Goal: Share content: Share content

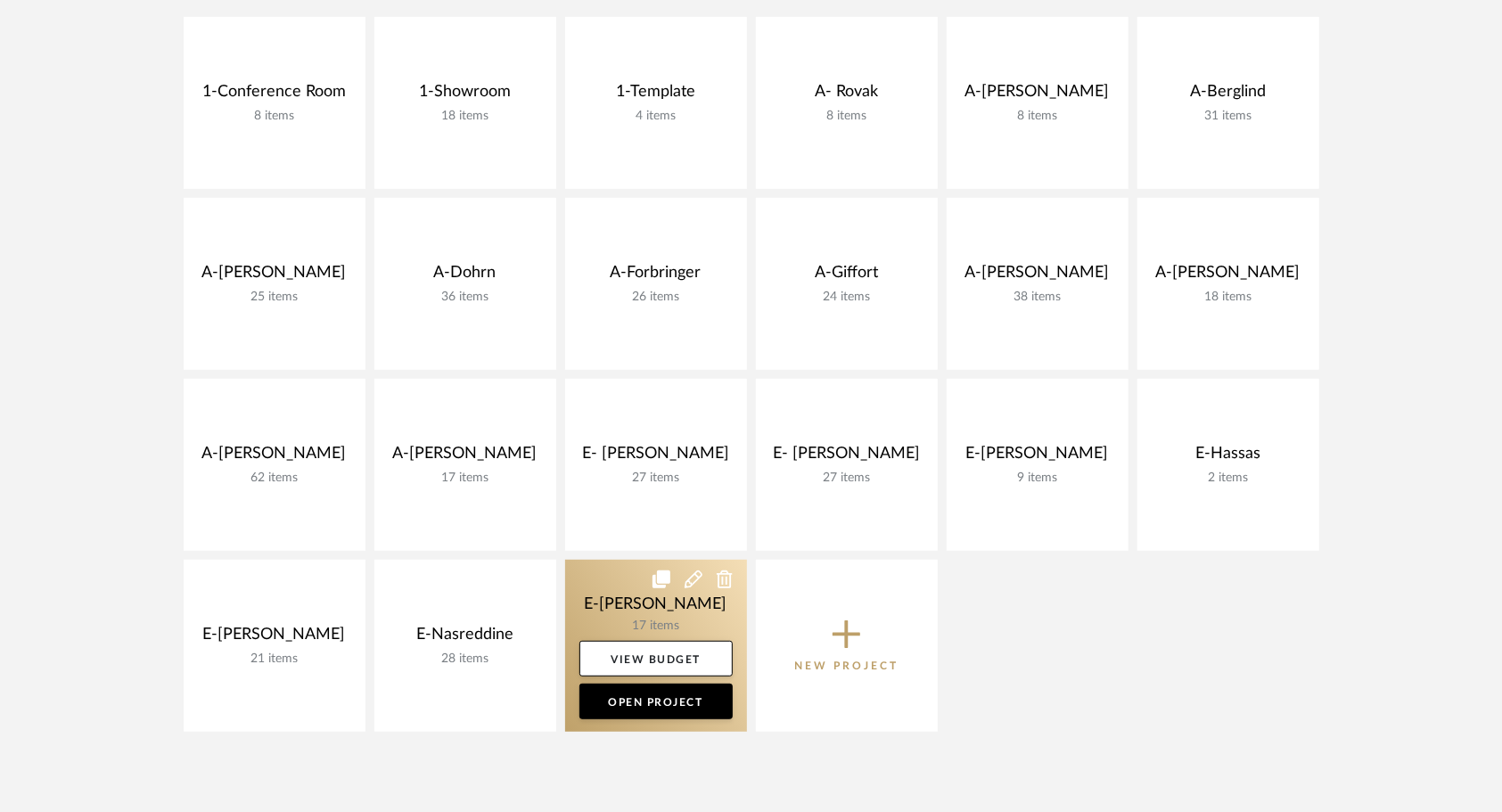
scroll to position [426, 0]
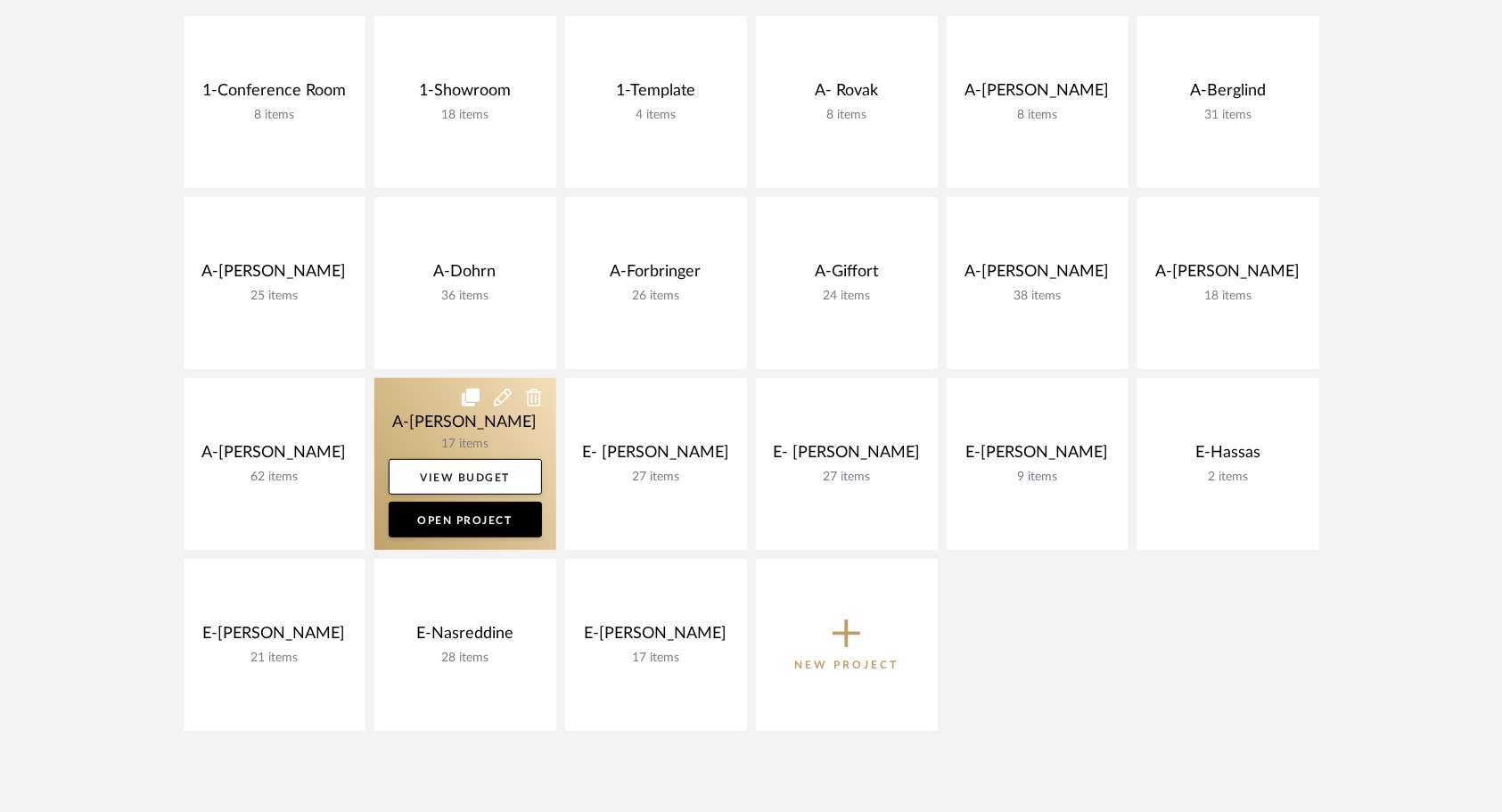
click at [425, 415] on link at bounding box center [465, 463] width 182 height 172
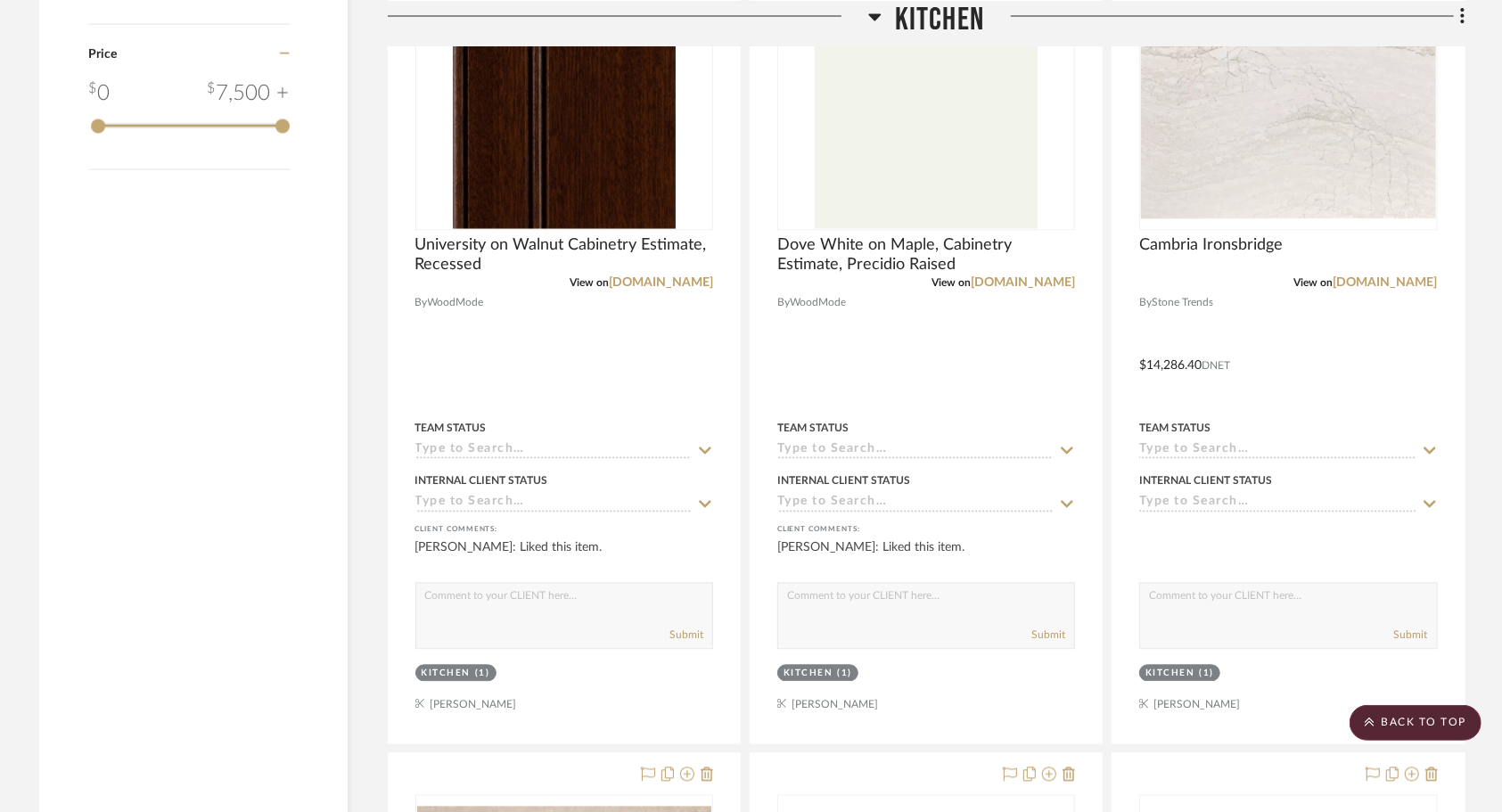
scroll to position [2178, 0]
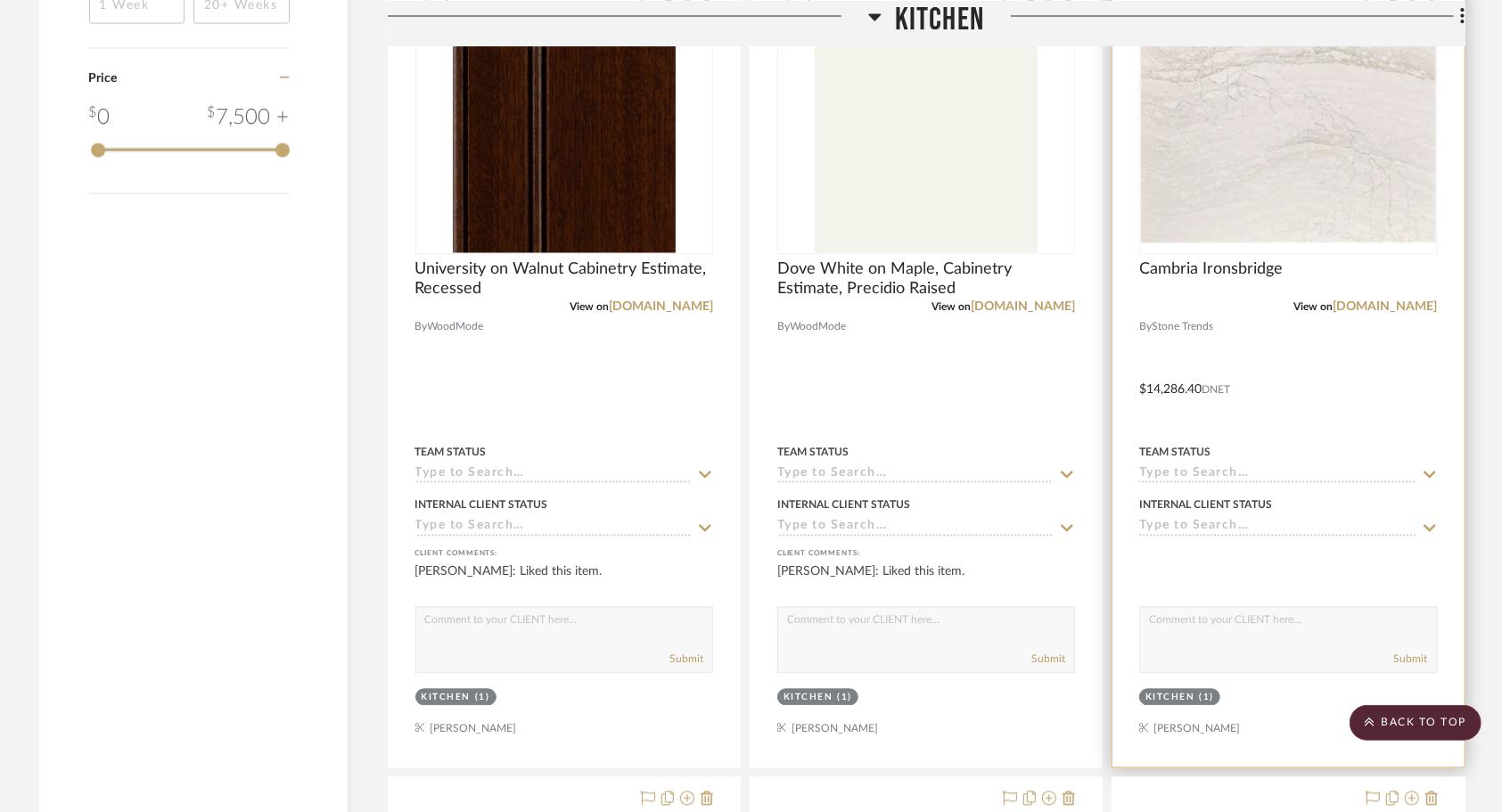
click at [1277, 342] on div at bounding box center [1288, 378] width 351 height 779
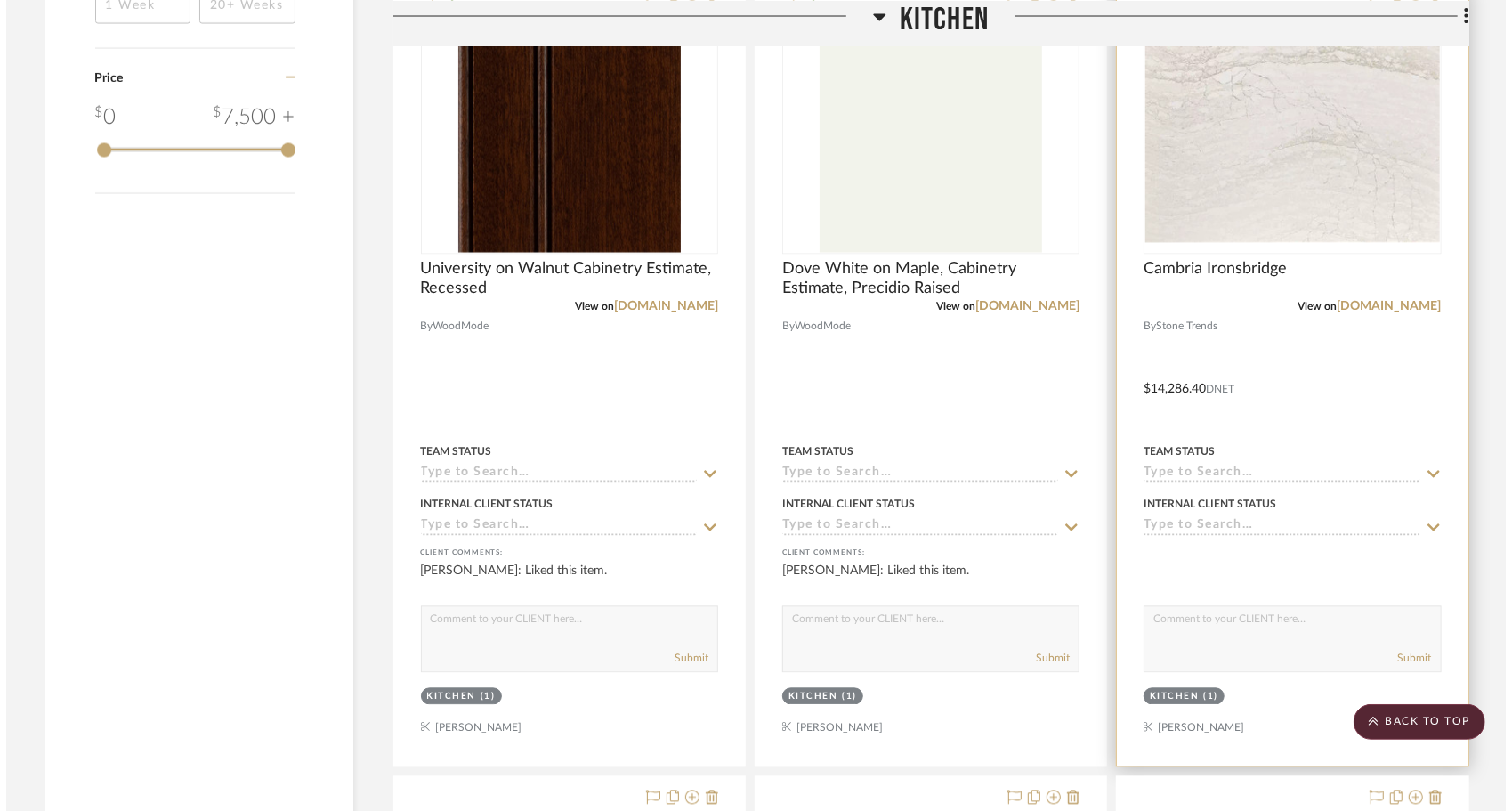
scroll to position [0, 0]
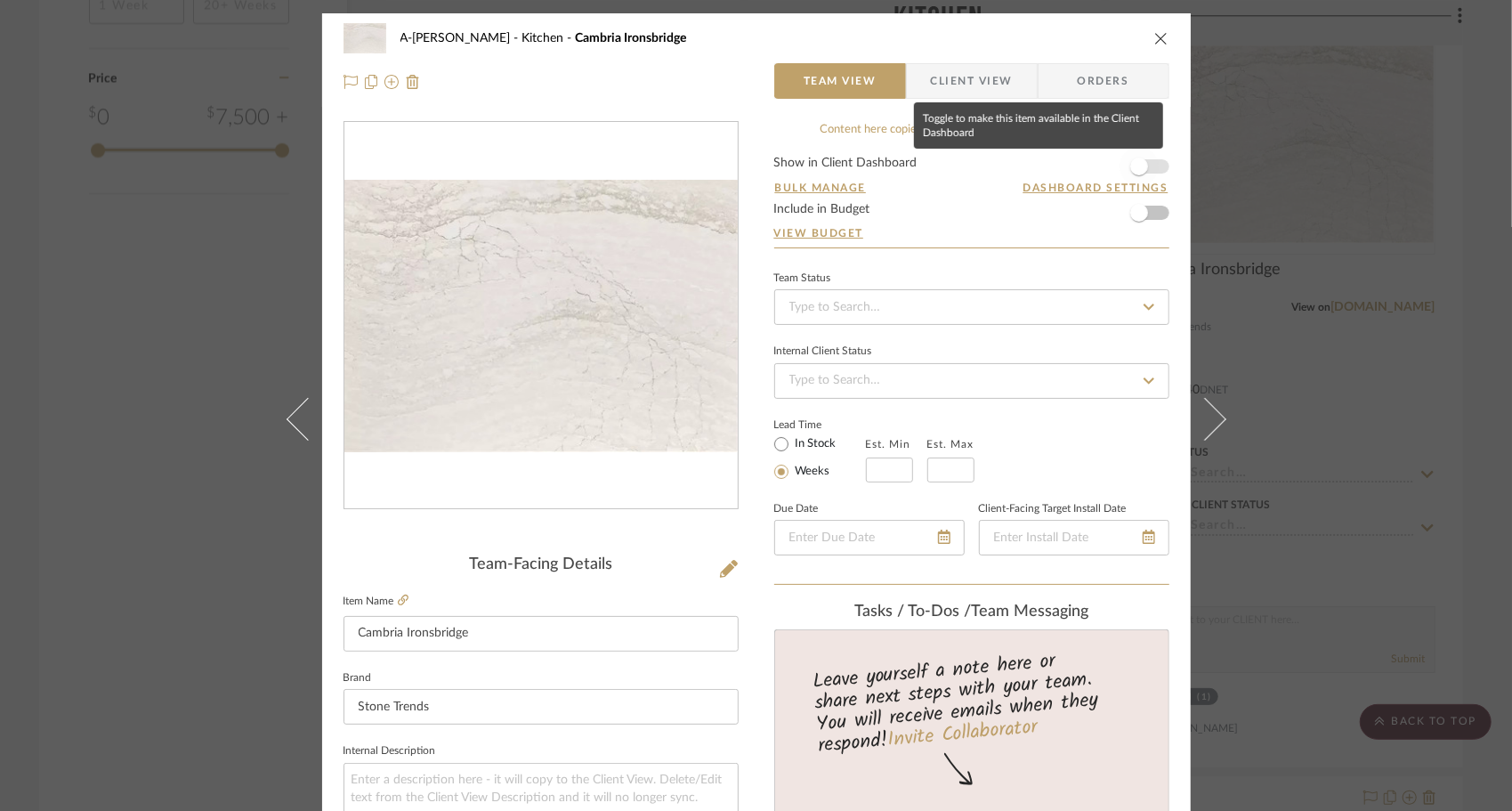
click at [1144, 162] on span "button" at bounding box center [1140, 166] width 39 height 39
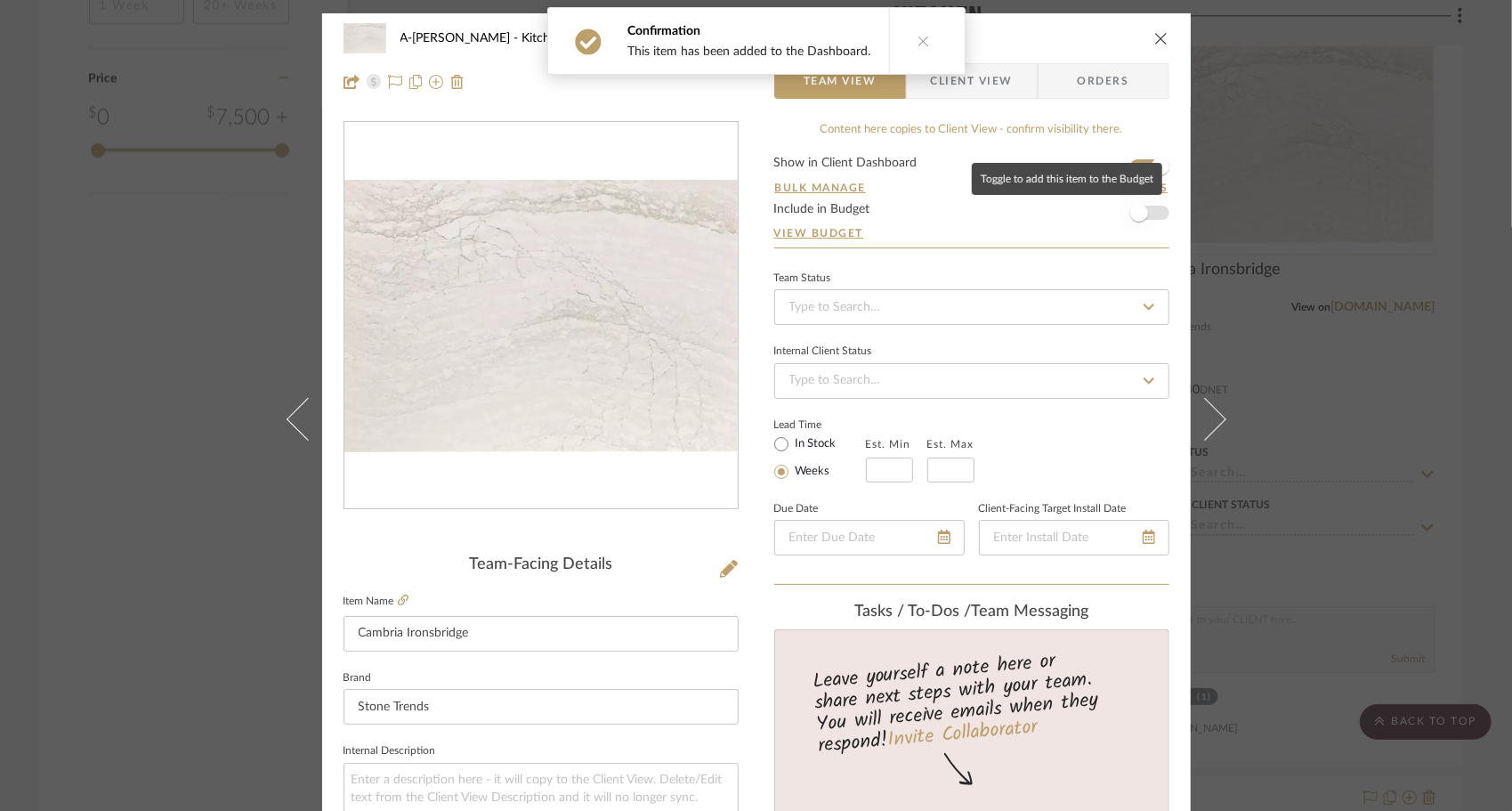
click at [1145, 213] on span "button" at bounding box center [1140, 213] width 39 height 39
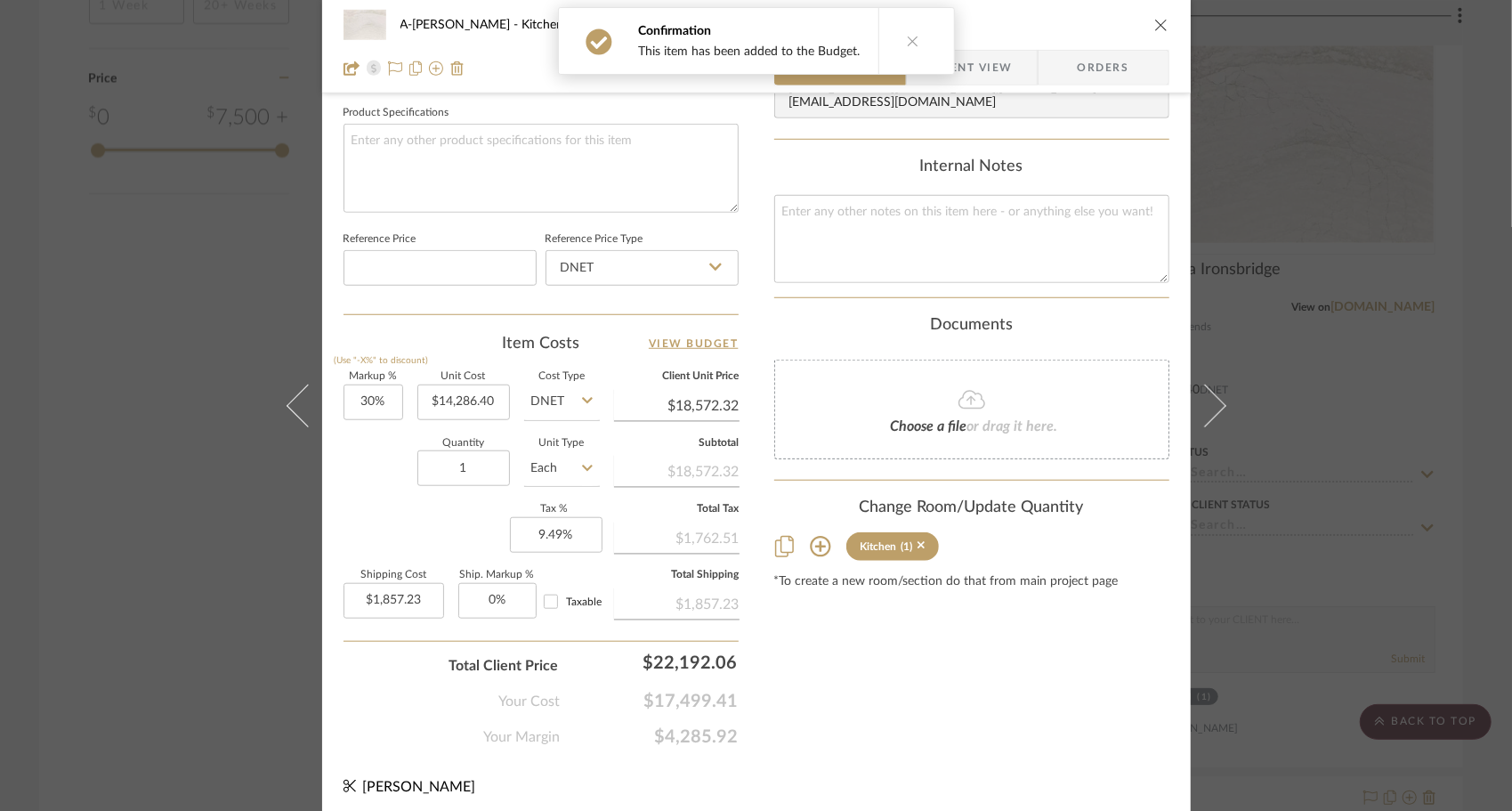
scroll to position [838, 0]
type input "1857.23"
click at [409, 601] on input "1857.23" at bounding box center [394, 601] width 101 height 35
type input "$0.00"
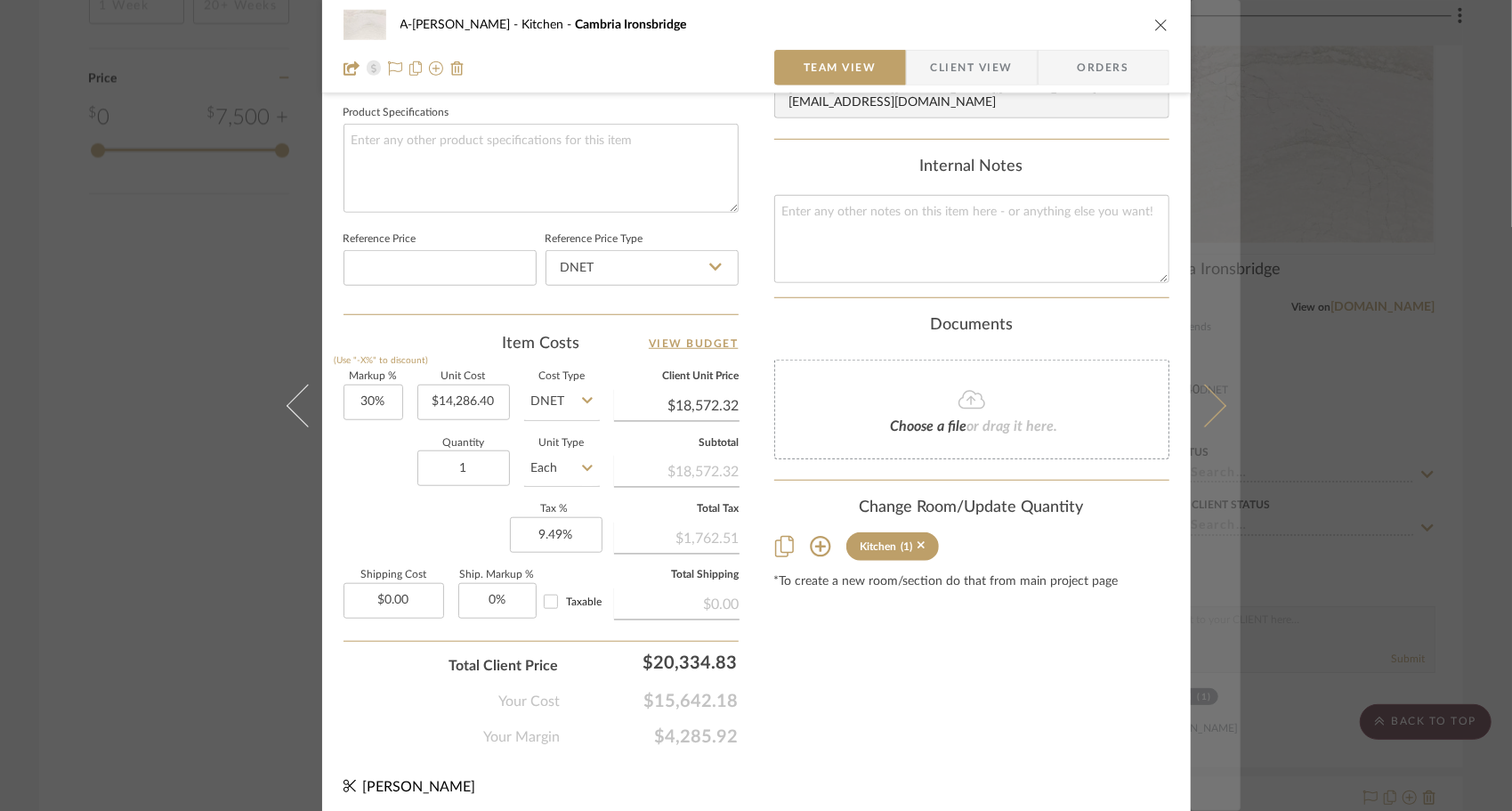
click at [1194, 424] on button at bounding box center [1215, 405] width 49 height 811
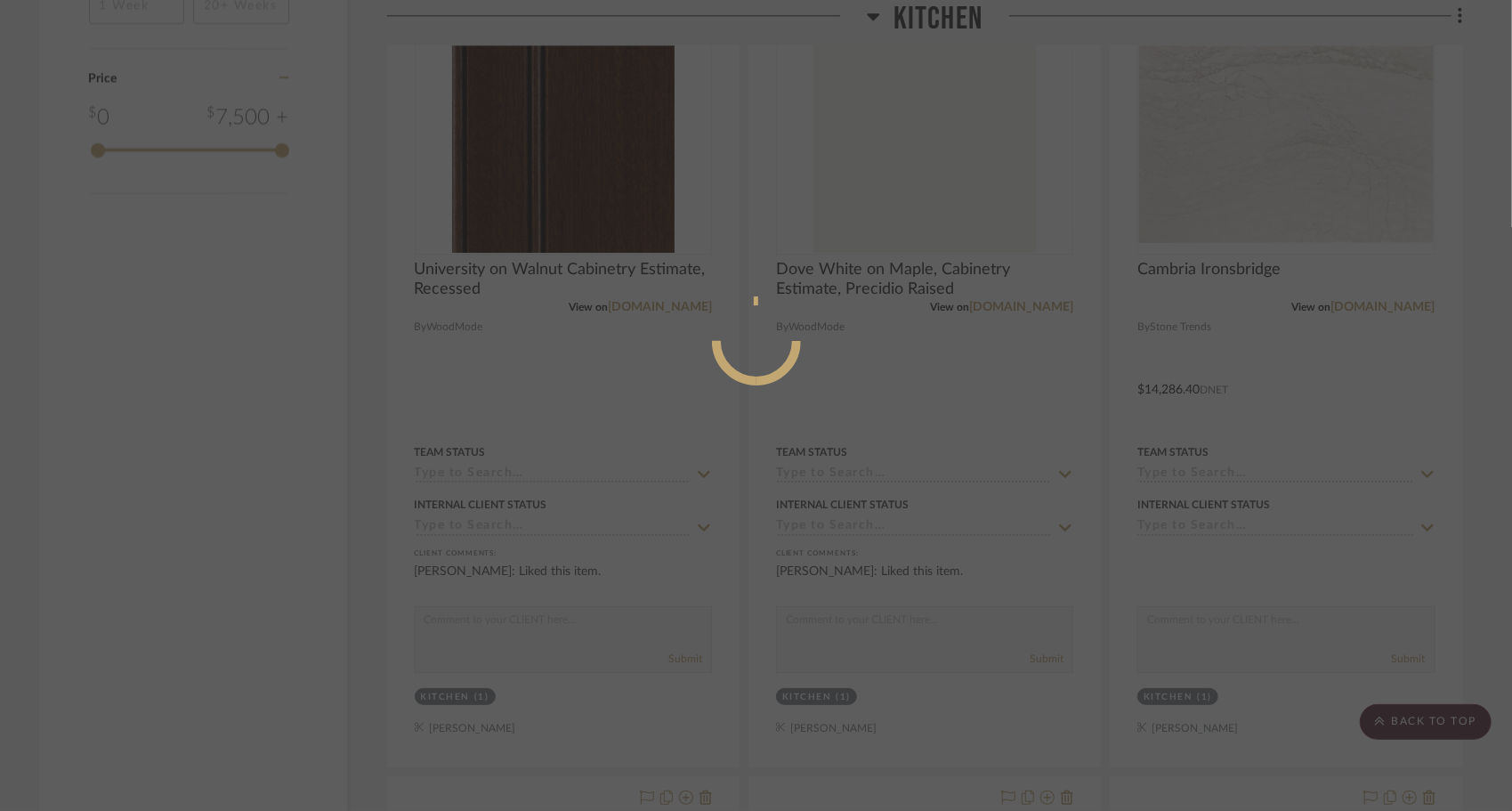
scroll to position [0, 0]
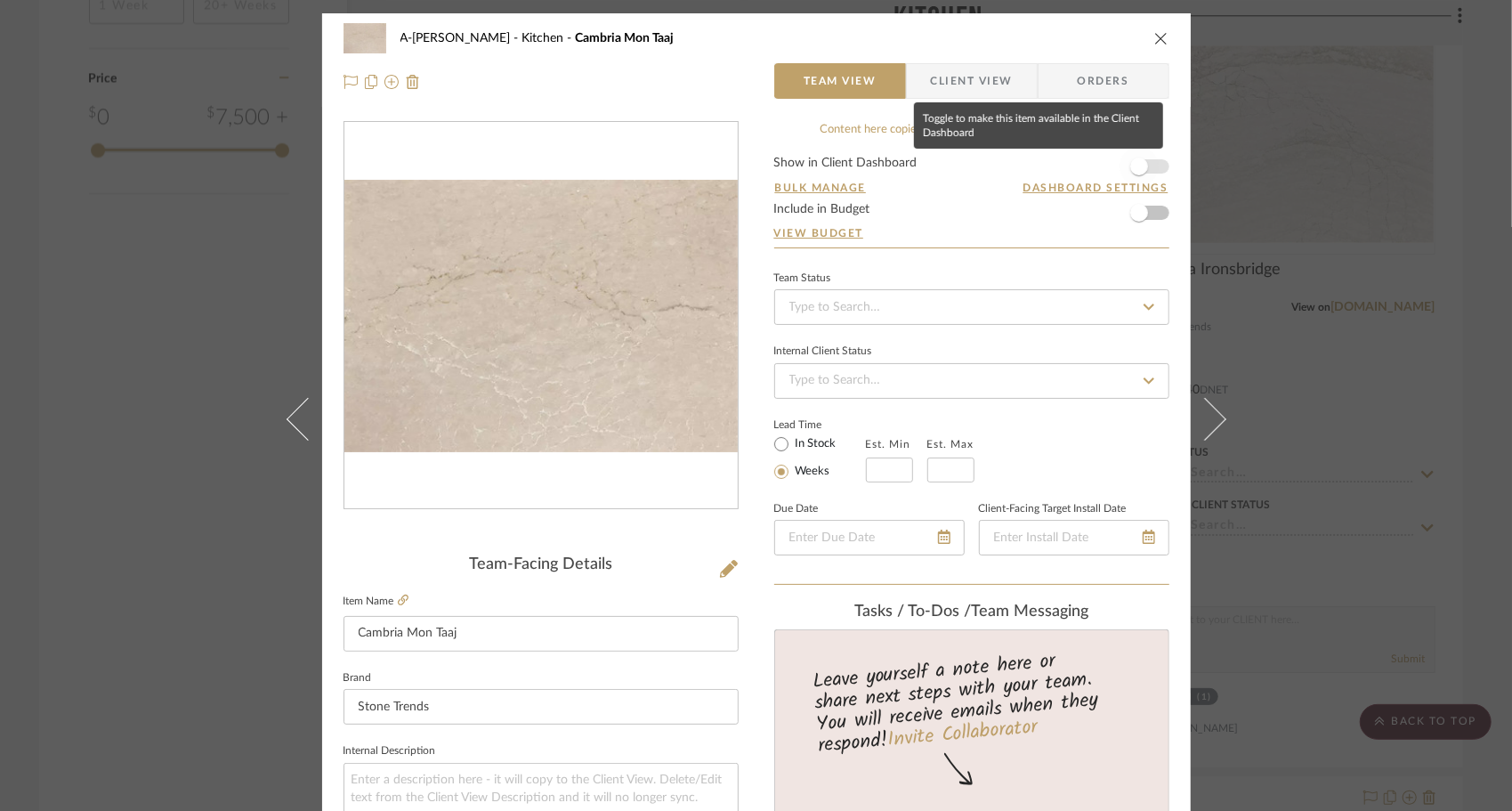
click at [1136, 167] on span "button" at bounding box center [1139, 166] width 18 height 18
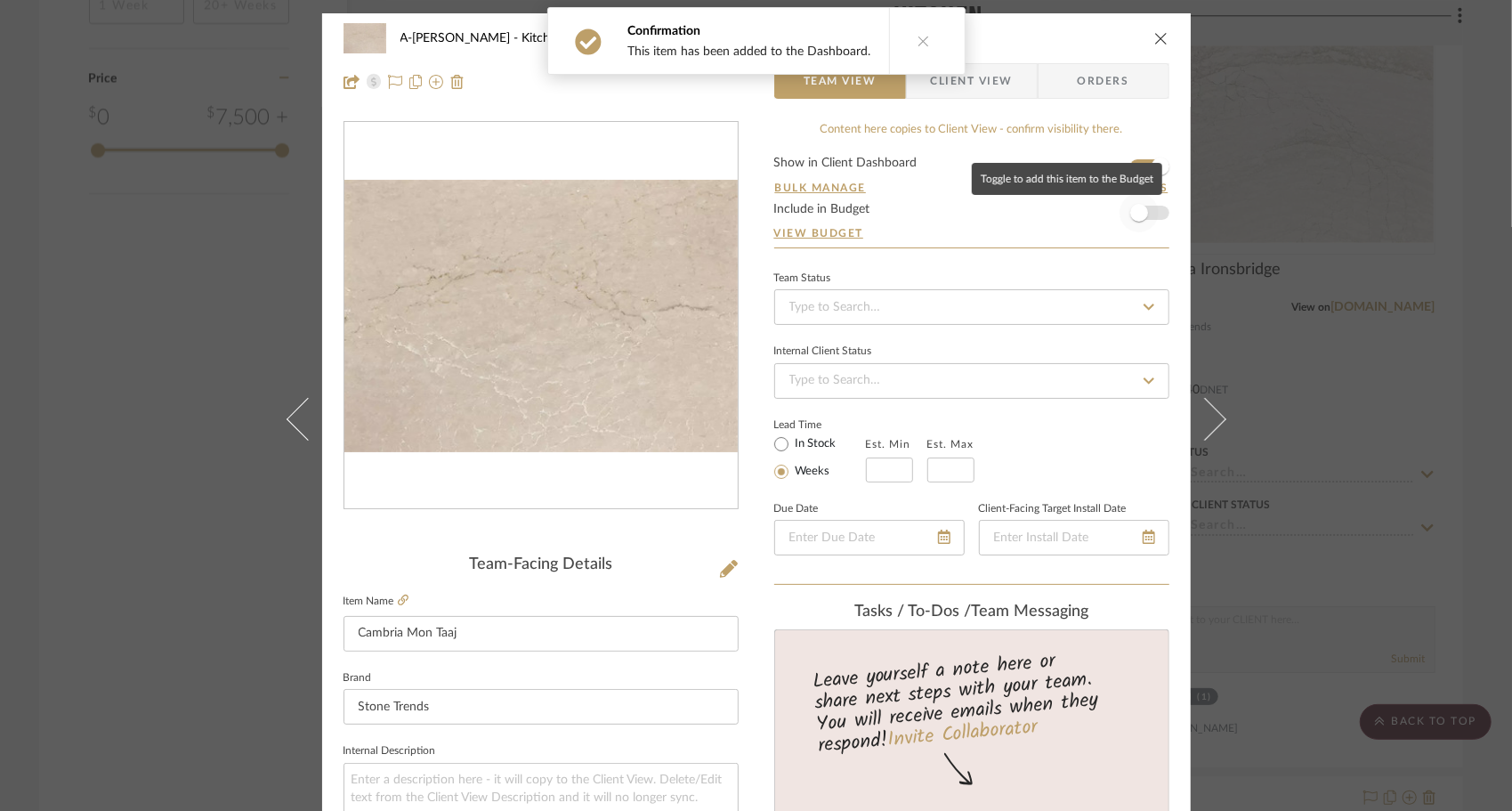
click at [1140, 204] on span "button" at bounding box center [1140, 213] width 39 height 39
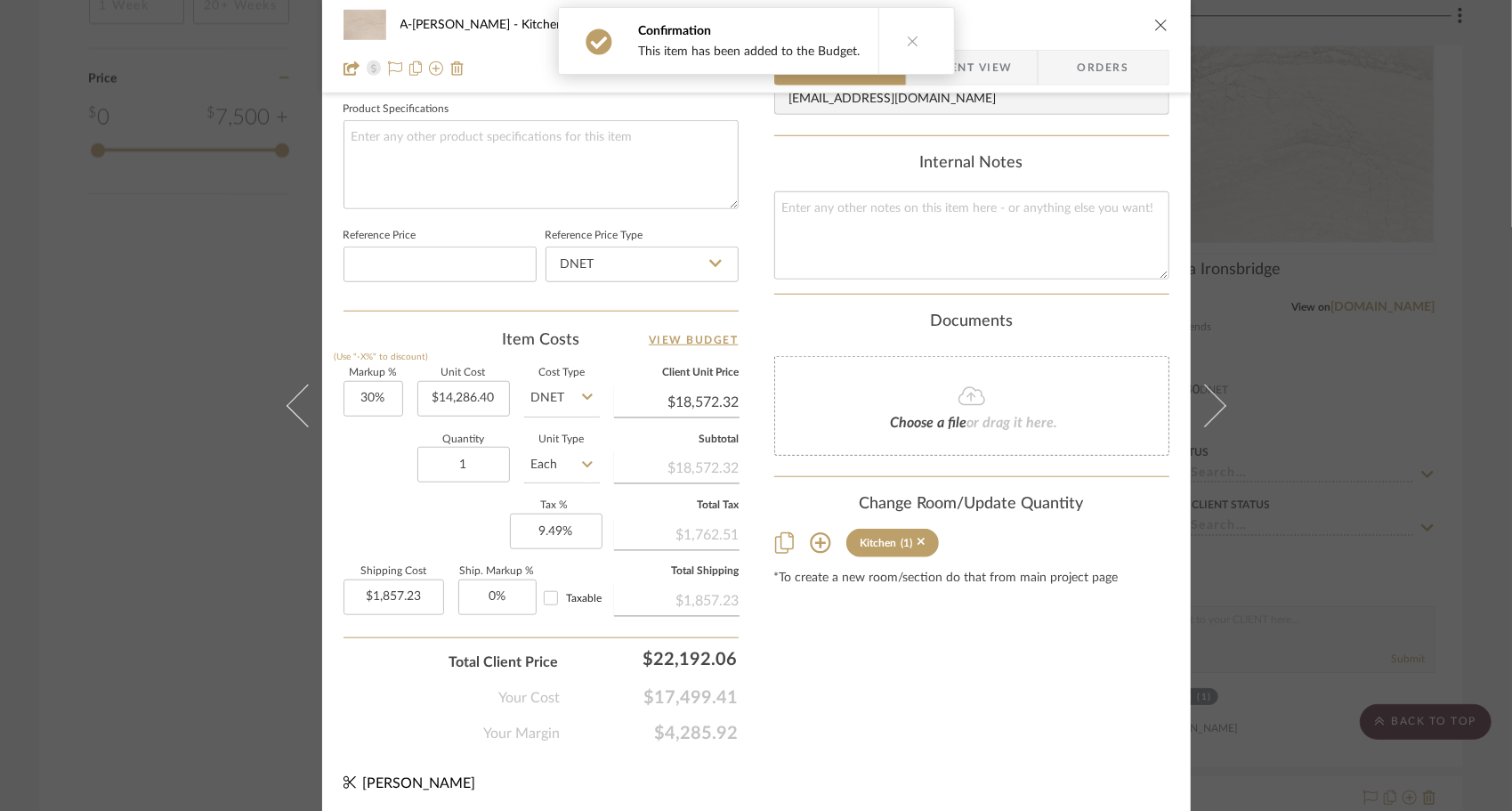
scroll to position [842, 0]
type input "1857.23"
click at [404, 594] on input "1857.23" at bounding box center [394, 597] width 101 height 35
click at [1056, 675] on div "Content here copies to Client View - confirm visibility there. Show in Client D…" at bounding box center [972, 12] width 395 height 1465
type input "$0.00"
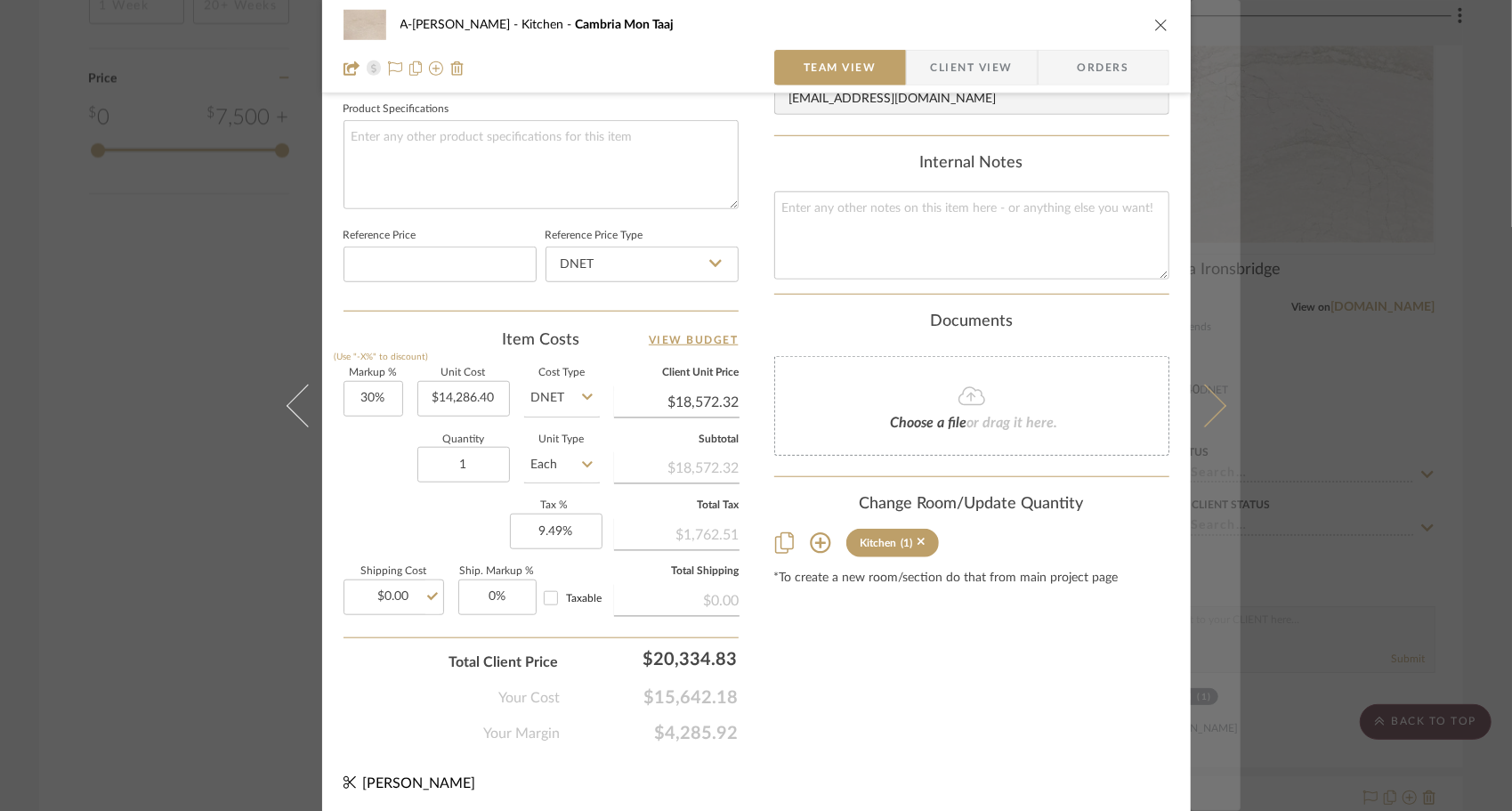
click at [1204, 412] on icon at bounding box center [1204, 405] width 43 height 43
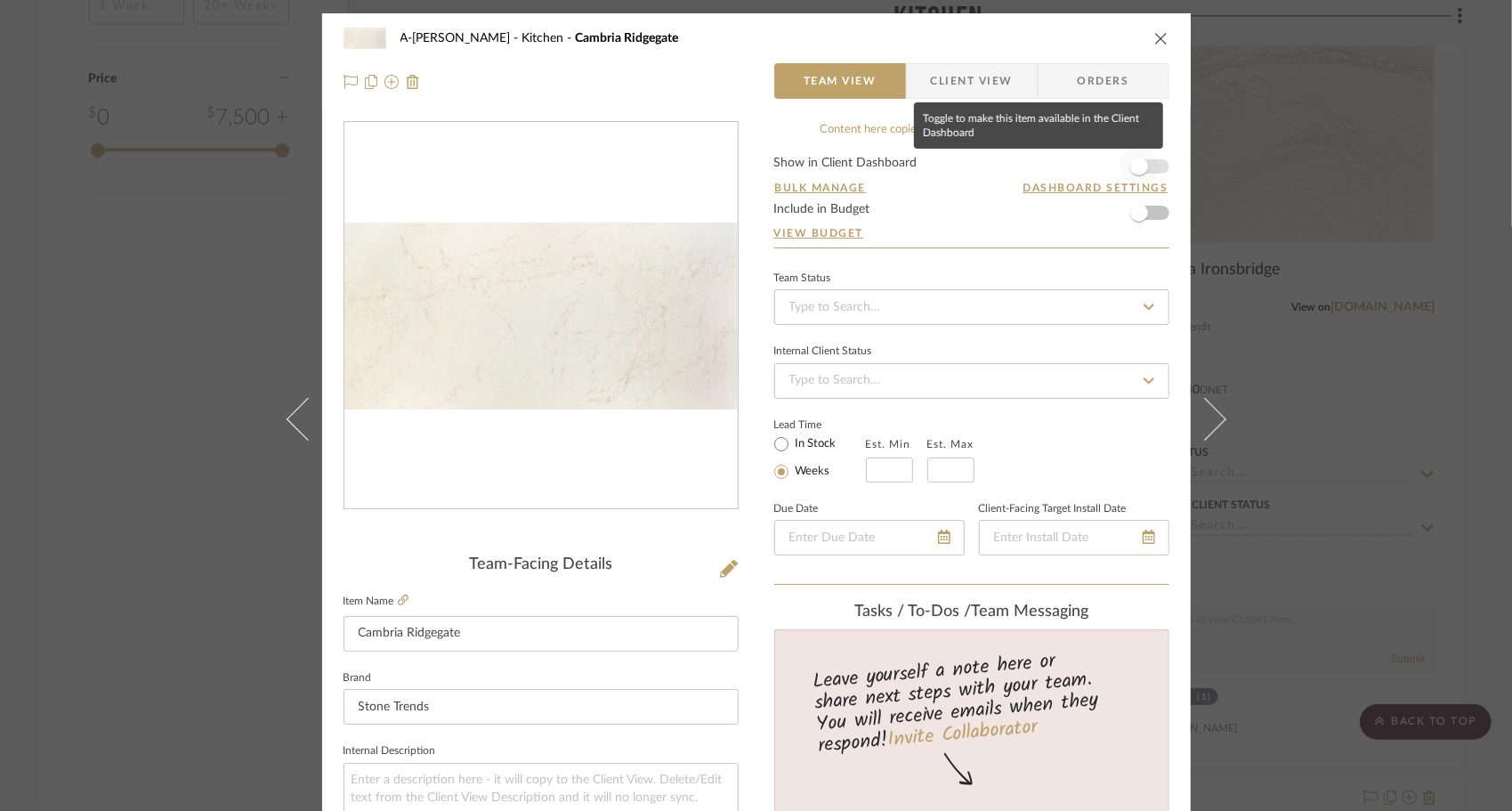
click at [1147, 169] on span "button" at bounding box center [1140, 166] width 39 height 39
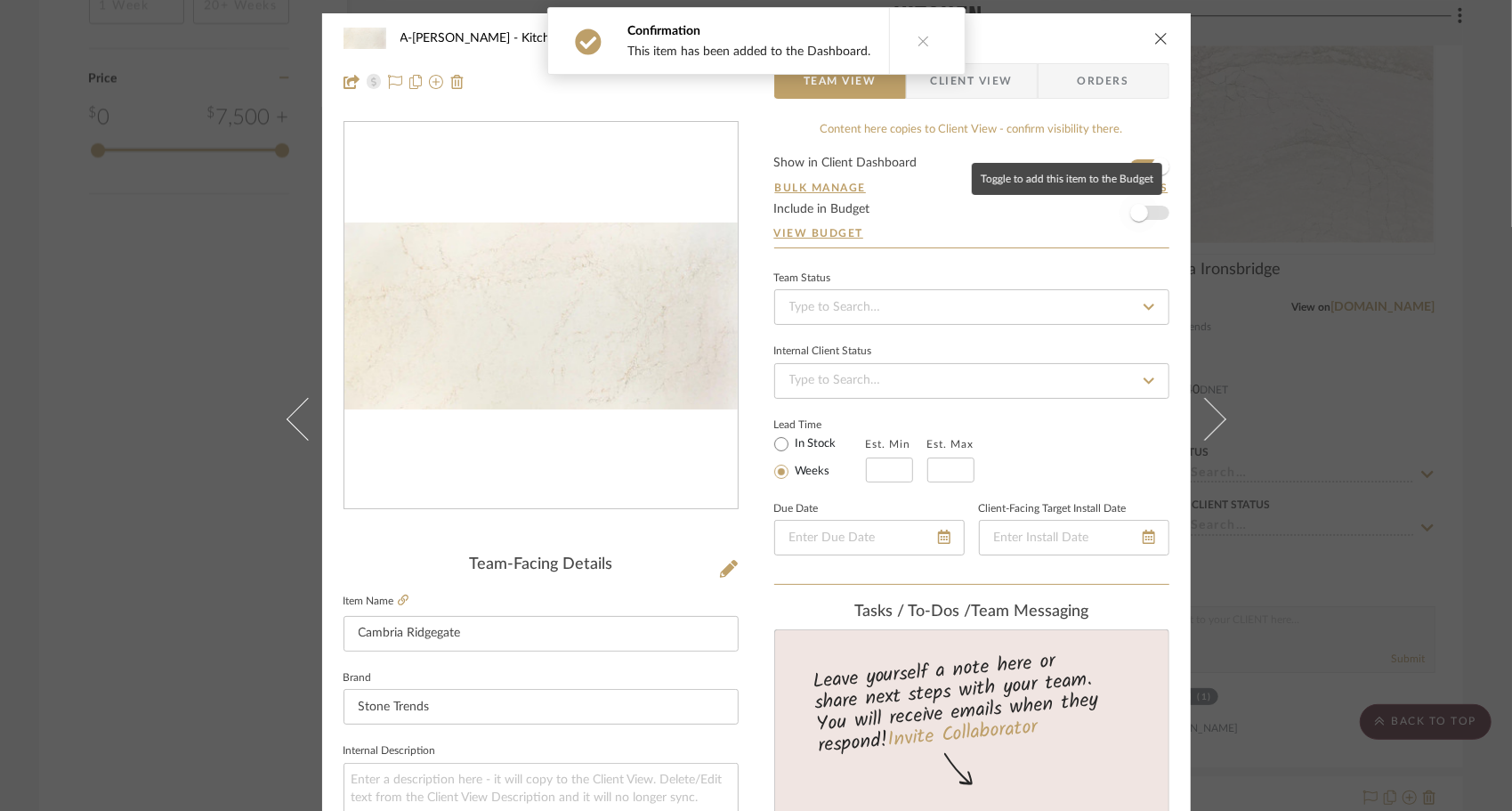
click at [1140, 204] on span "button" at bounding box center [1140, 213] width 39 height 39
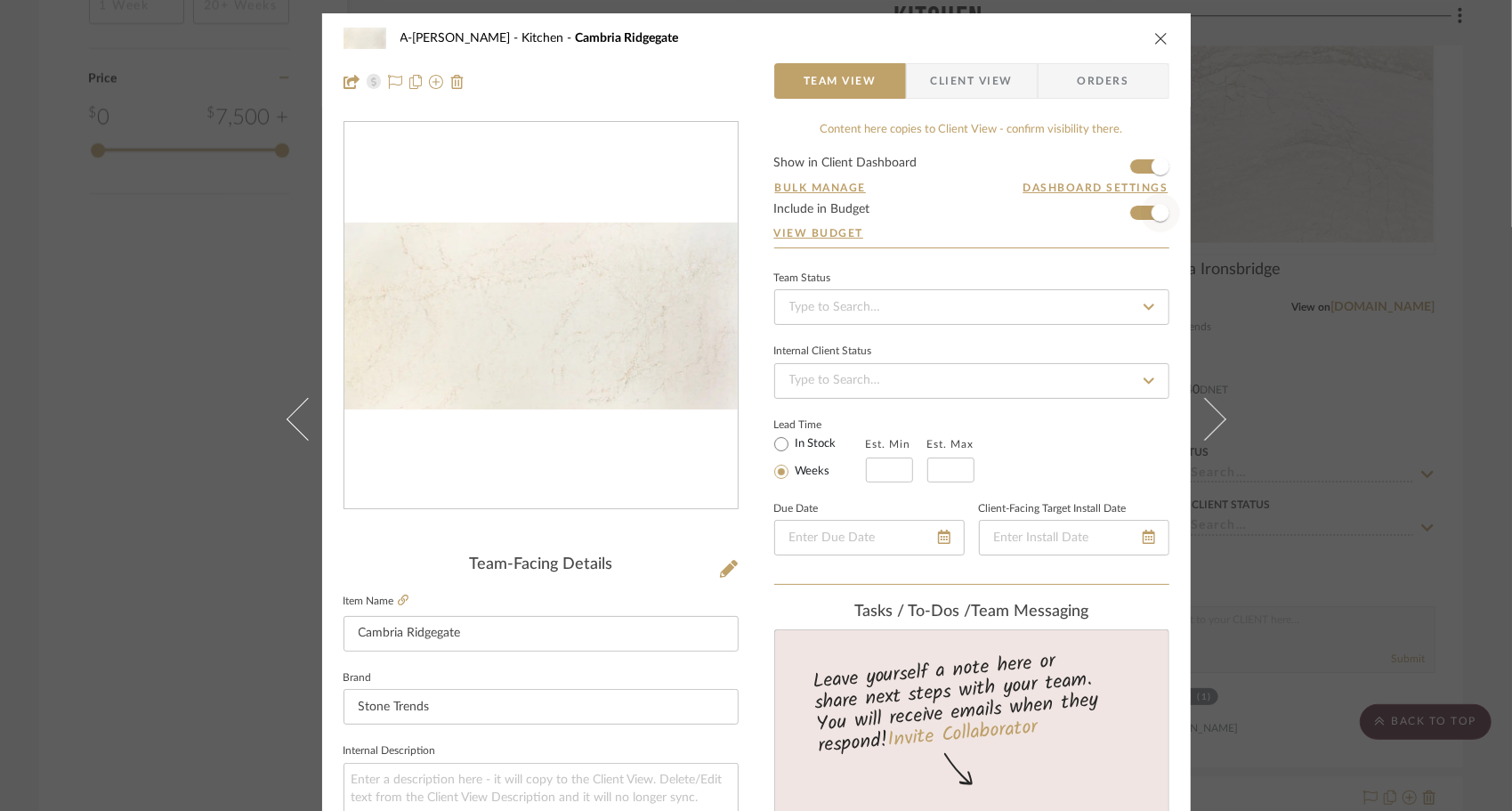
click at [1141, 204] on span "button" at bounding box center [1161, 213] width 39 height 39
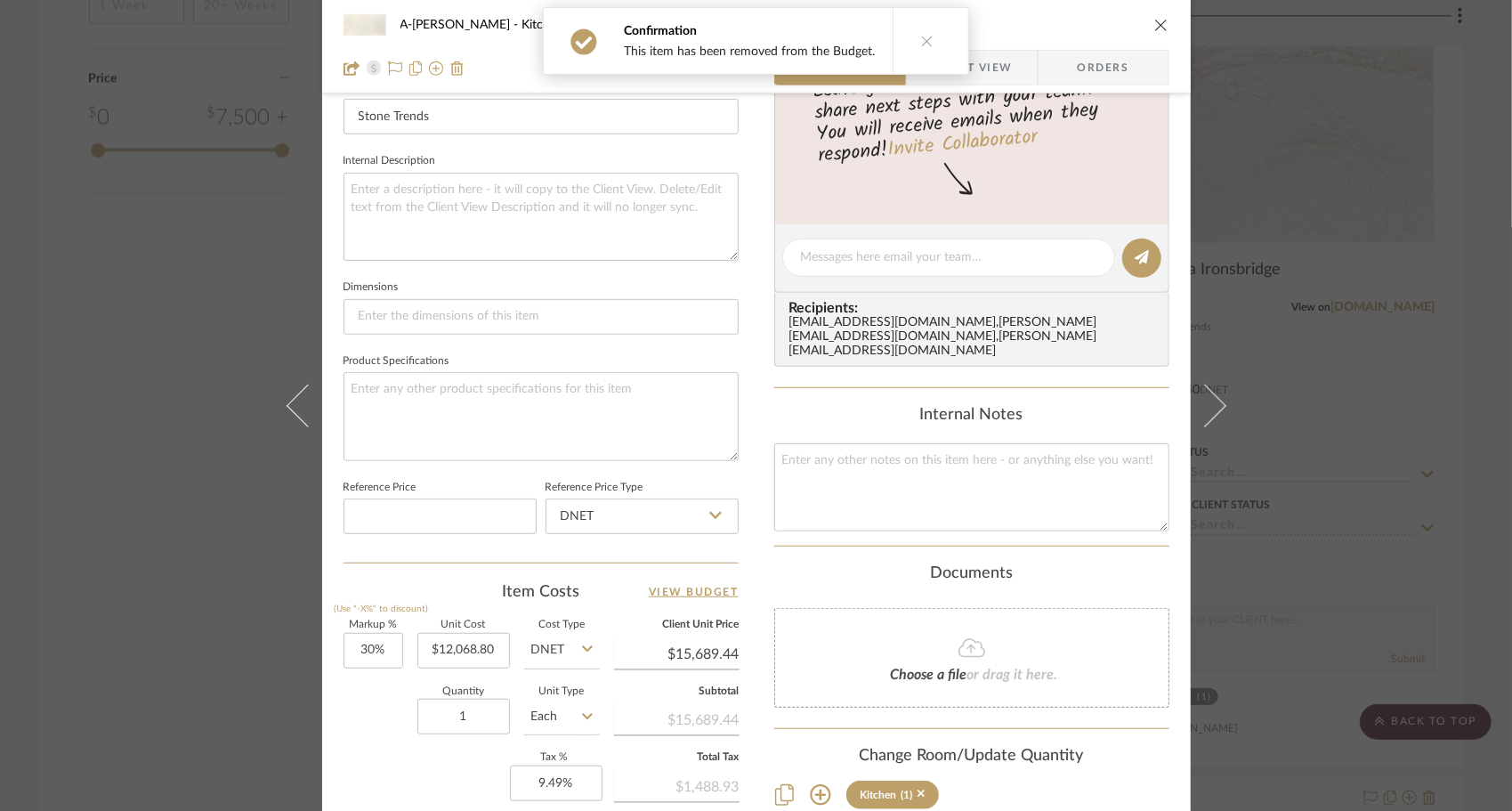
scroll to position [842, 0]
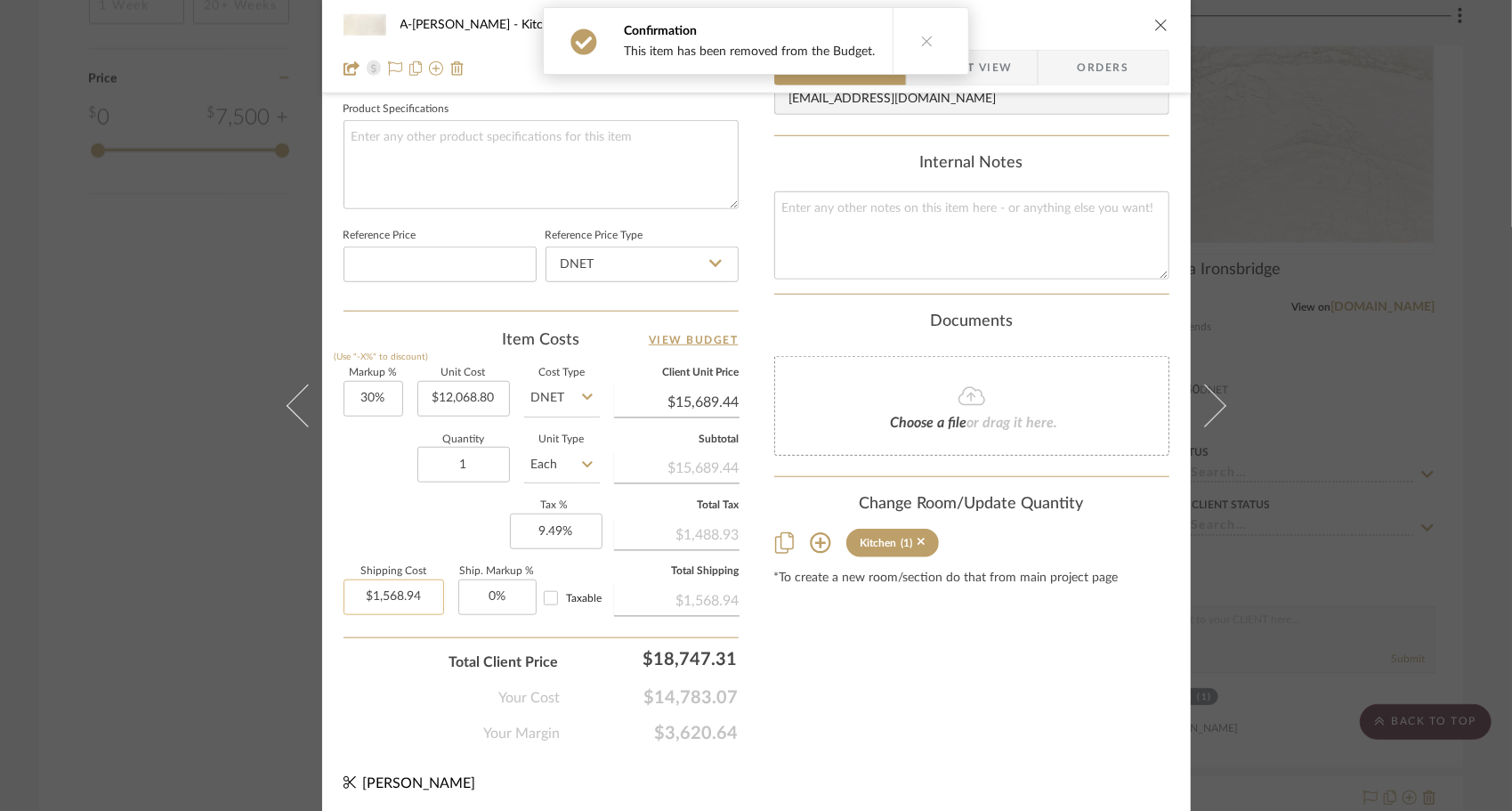
type input "1568.94"
click at [390, 580] on input "1568.94" at bounding box center [394, 597] width 101 height 35
click at [993, 734] on div "Content here copies to Client View - confirm visibility there. Show in Client D…" at bounding box center [972, 12] width 395 height 1465
type input "$0.00"
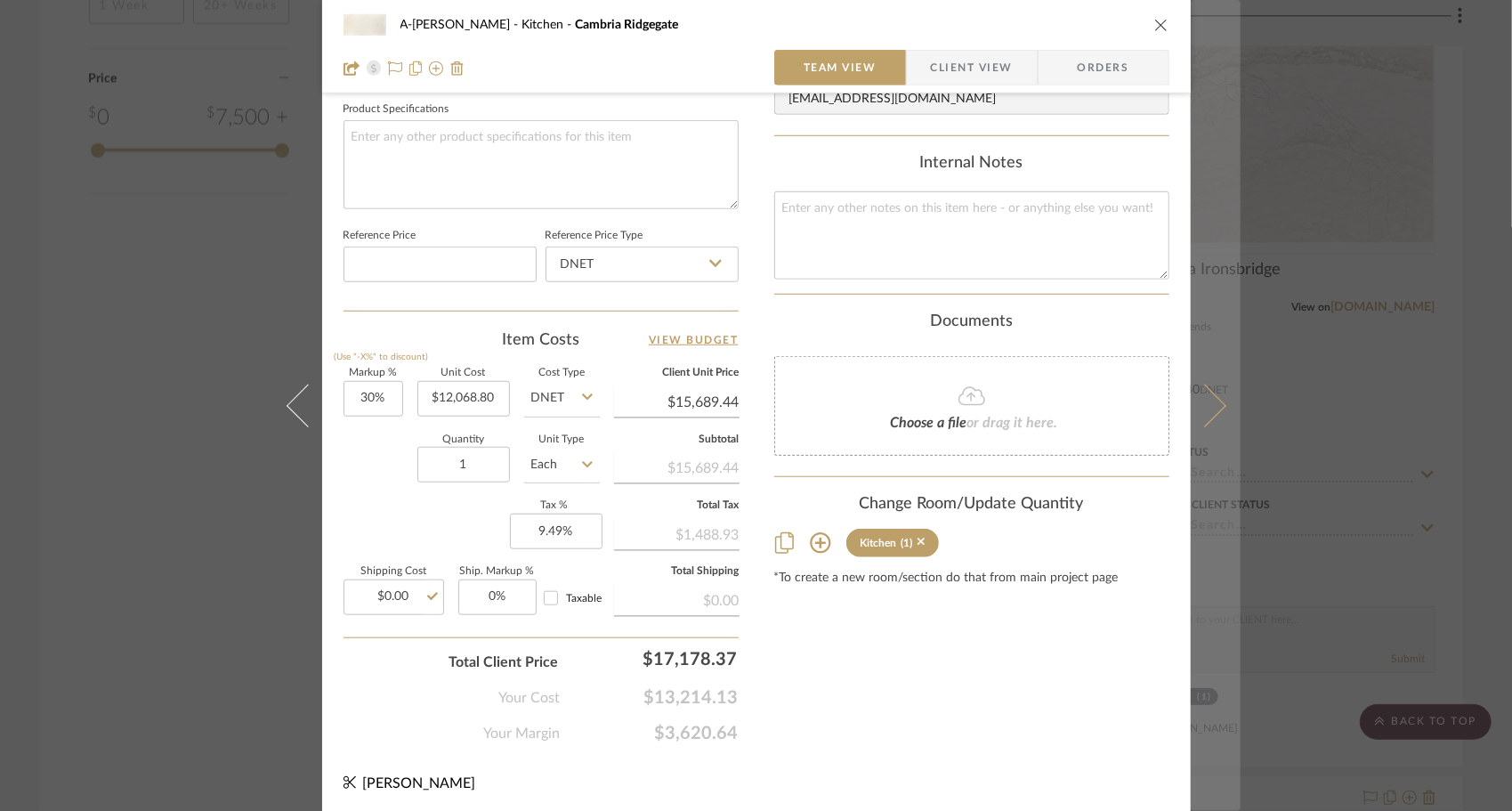
click at [1214, 399] on icon at bounding box center [1204, 405] width 43 height 43
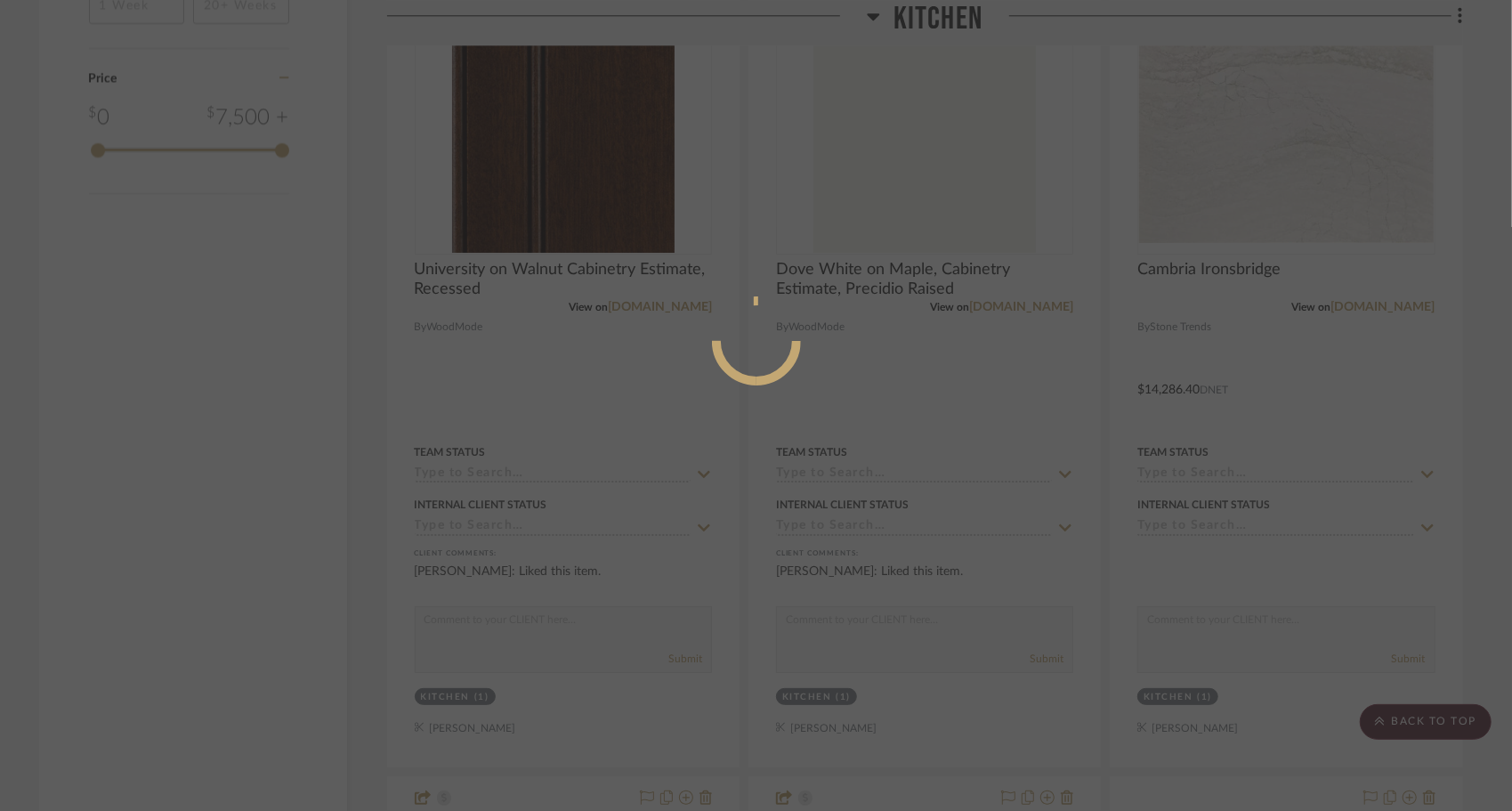
scroll to position [0, 0]
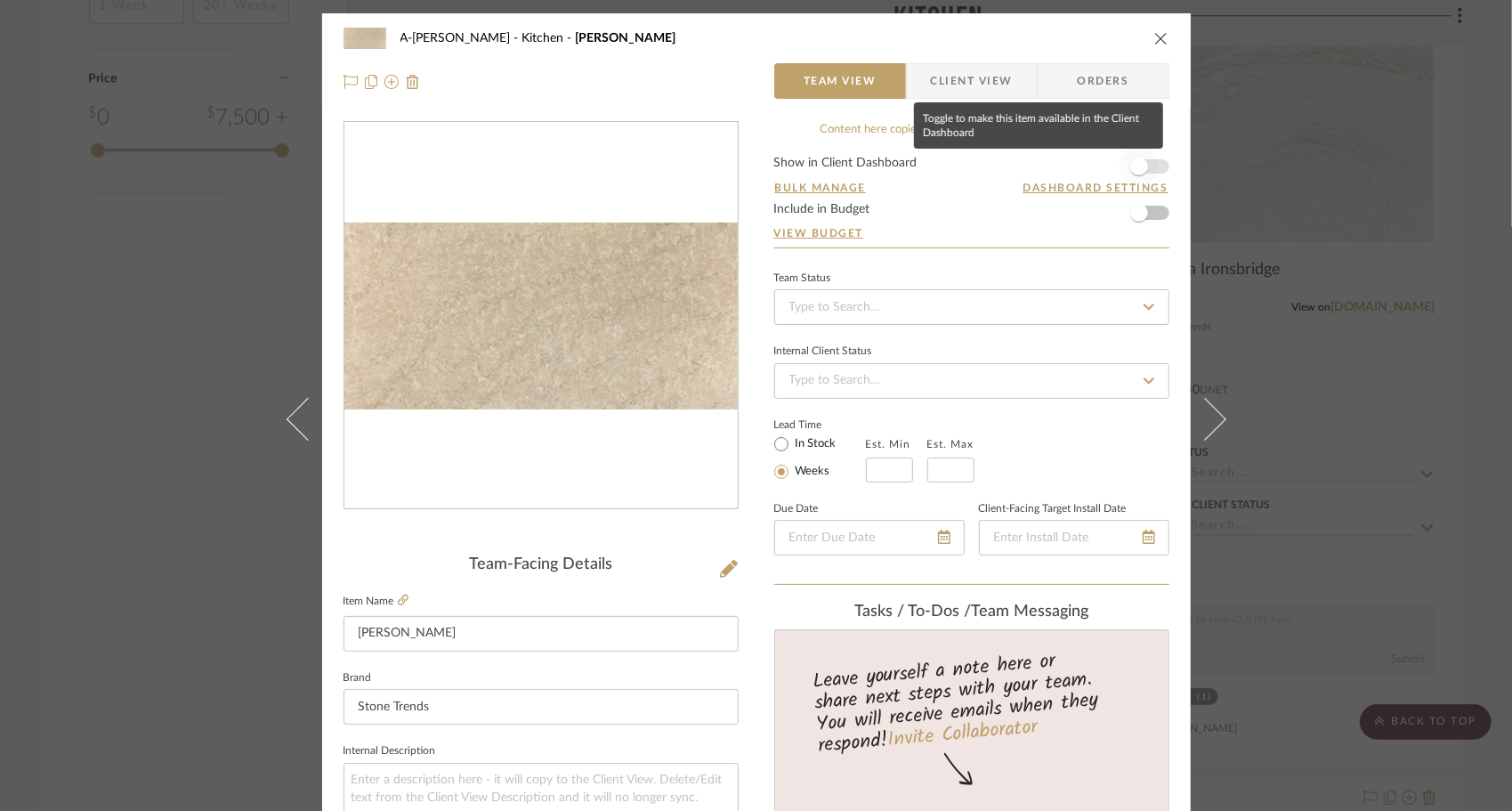
click at [1141, 163] on span "button" at bounding box center [1140, 166] width 39 height 39
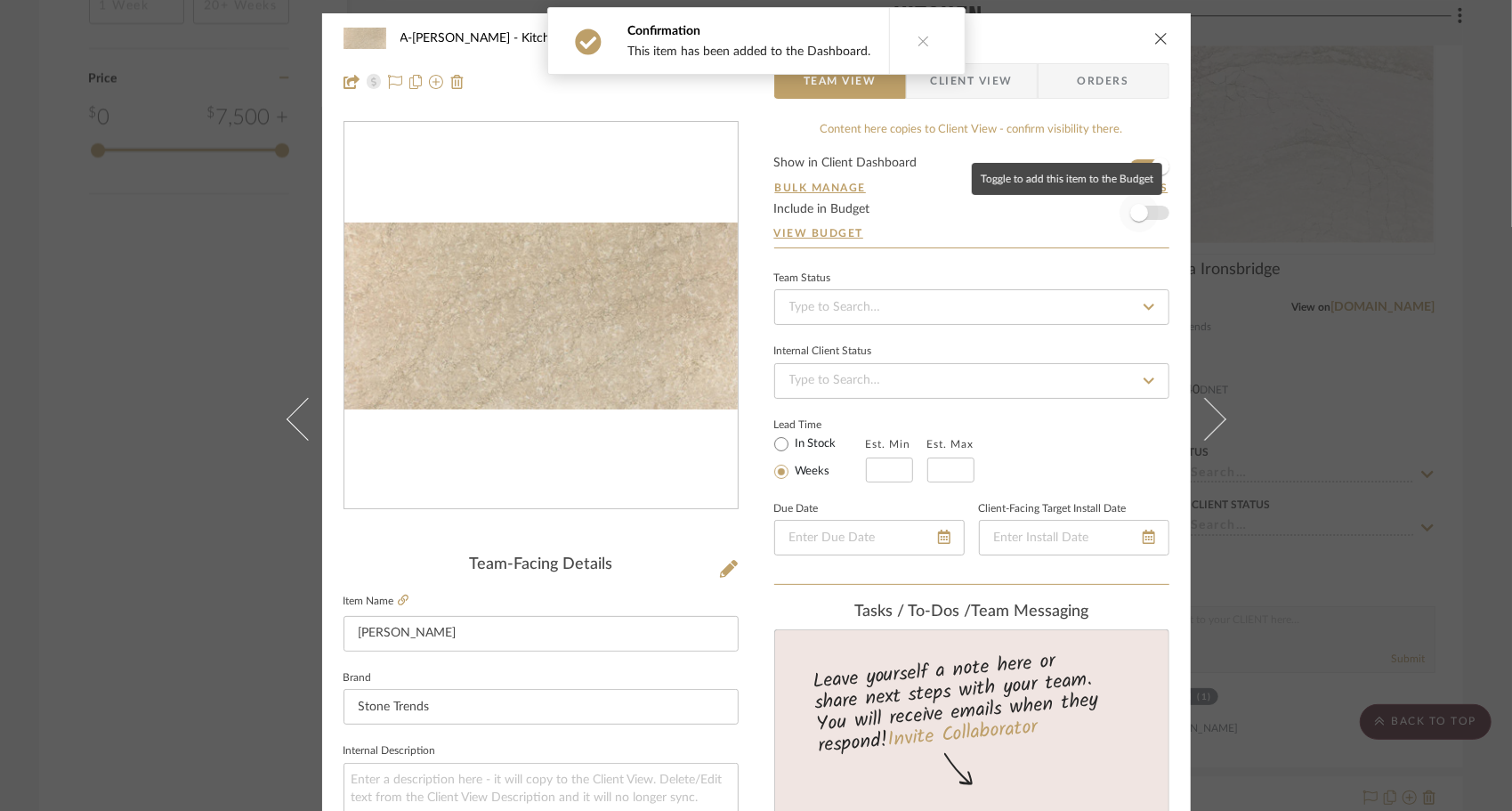
click at [1141, 210] on span "button" at bounding box center [1140, 213] width 39 height 39
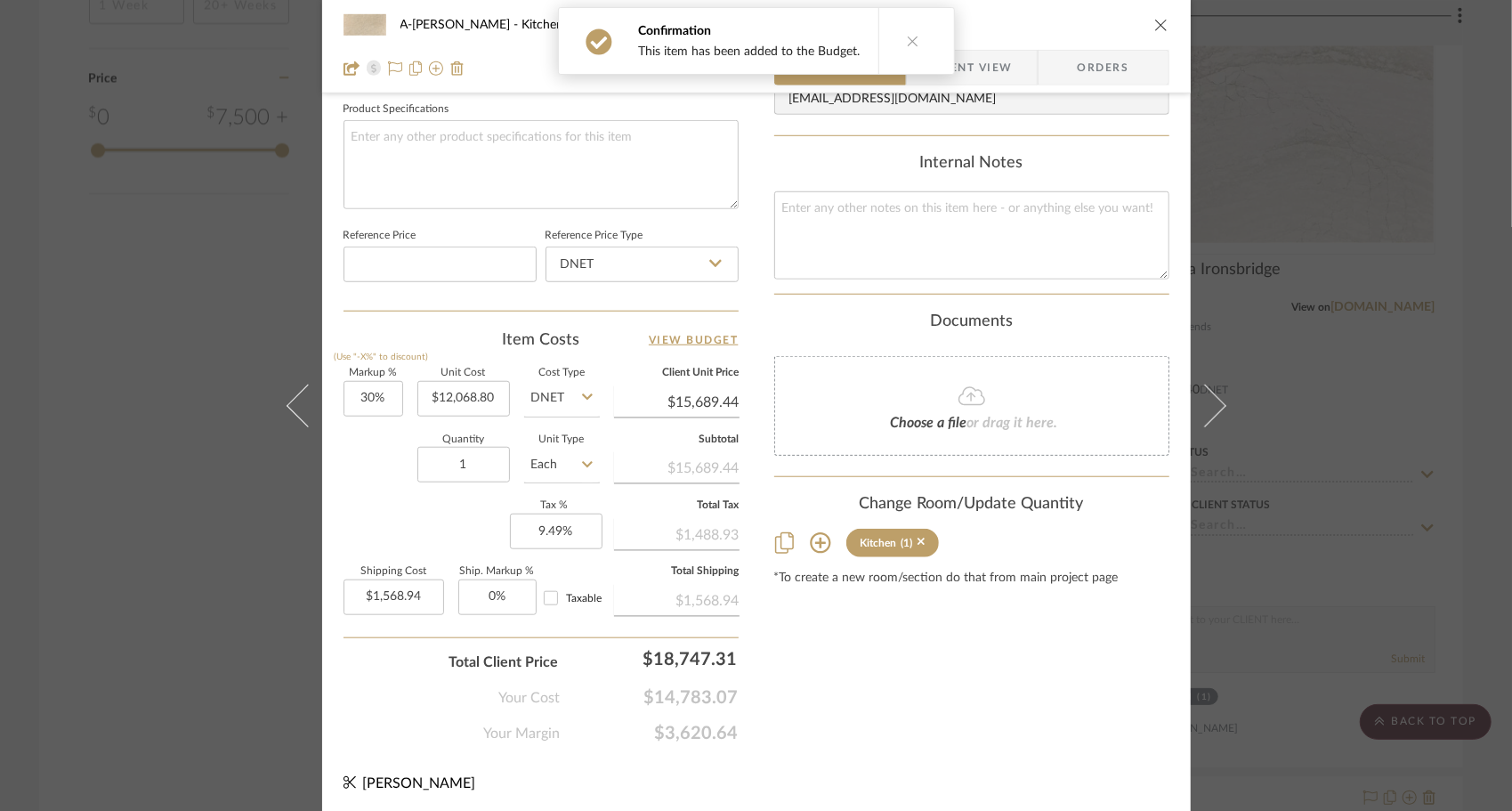
scroll to position [842, 0]
type input "1568.94"
click at [388, 580] on input "1568.94" at bounding box center [394, 597] width 101 height 35
click at [1073, 605] on div "Content here copies to Client View - confirm visibility there. Show in Client D…" at bounding box center [972, 12] width 395 height 1465
type input "$0.00"
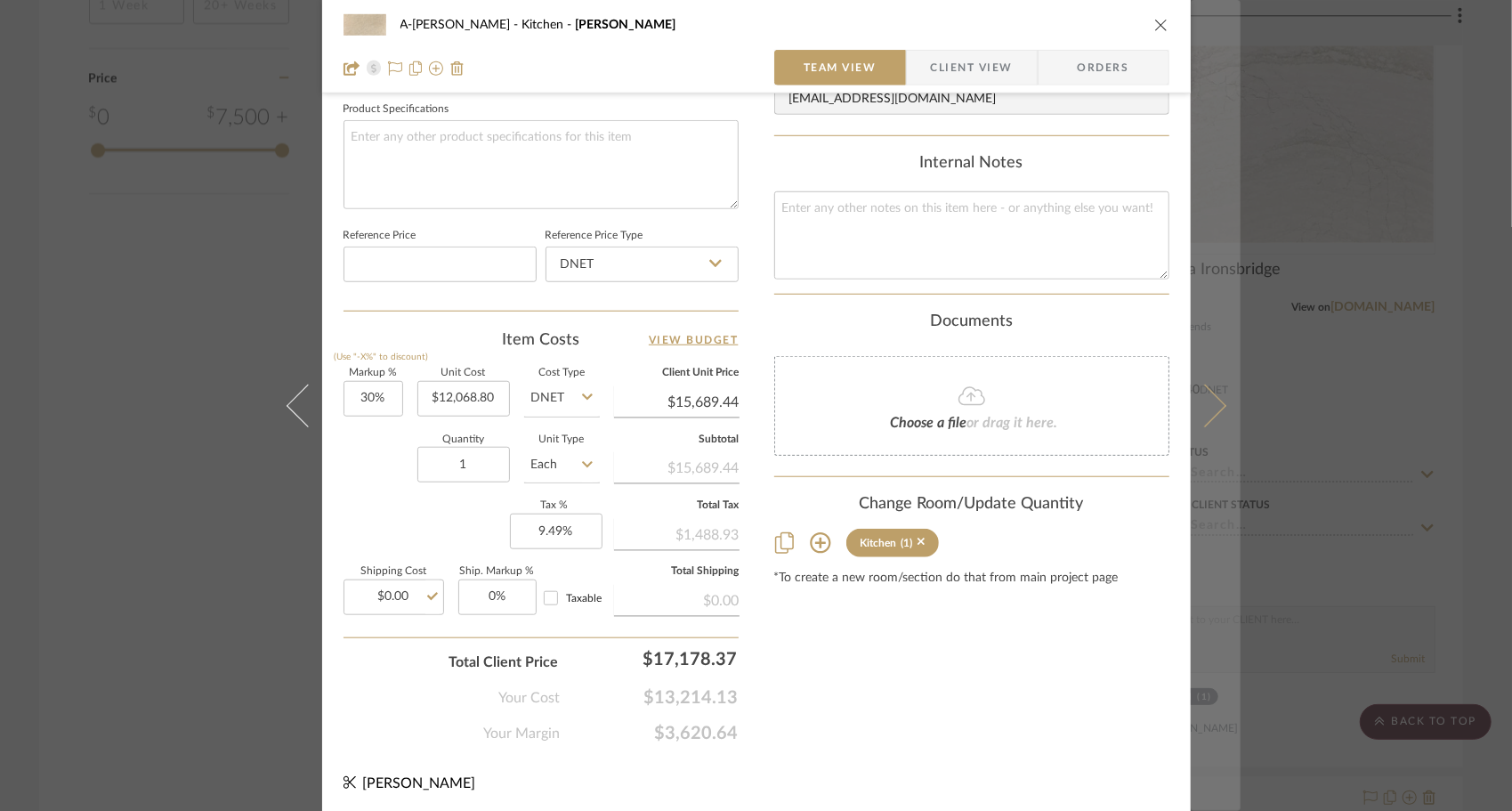
click at [1197, 424] on icon at bounding box center [1204, 405] width 43 height 43
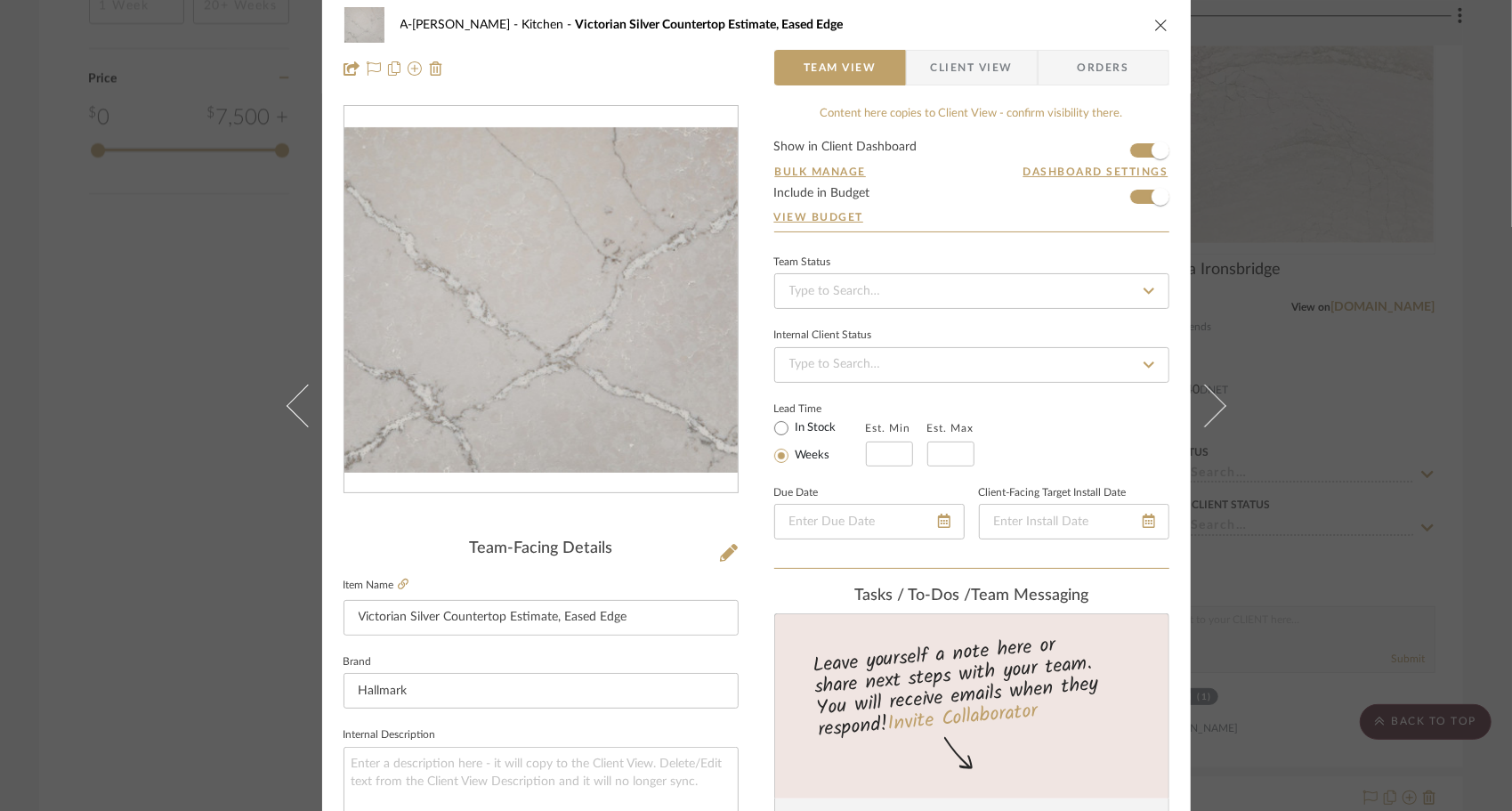
scroll to position [0, 0]
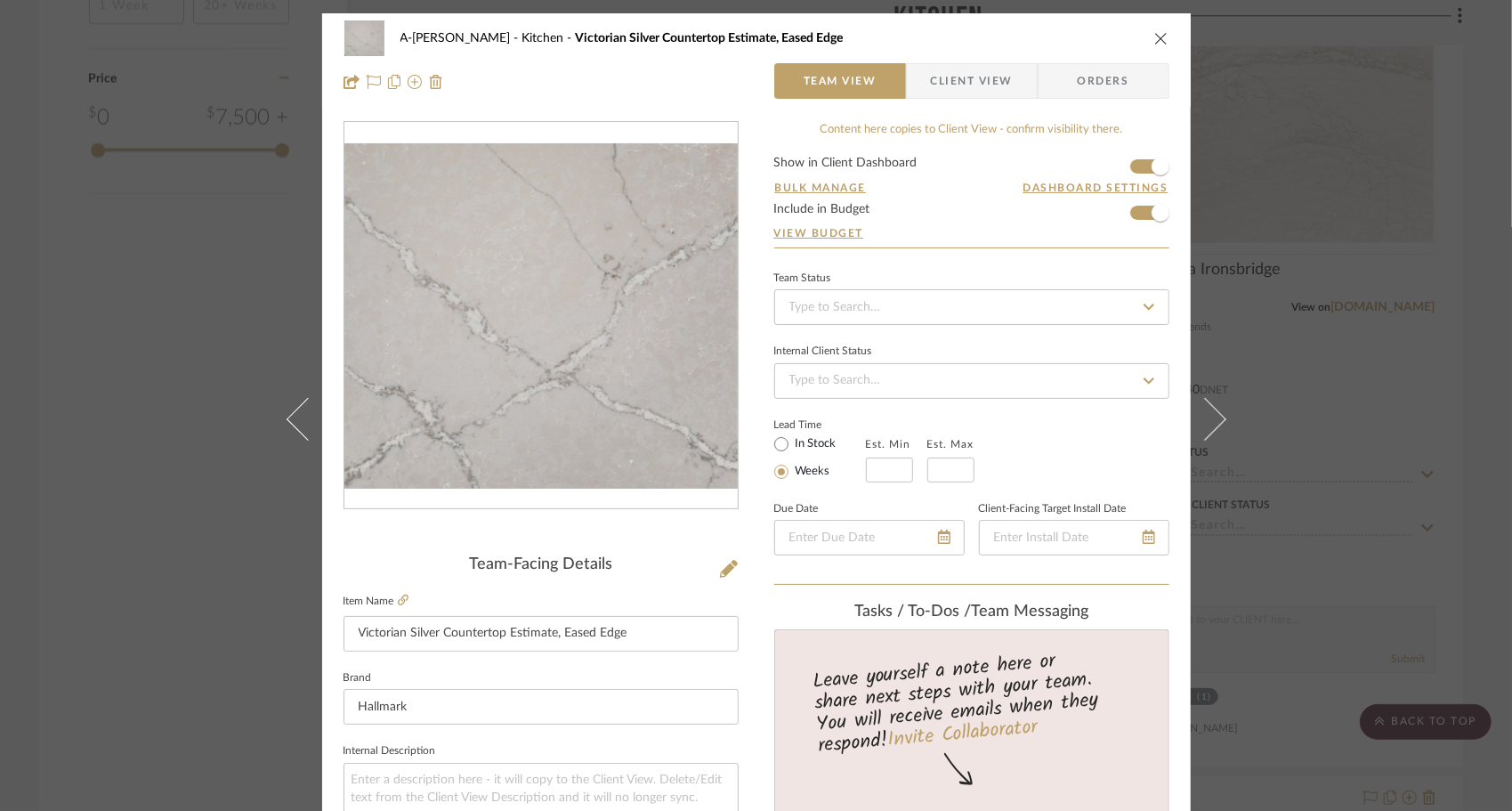
click at [1155, 42] on icon "close" at bounding box center [1161, 37] width 14 height 14
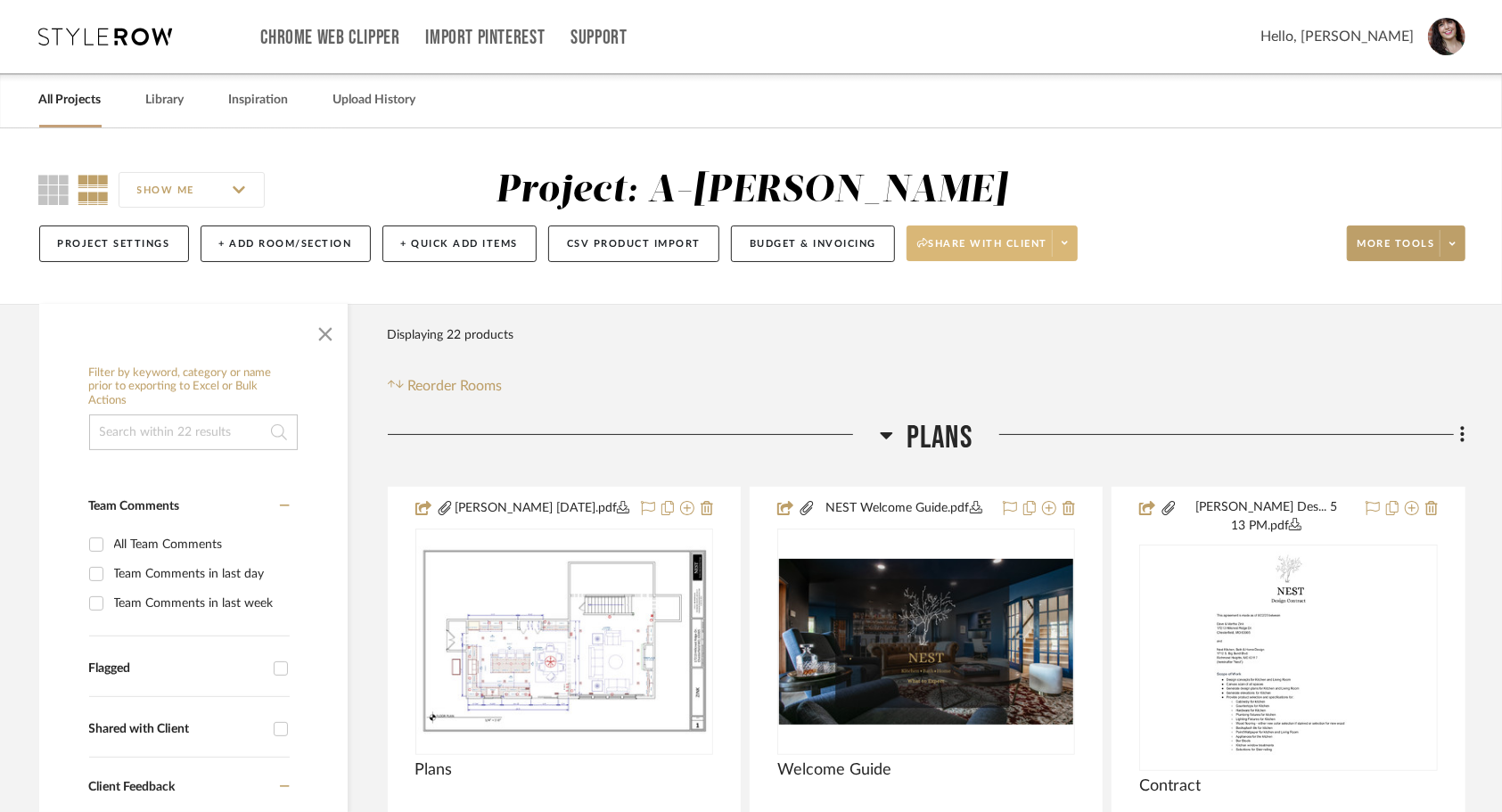
click at [1062, 258] on button "Share with client" at bounding box center [992, 243] width 171 height 36
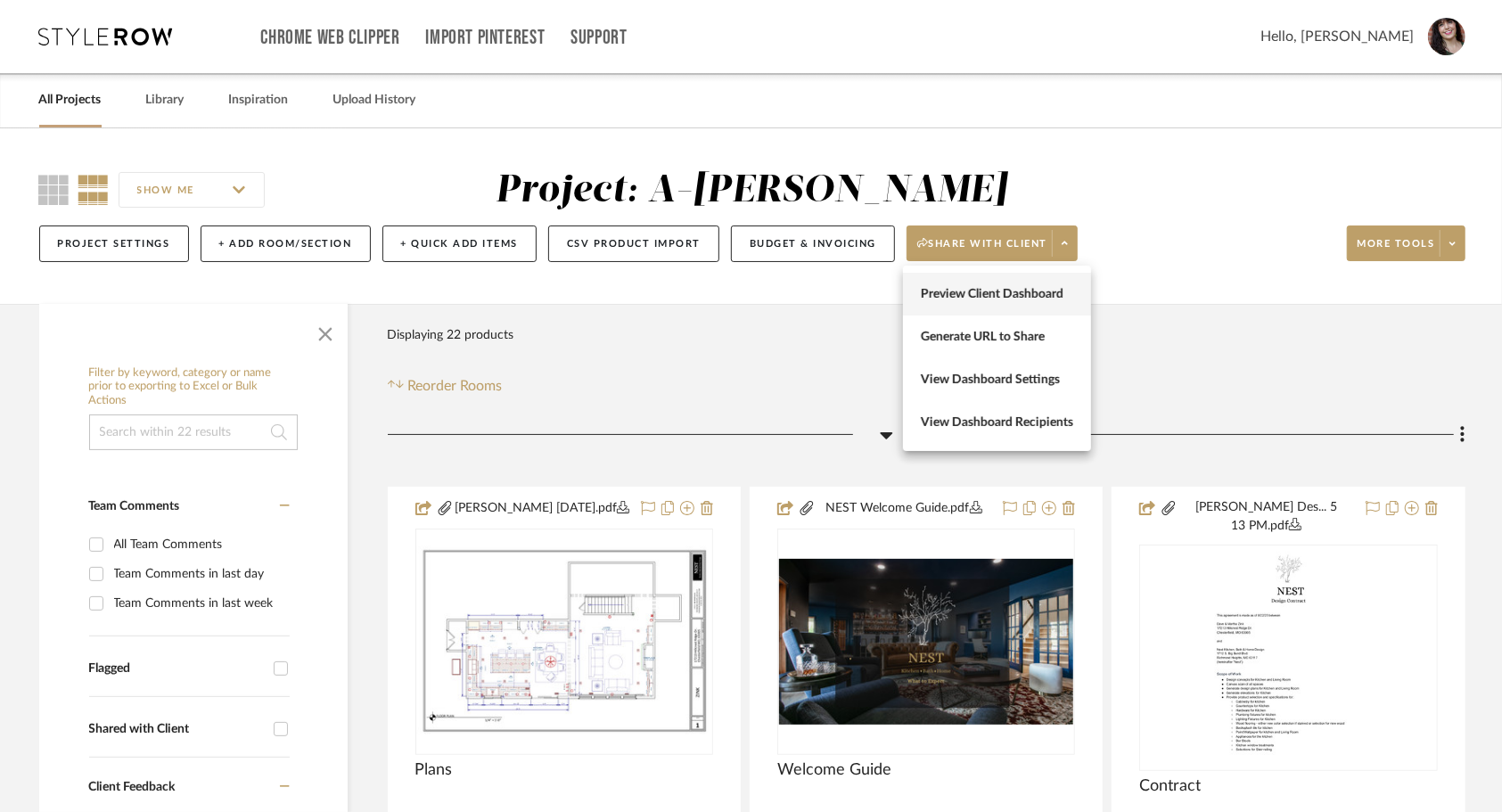
click at [1016, 306] on button "Preview Client Dashboard" at bounding box center [996, 294] width 188 height 43
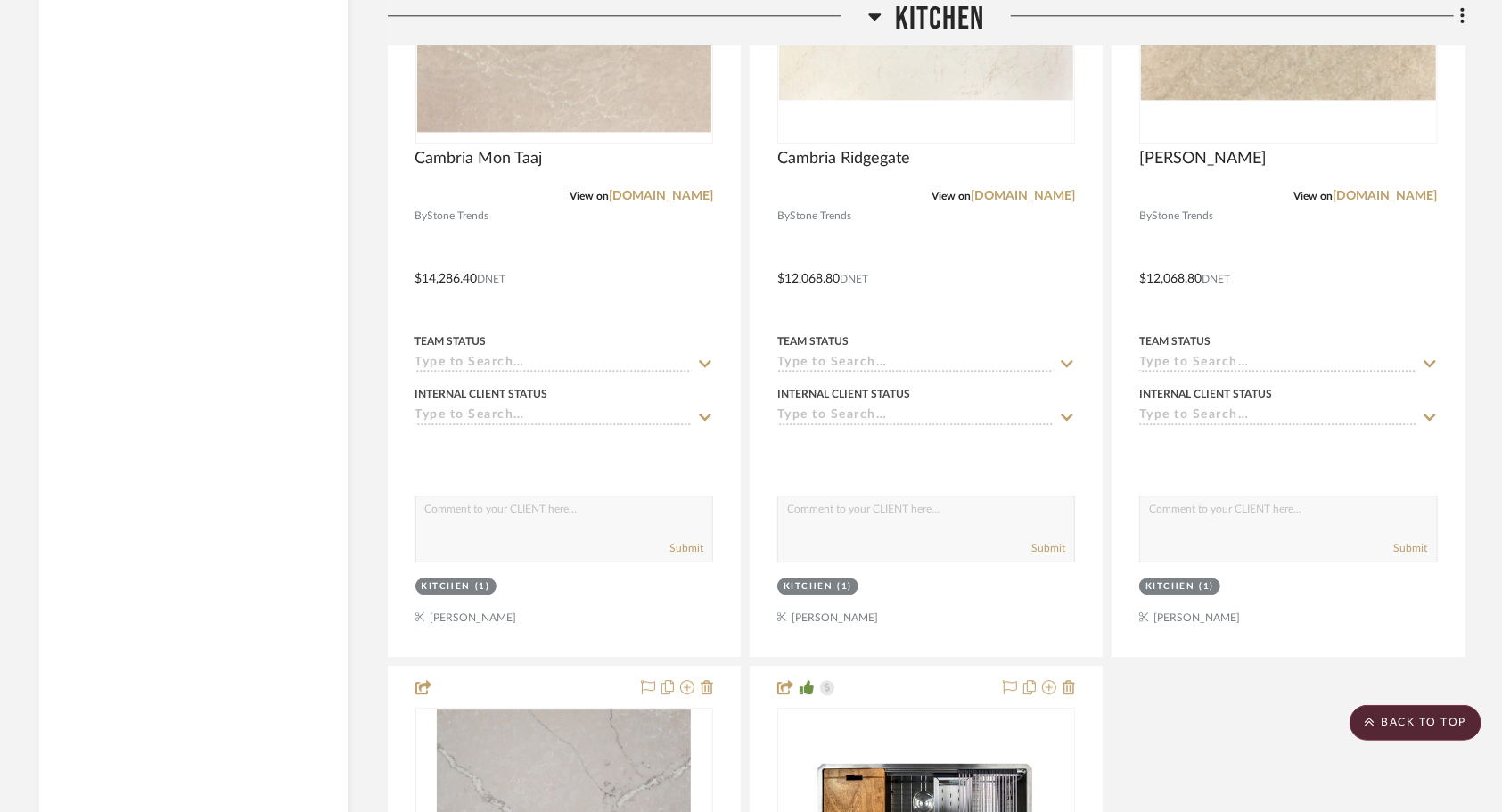
scroll to position [3534, 0]
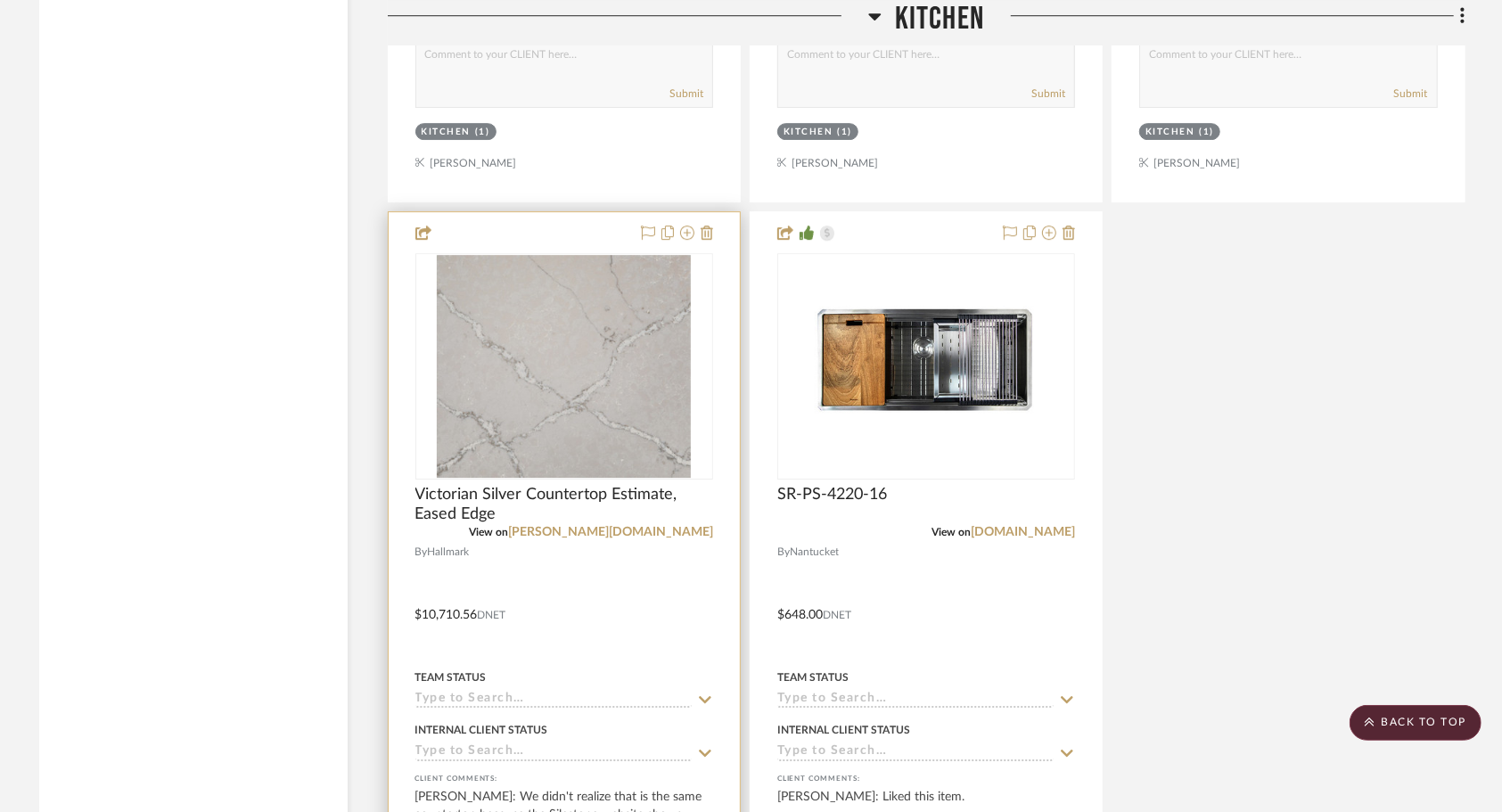
click at [639, 558] on div at bounding box center [565, 602] width 351 height 779
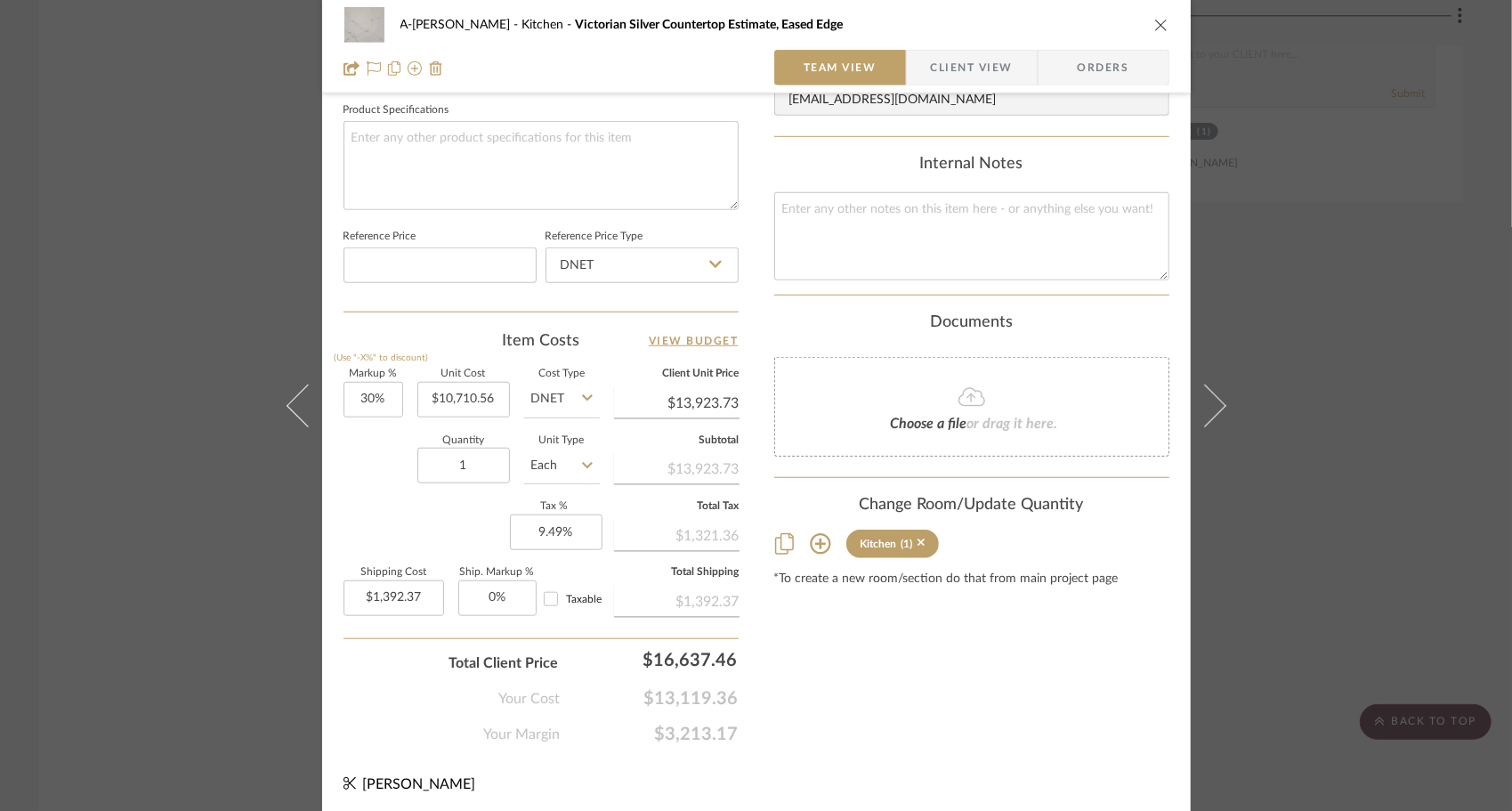
scroll to position [842, 0]
type input "1392.37"
click at [424, 585] on input "1392.37" at bounding box center [394, 597] width 101 height 35
click at [869, 696] on div "Content here copies to Client View - confirm visibility there. Show in Client D…" at bounding box center [972, 12] width 395 height 1465
type input "$0.00"
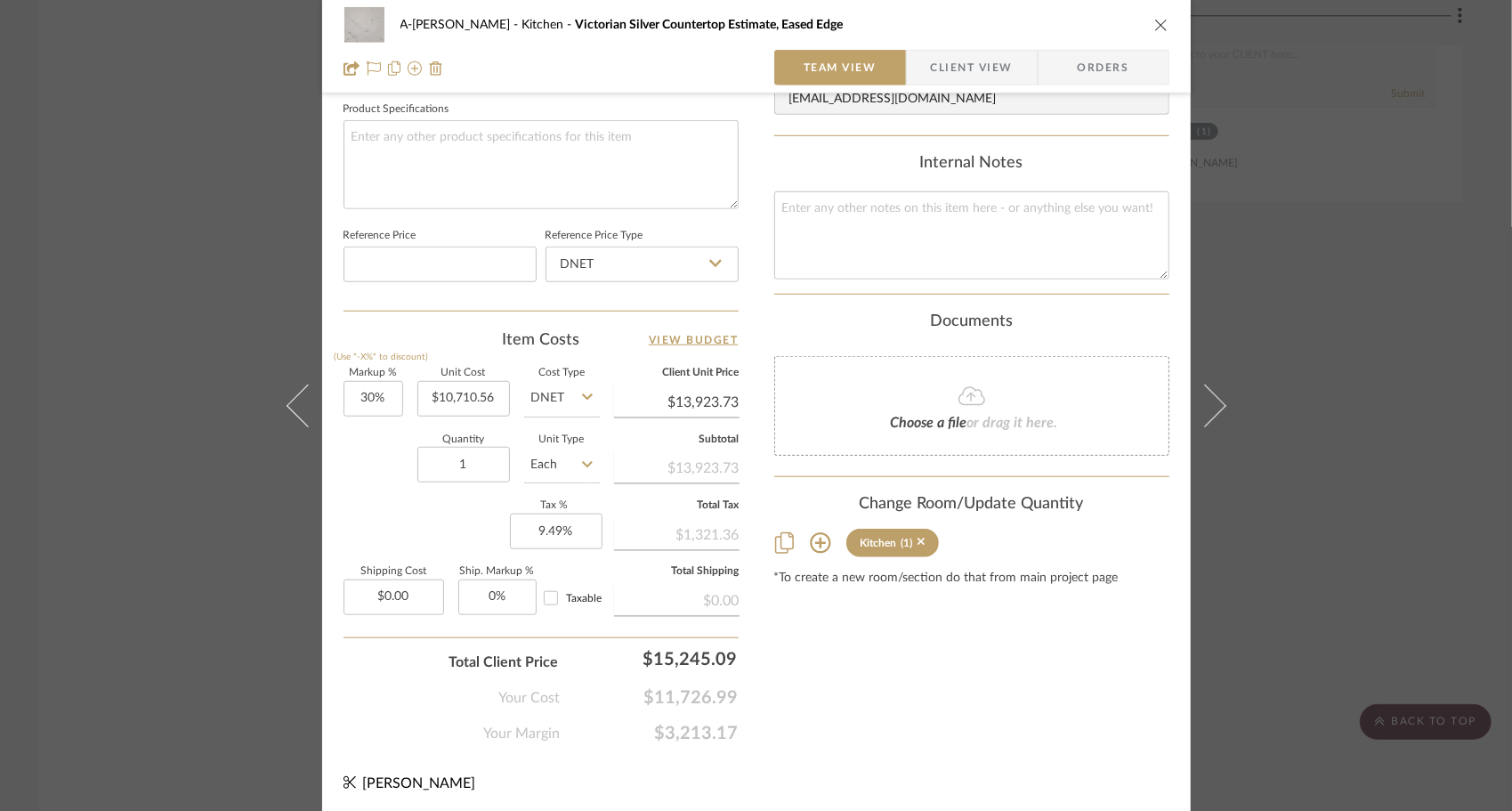
click at [1155, 23] on icon "close" at bounding box center [1161, 24] width 14 height 14
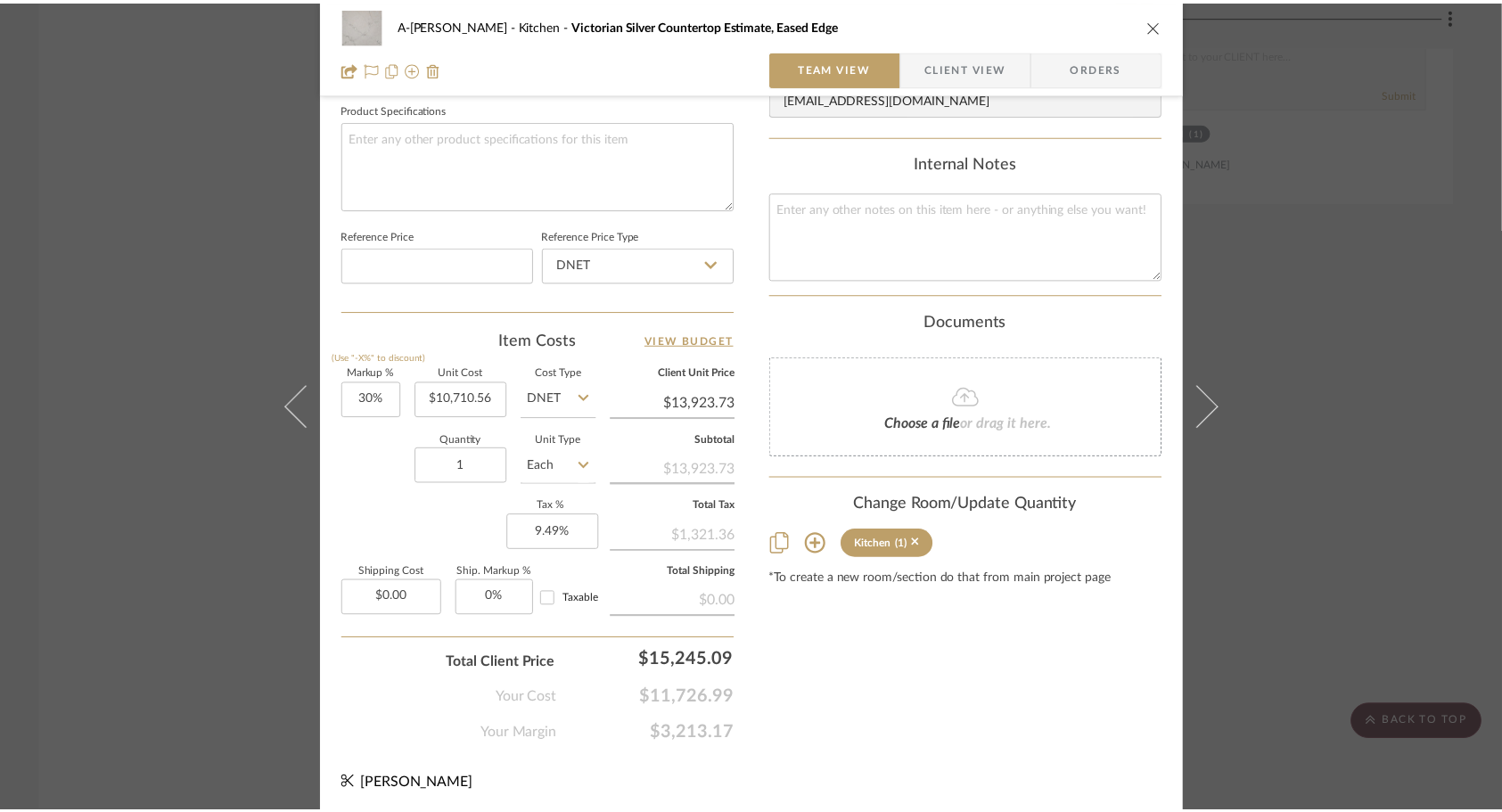
scroll to position [3534, 0]
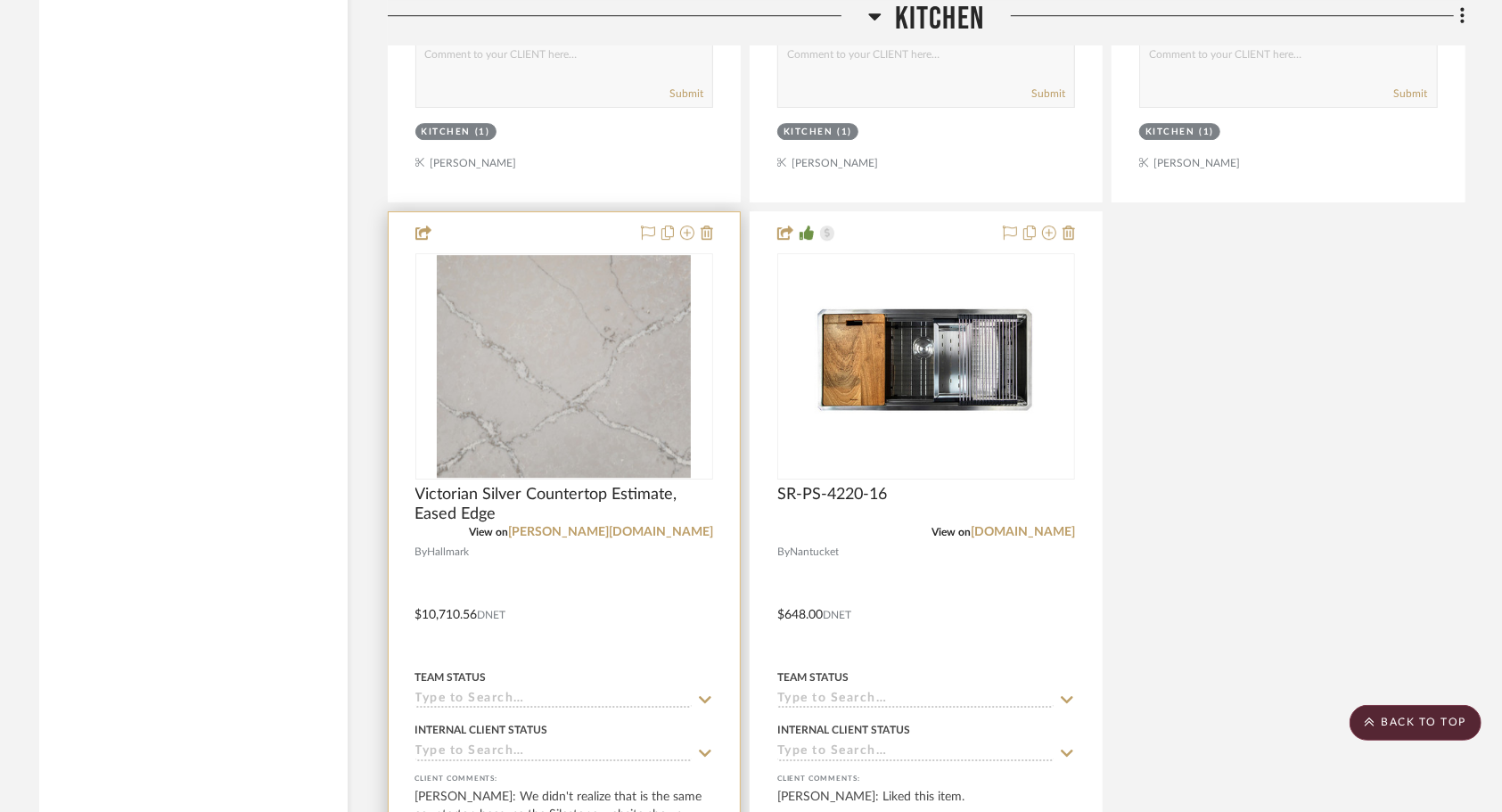
click at [636, 607] on div at bounding box center [565, 602] width 351 height 779
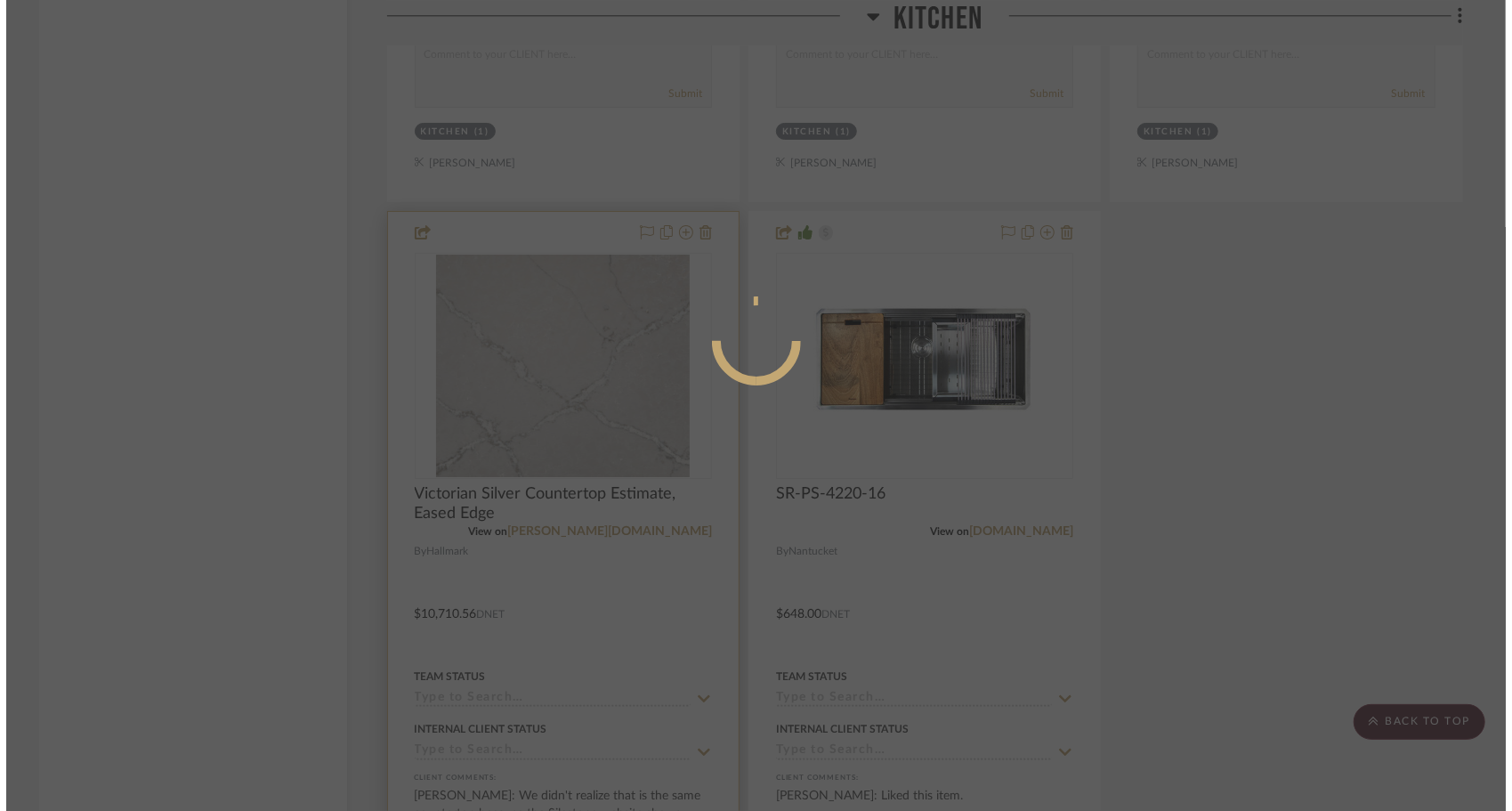
scroll to position [0, 0]
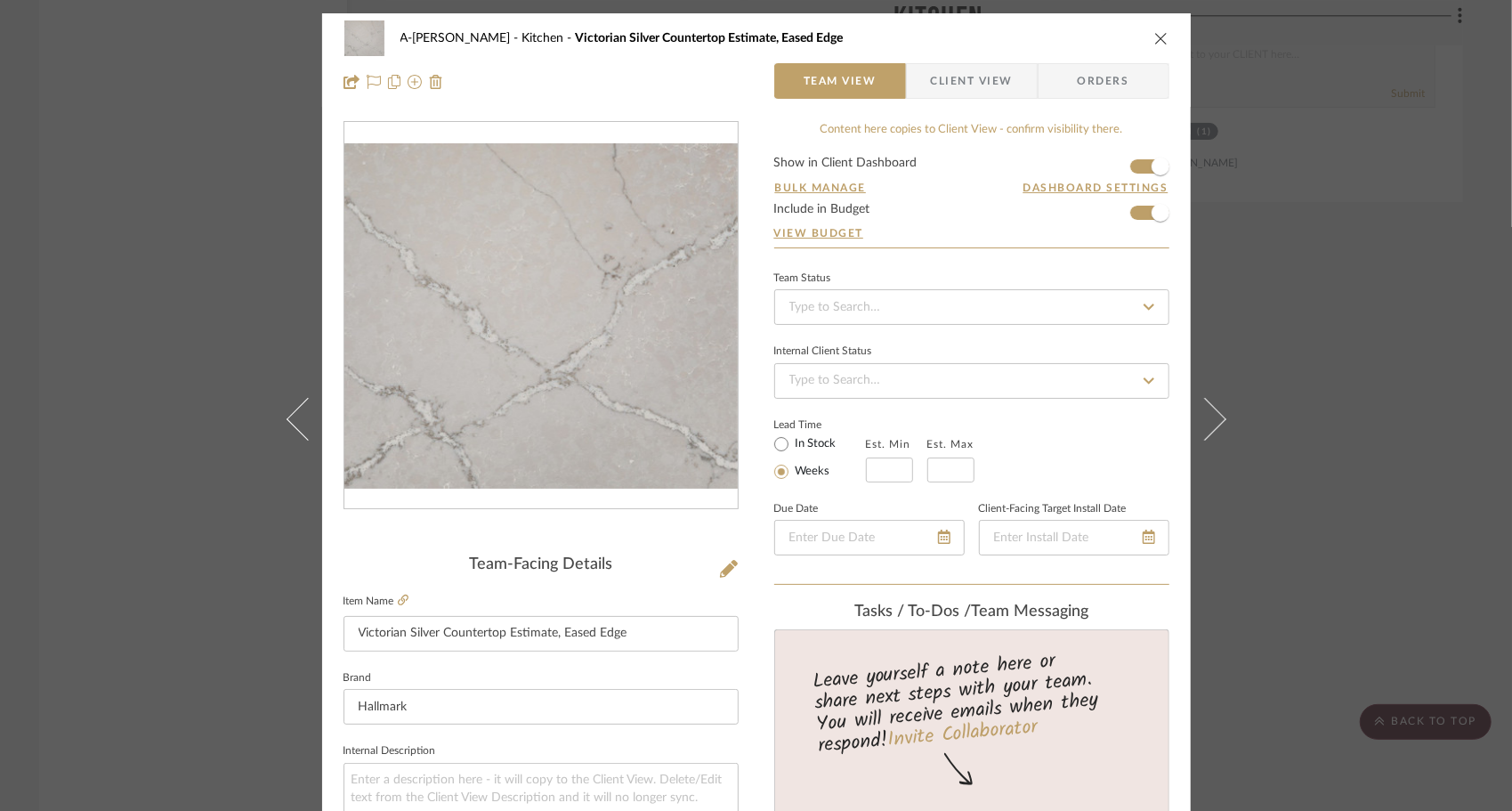
click at [942, 89] on span "Client View" at bounding box center [972, 81] width 82 height 35
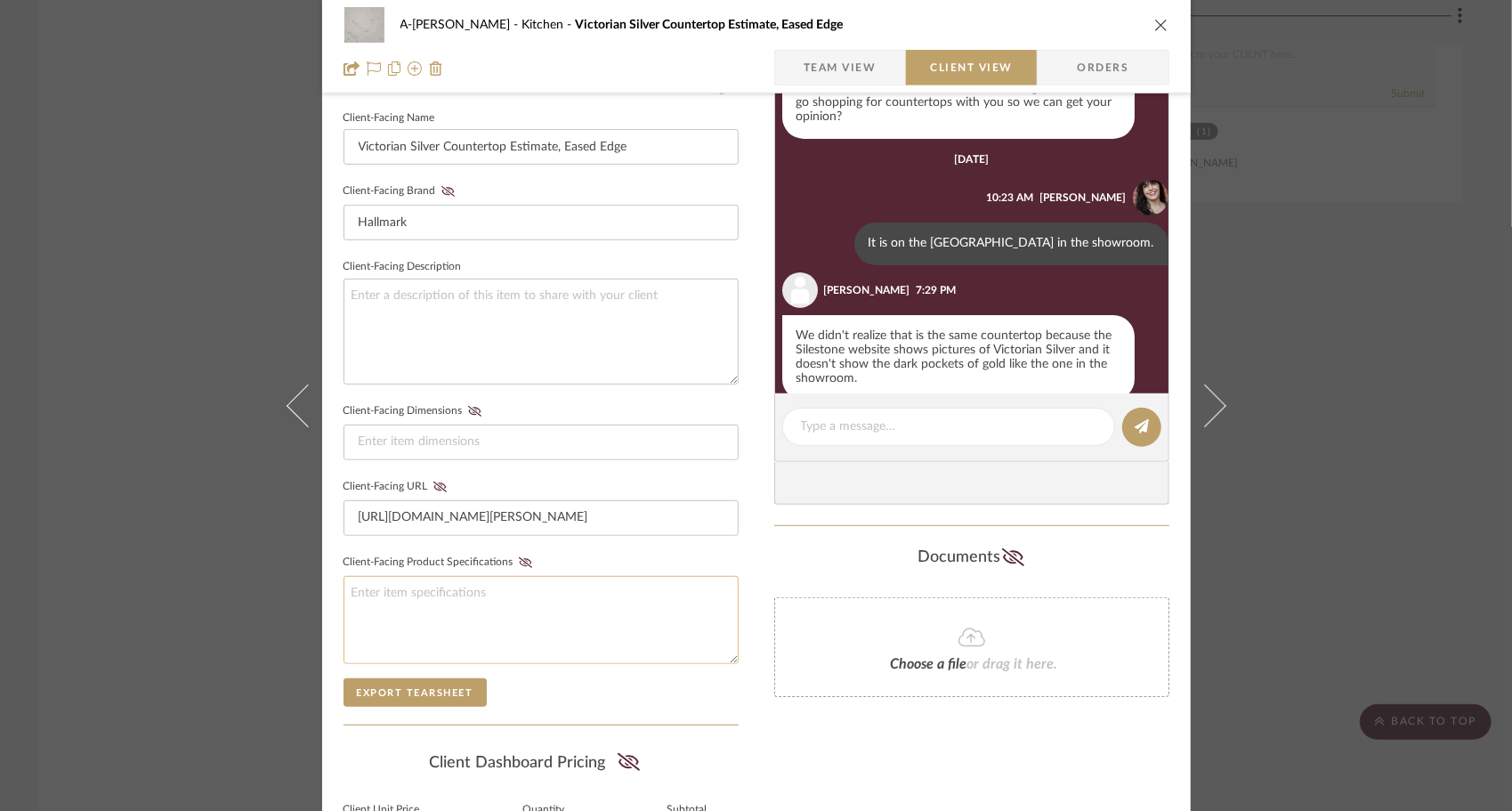
scroll to position [666, 0]
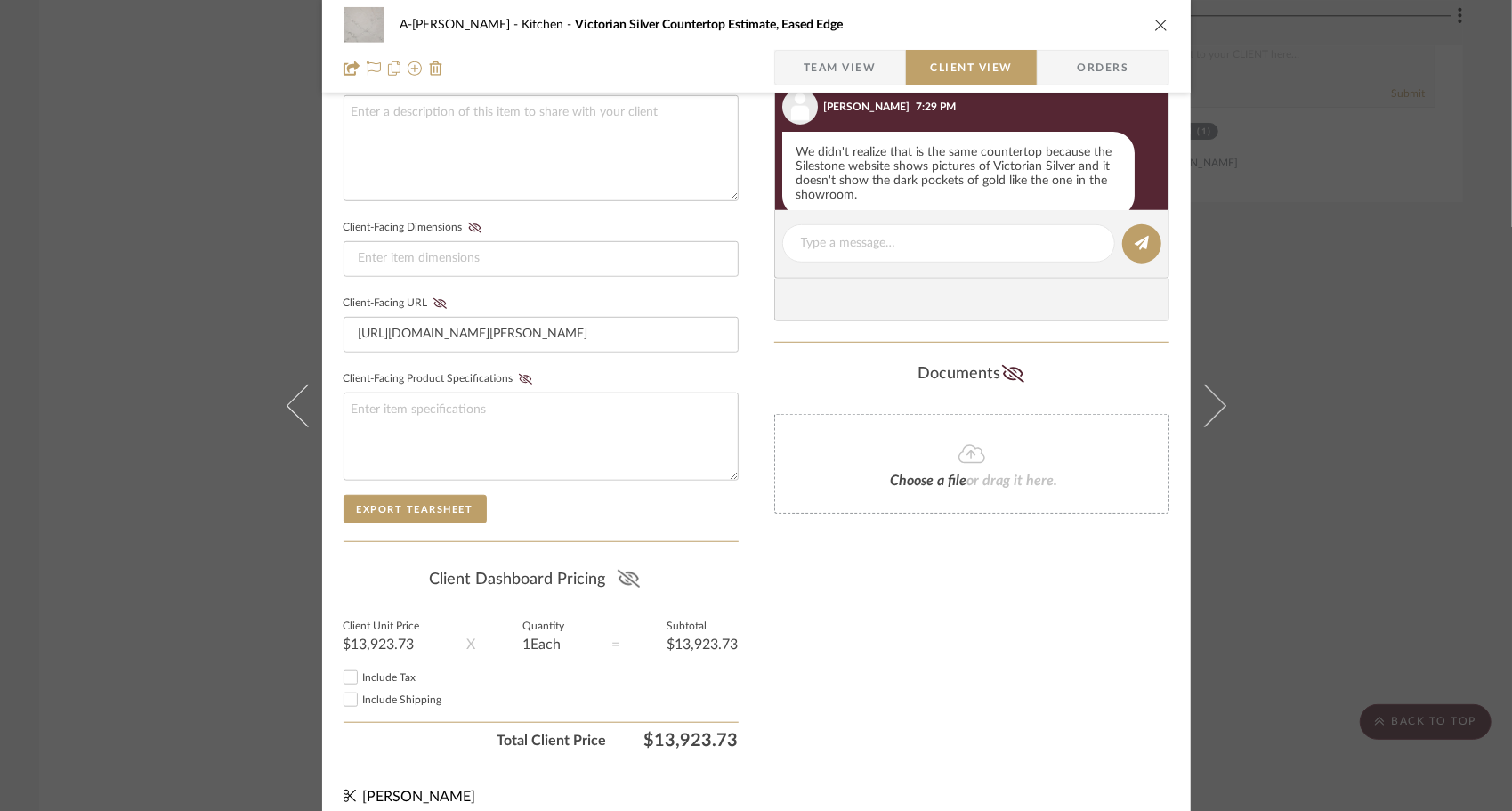
click at [618, 571] on icon at bounding box center [629, 578] width 22 height 18
click at [344, 667] on input "Include Tax" at bounding box center [350, 677] width 21 height 21
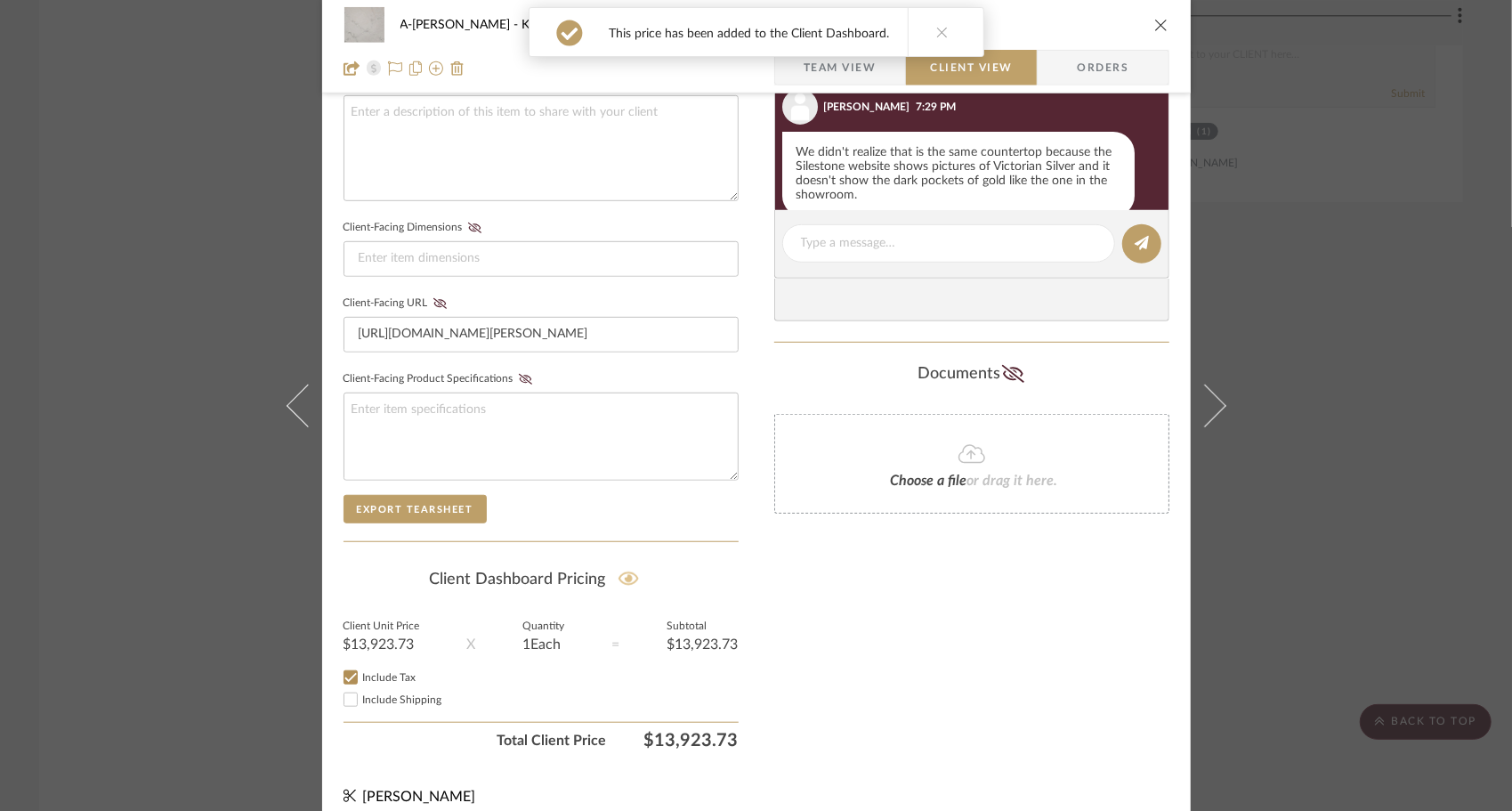
checkbox input "true"
click at [1057, 571] on div "Only content on this tab can share to Dashboard. Click eyeball icon to show or …" at bounding box center [972, 105] width 395 height 1303
click at [1148, 11] on div "A-Zink Kitchen Victorian Silver Countertop Estimate, Eased Edge" at bounding box center [756, 25] width 826 height 35
click at [1155, 23] on icon "close" at bounding box center [1161, 24] width 14 height 14
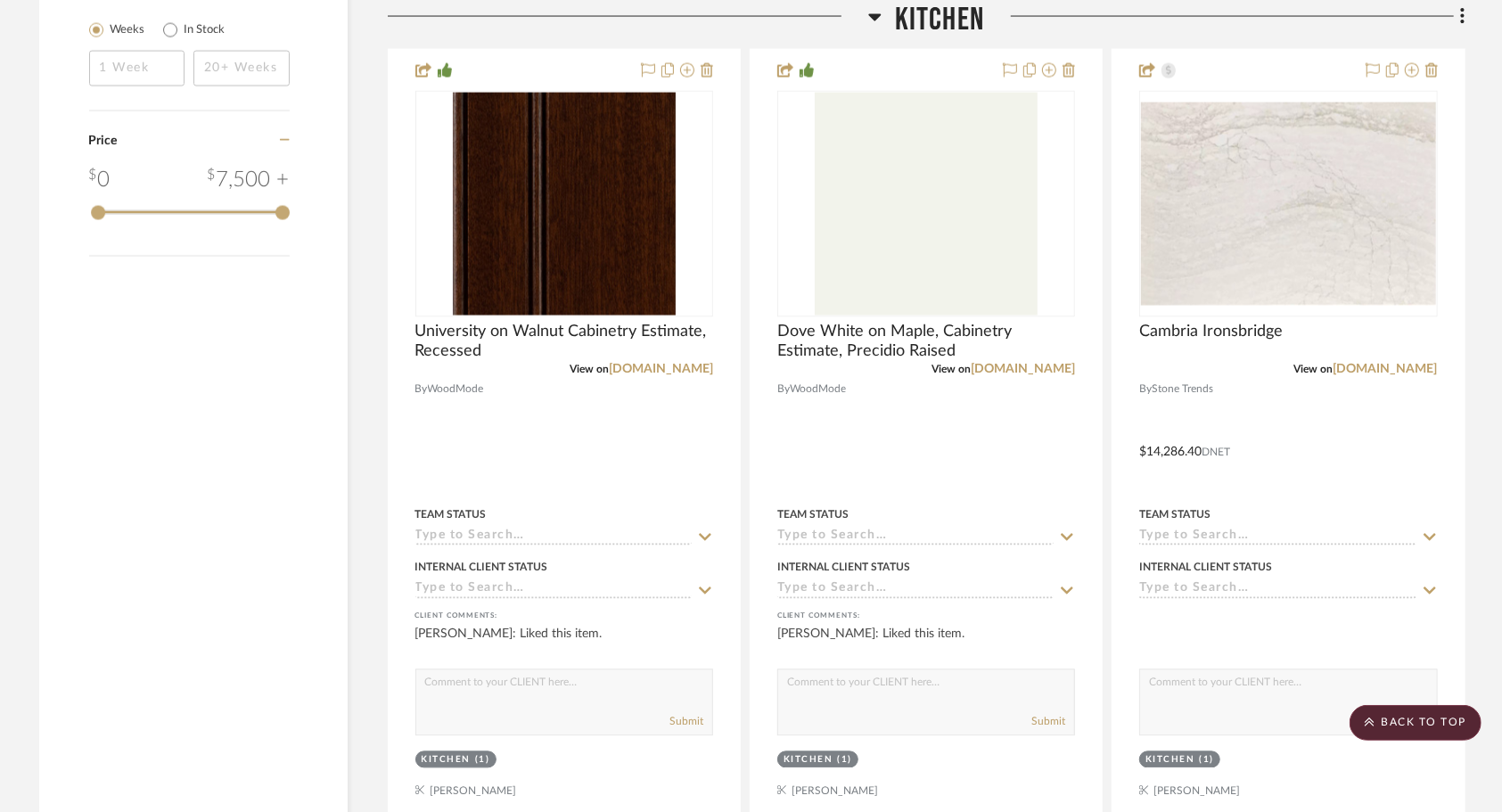
scroll to position [2115, 0]
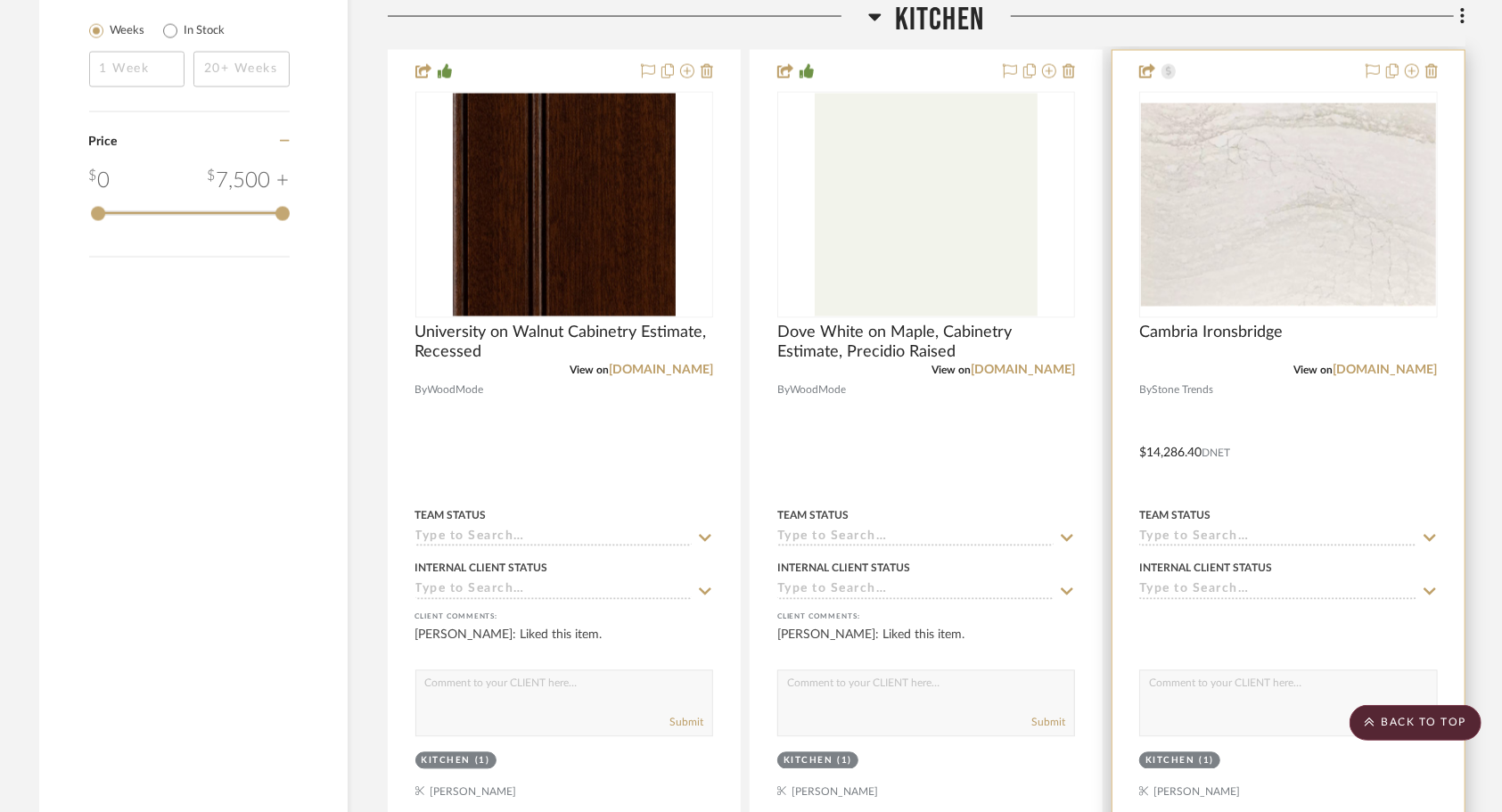
click at [1303, 406] on div at bounding box center [1288, 440] width 351 height 779
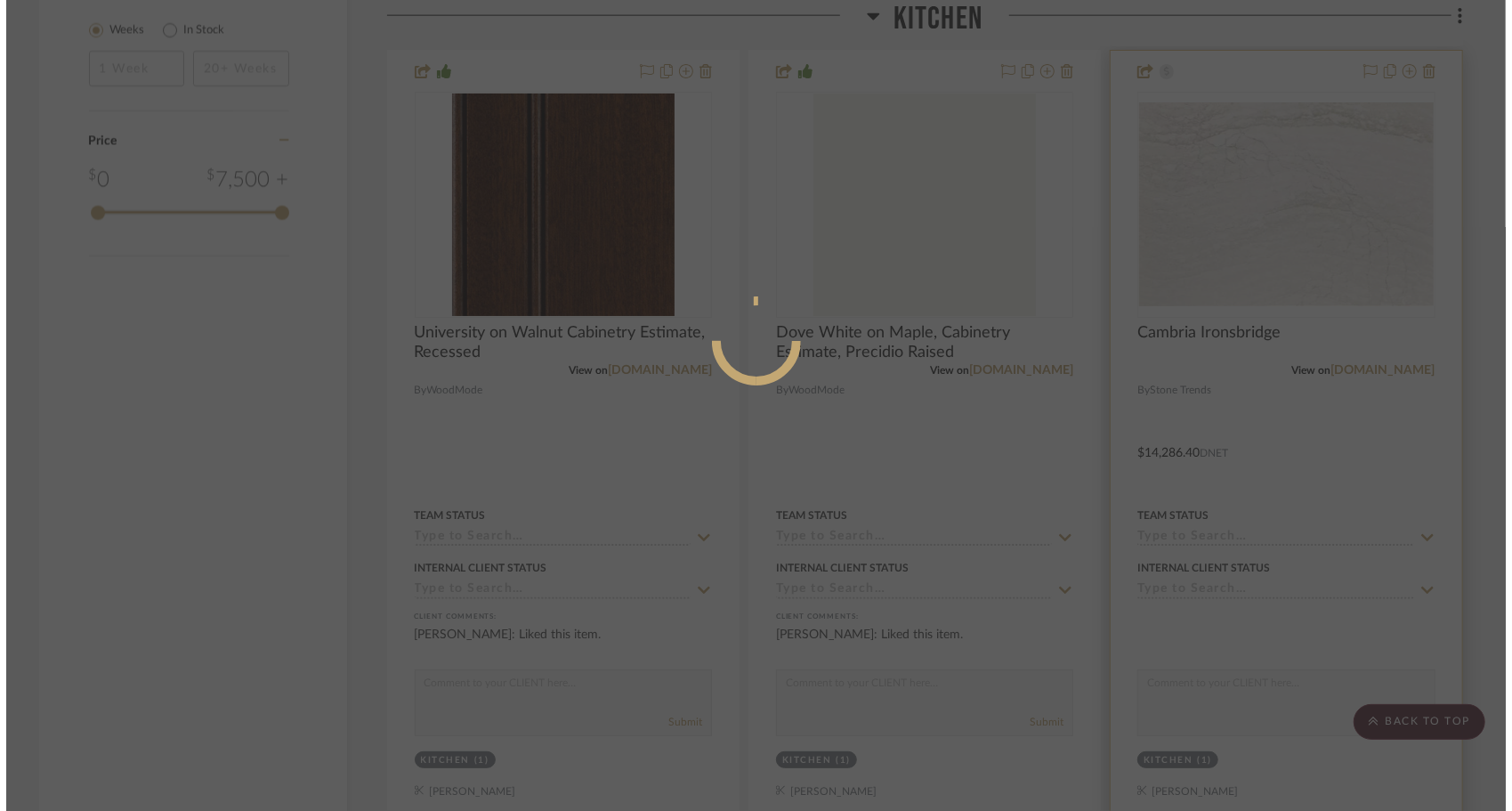
scroll to position [0, 0]
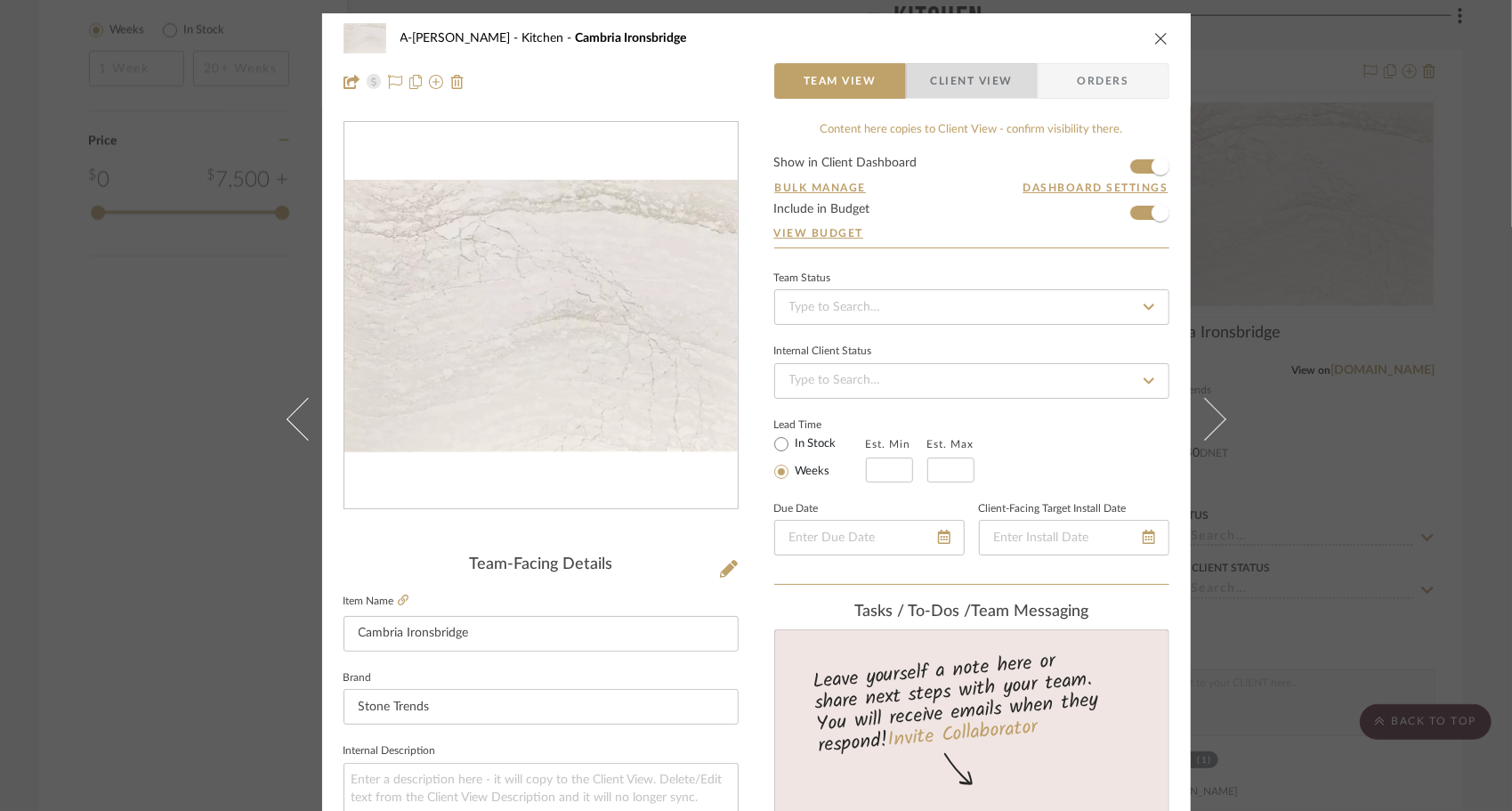
click at [970, 82] on span "Client View" at bounding box center [972, 81] width 82 height 35
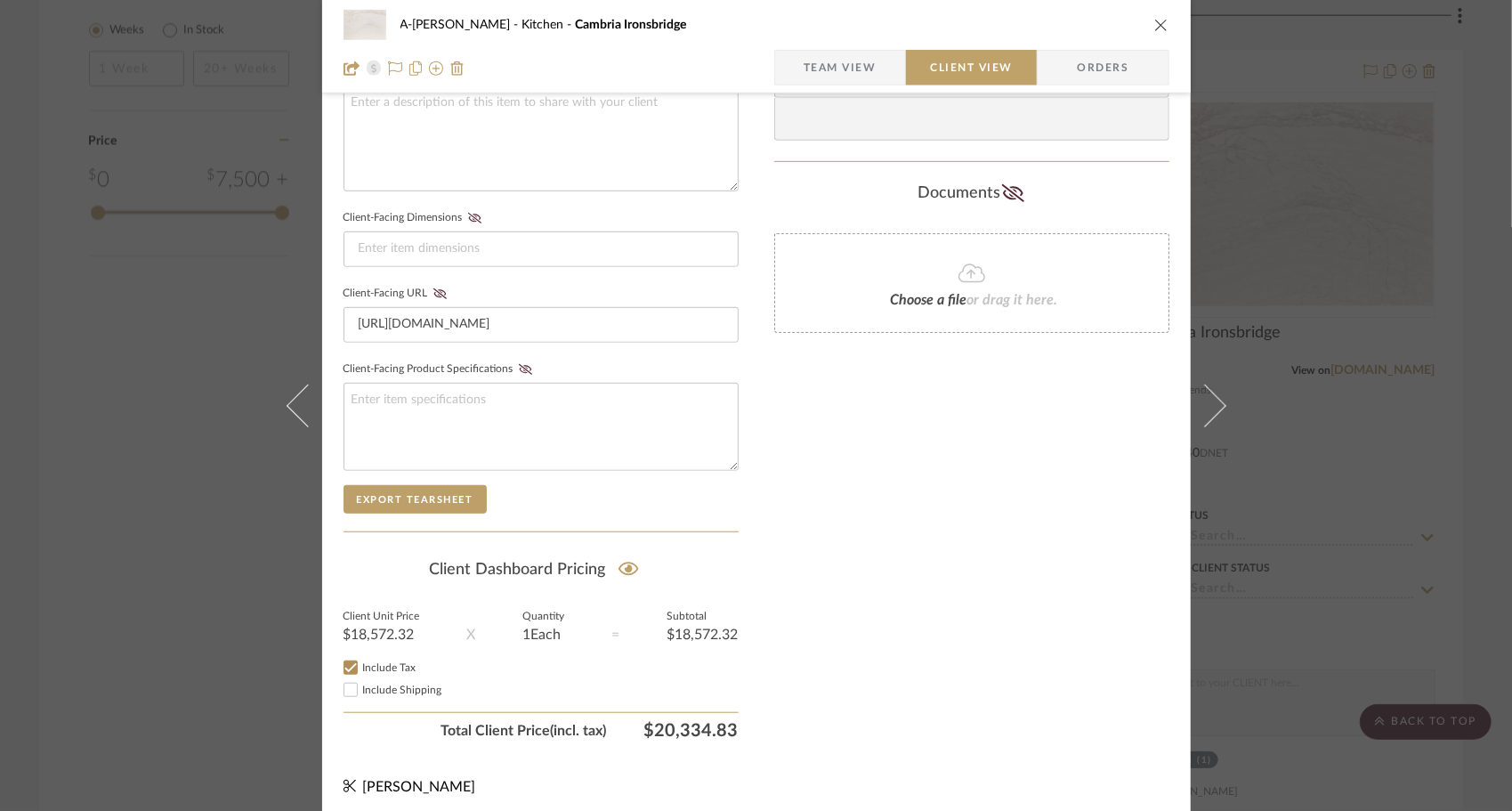
scroll to position [678, 0]
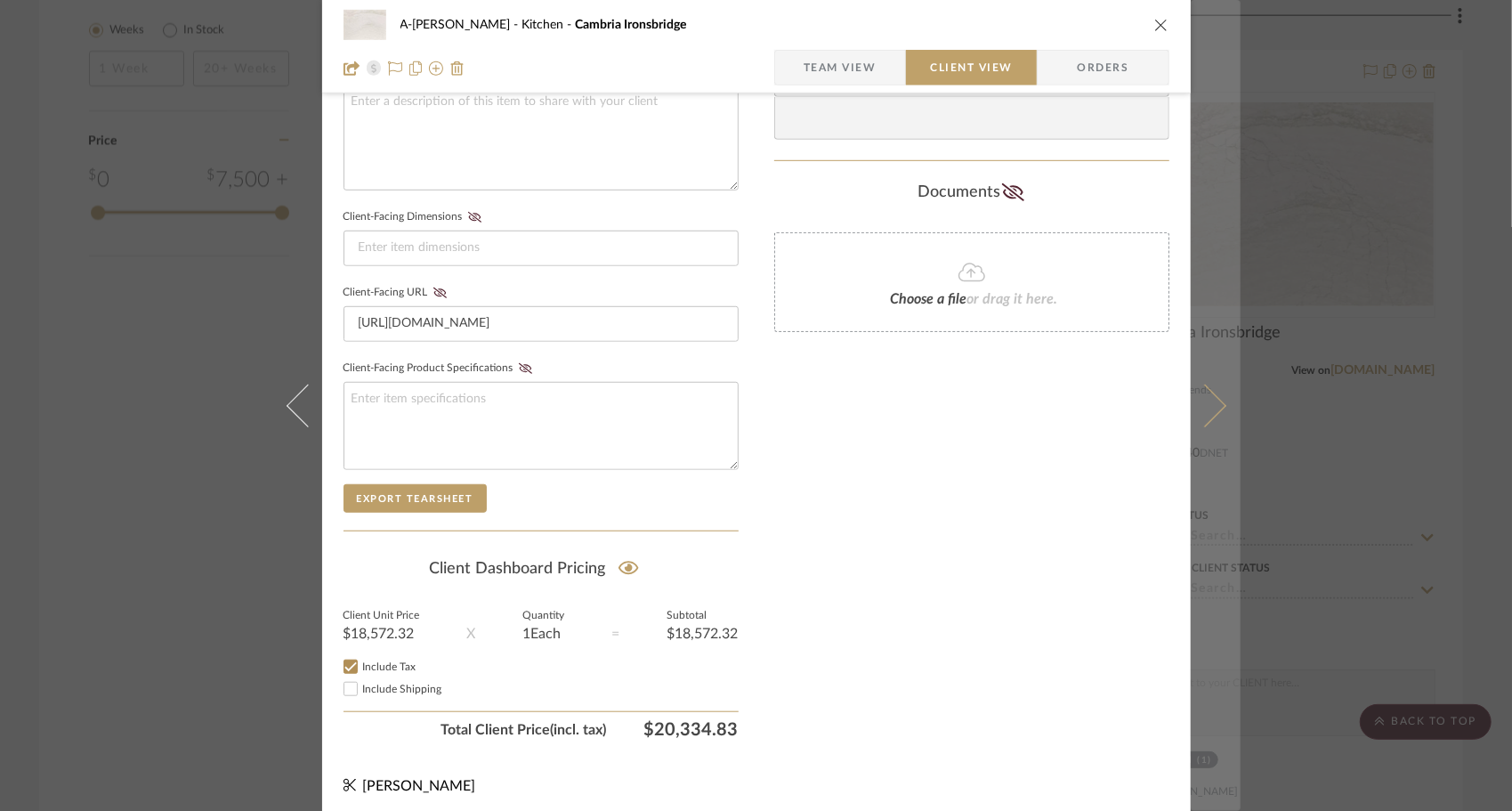
click at [1211, 416] on button at bounding box center [1215, 405] width 49 height 811
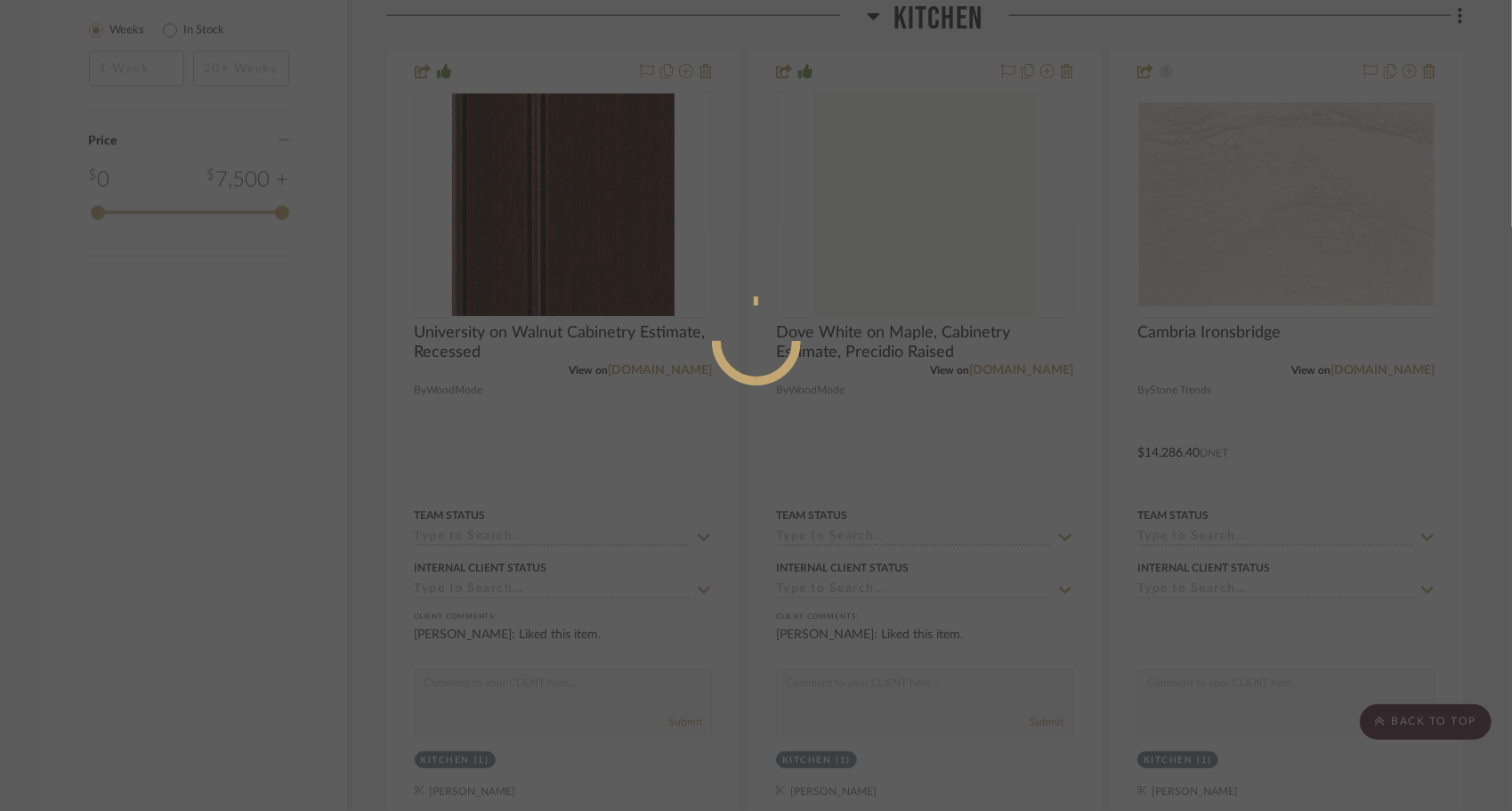
scroll to position [0, 0]
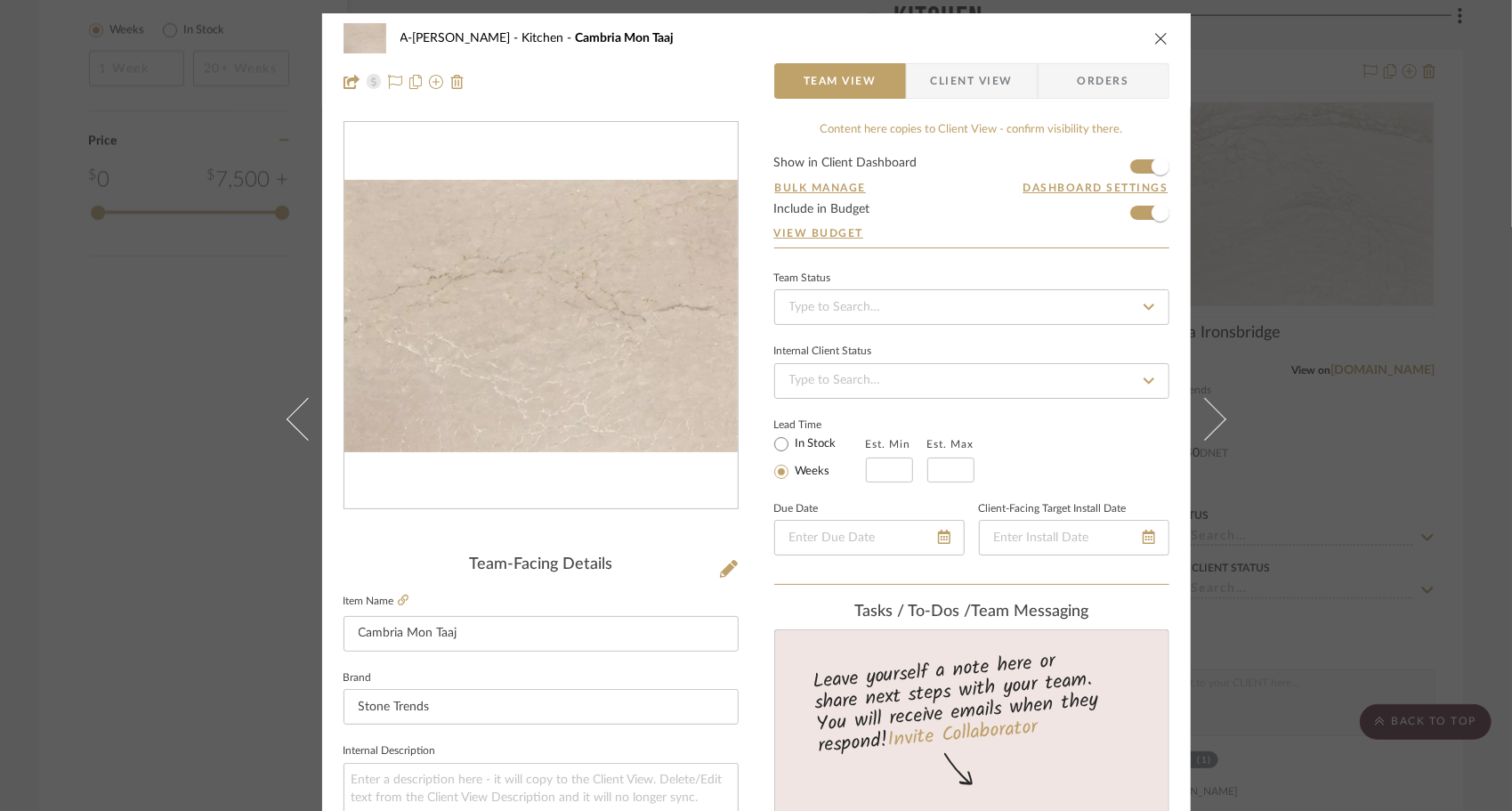
click at [937, 91] on span "Client View" at bounding box center [972, 81] width 82 height 35
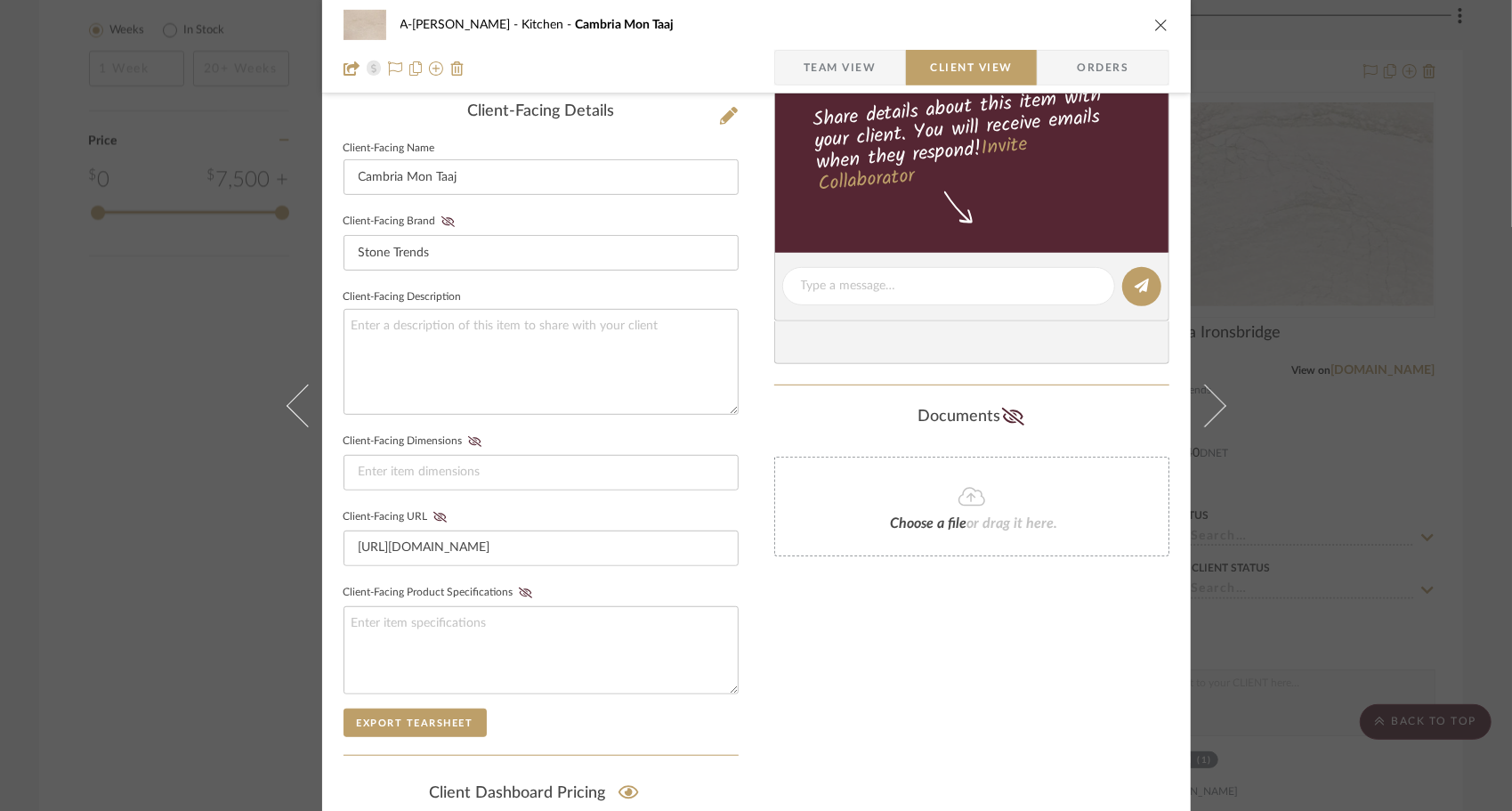
scroll to position [678, 0]
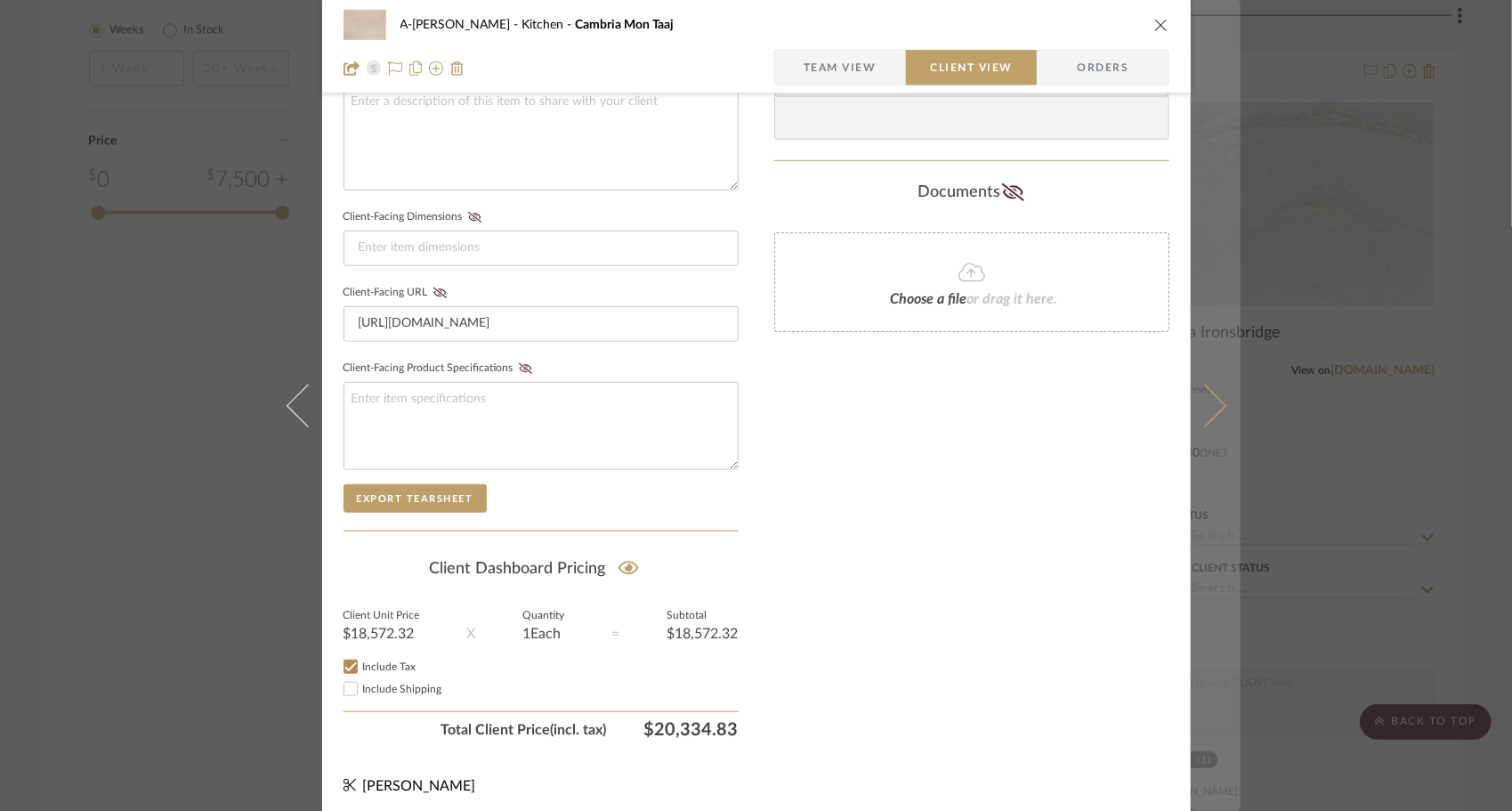
click at [1213, 394] on button at bounding box center [1215, 405] width 49 height 811
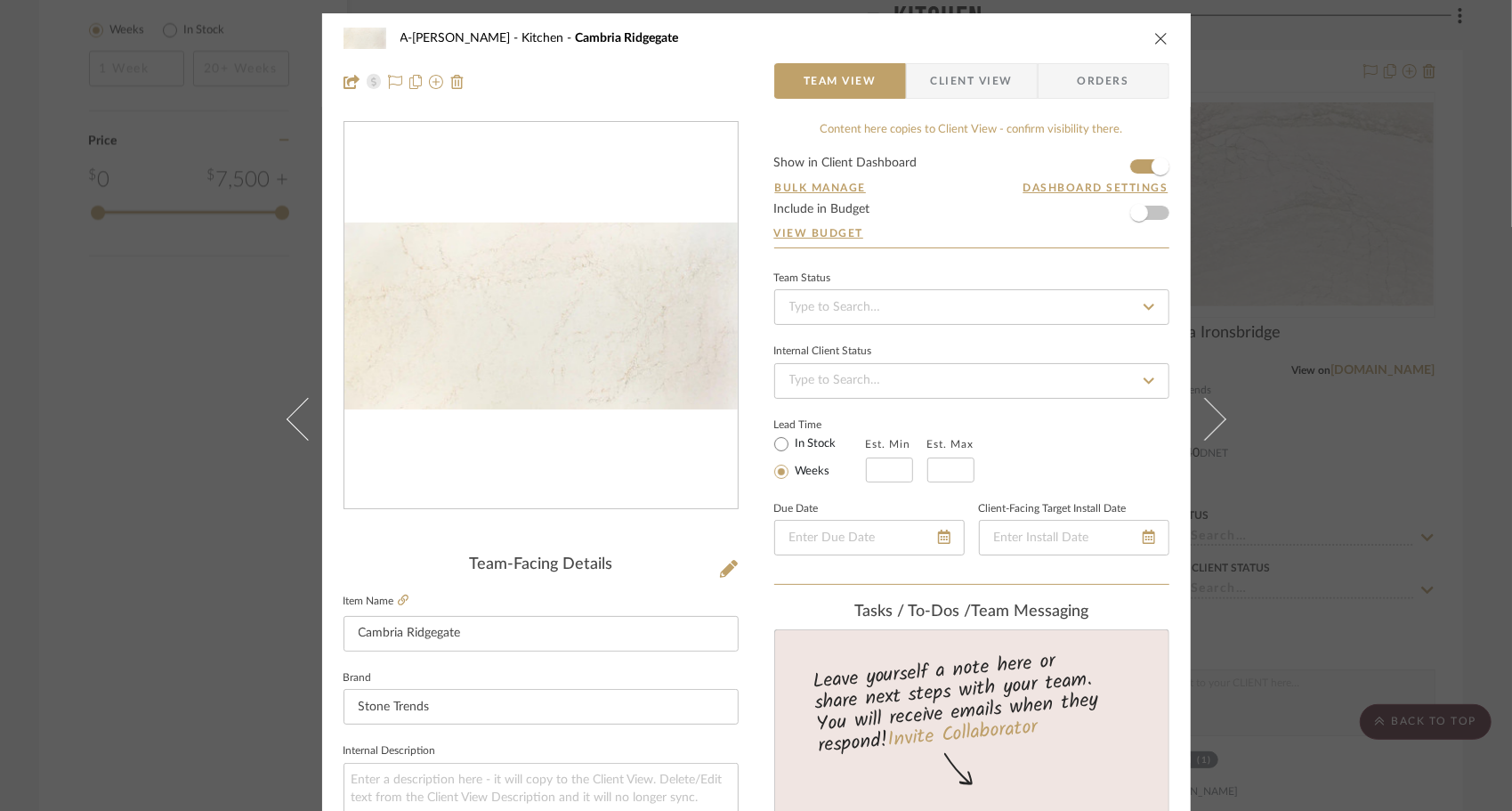
click at [954, 88] on span "Client View" at bounding box center [972, 81] width 82 height 35
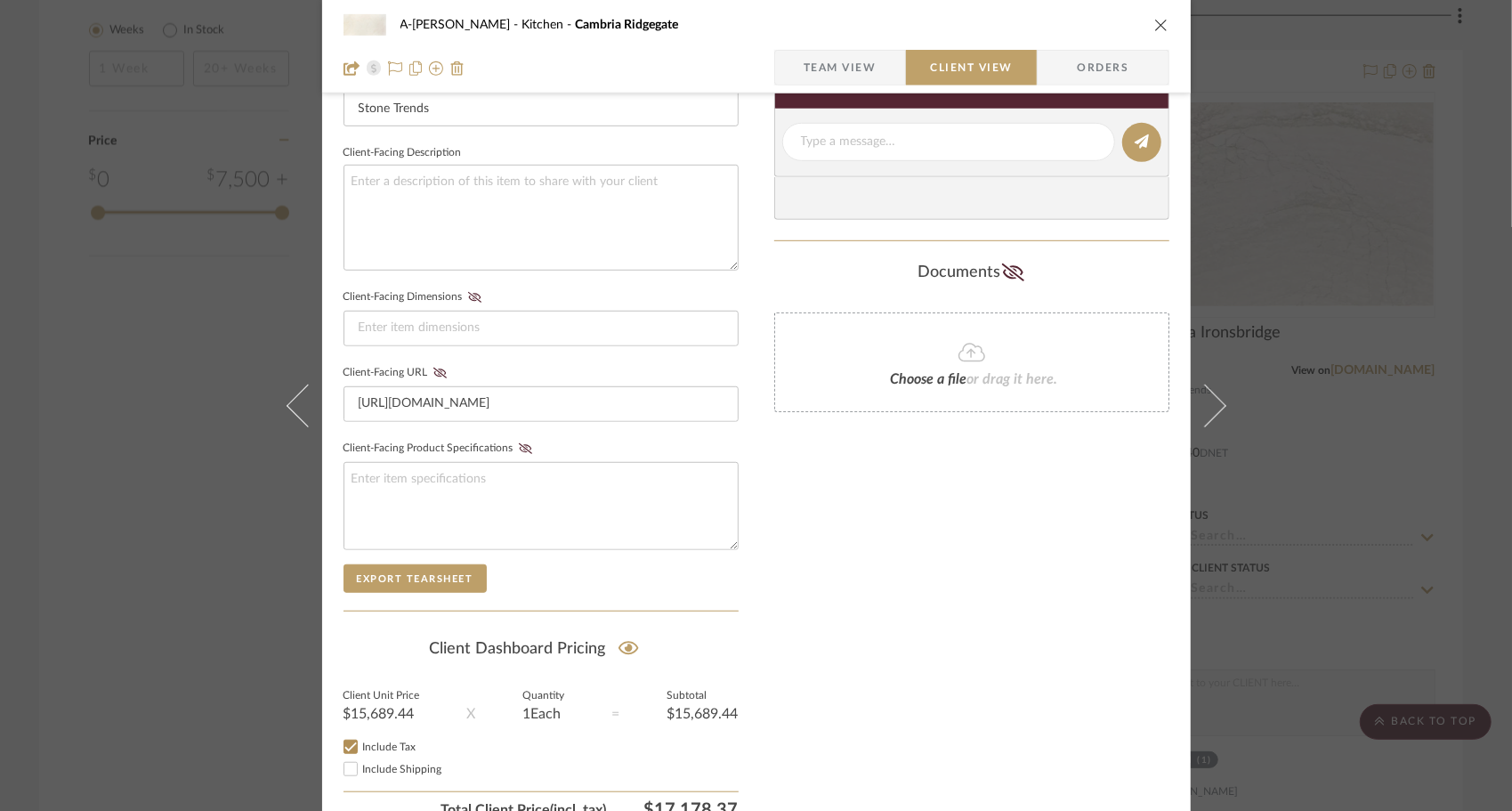
scroll to position [605, 0]
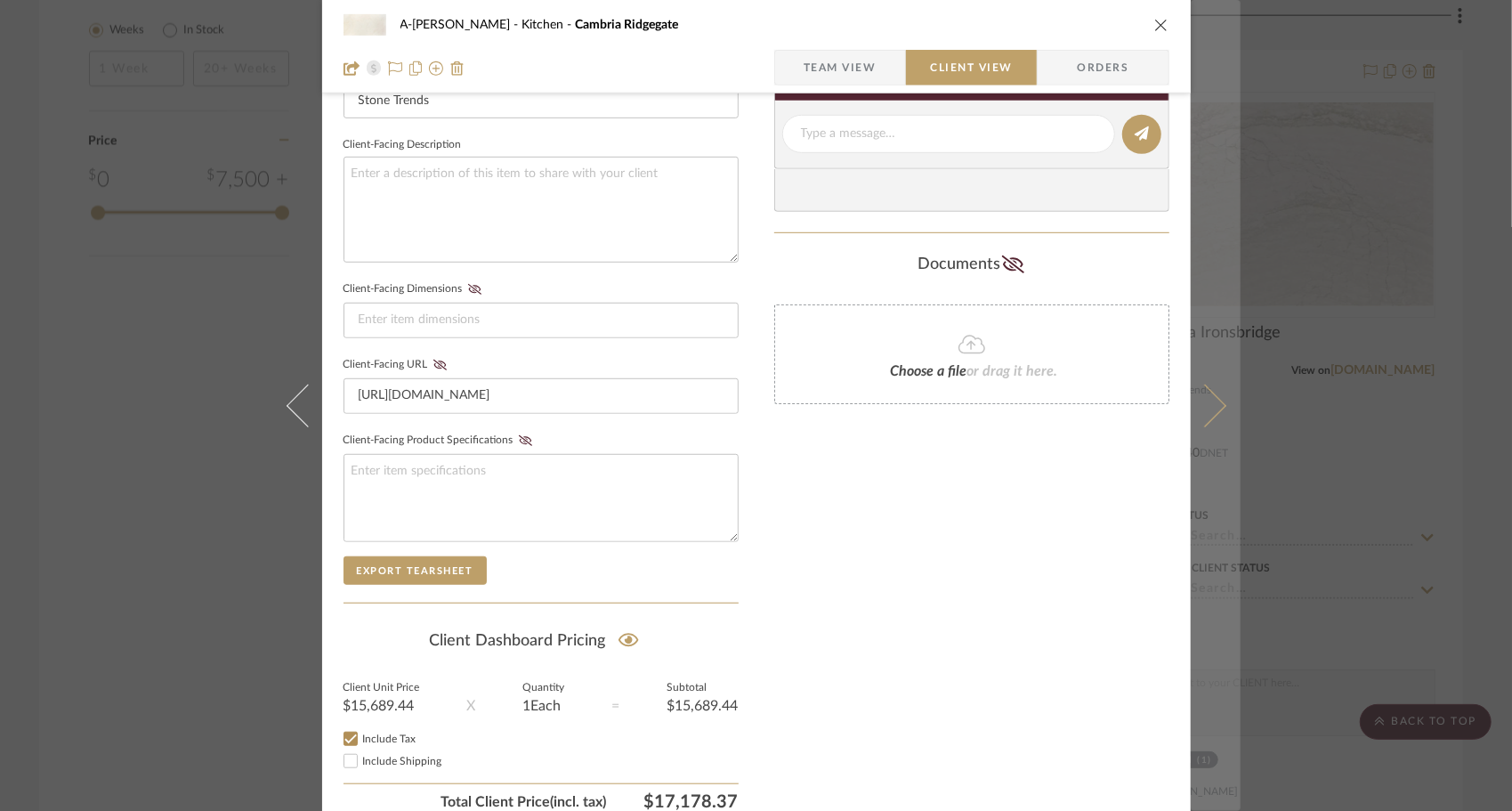
click at [1215, 411] on button at bounding box center [1215, 405] width 49 height 811
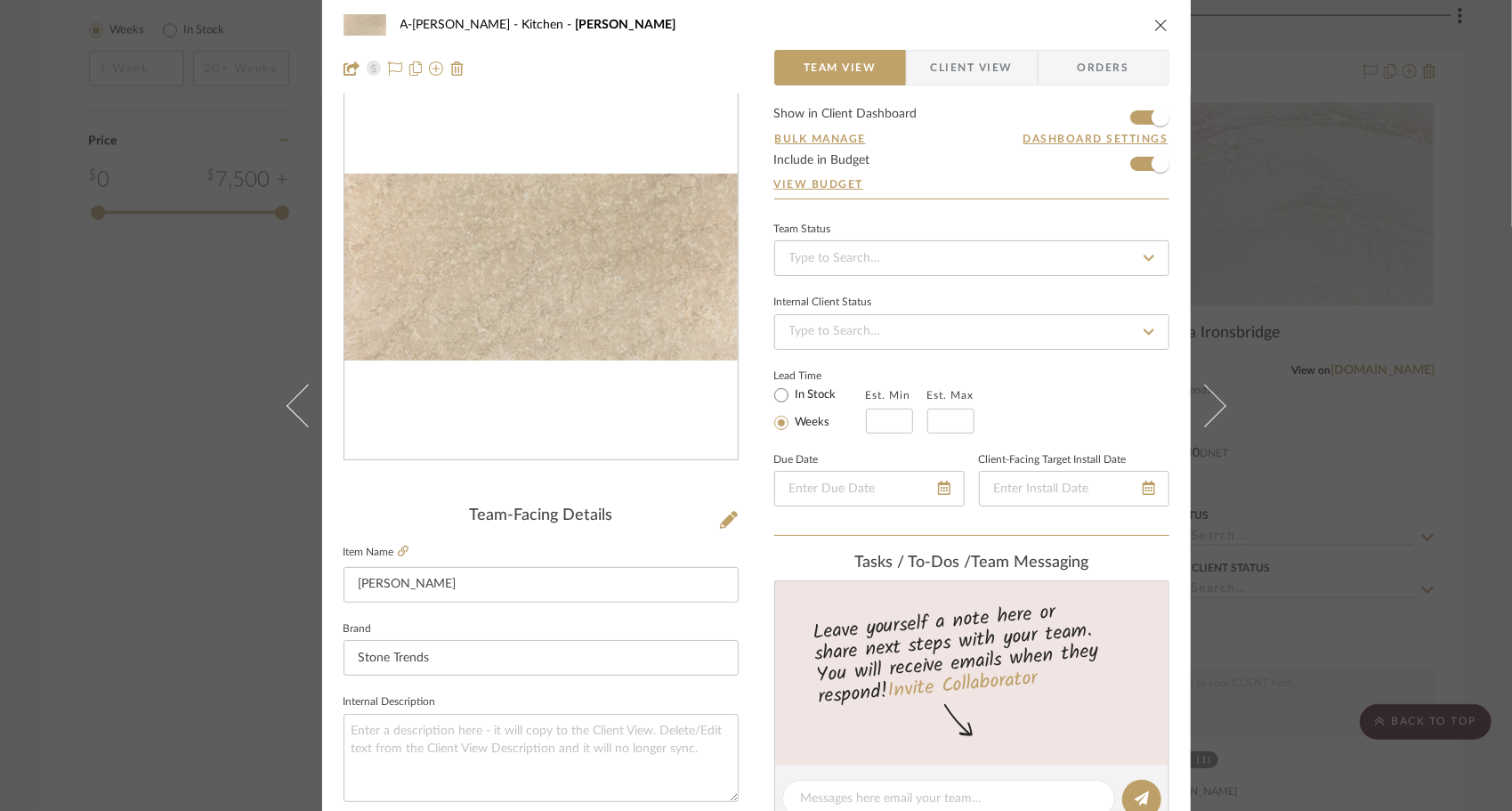
scroll to position [0, 0]
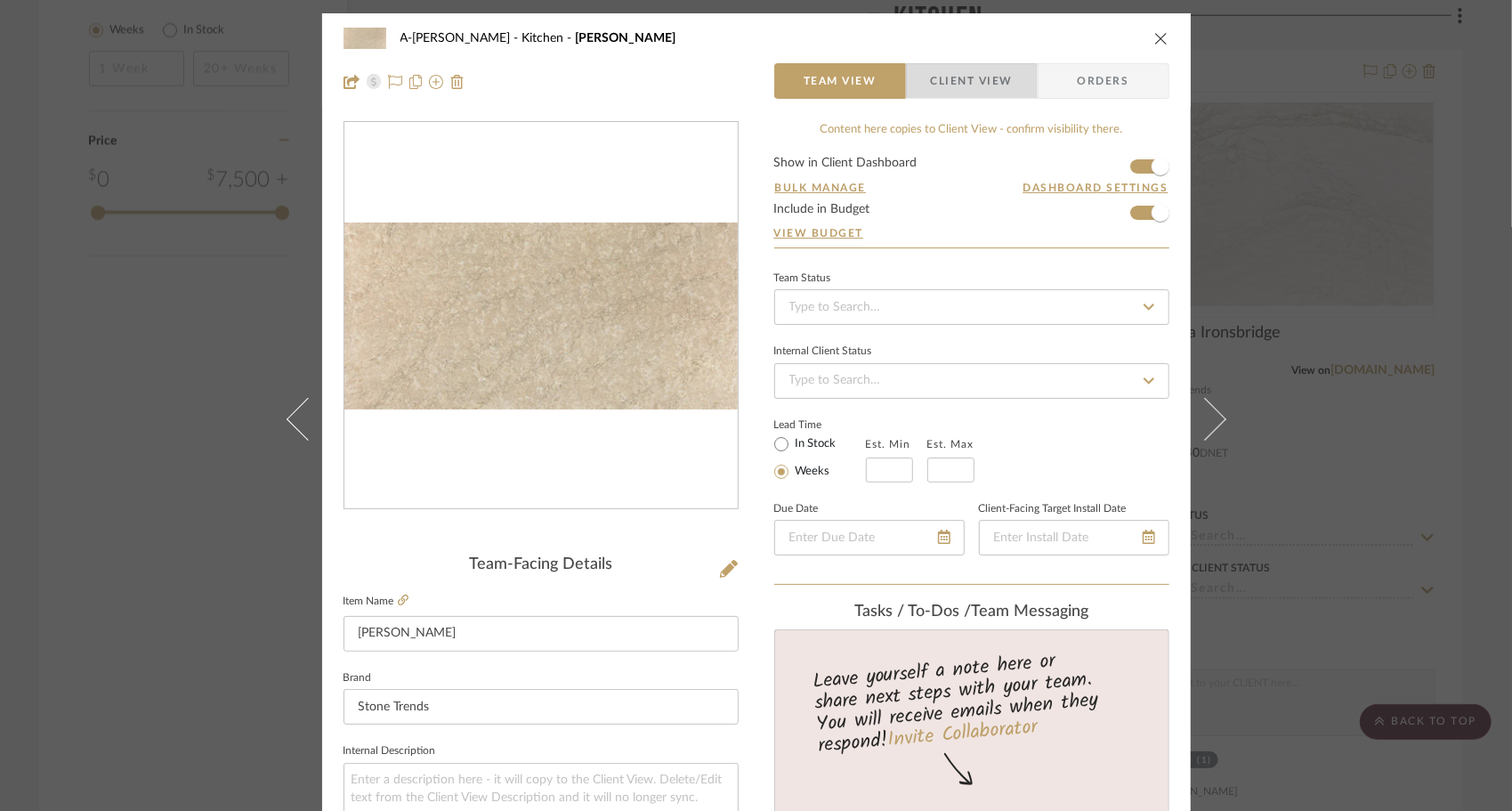
click at [951, 84] on span "Client View" at bounding box center [972, 81] width 82 height 35
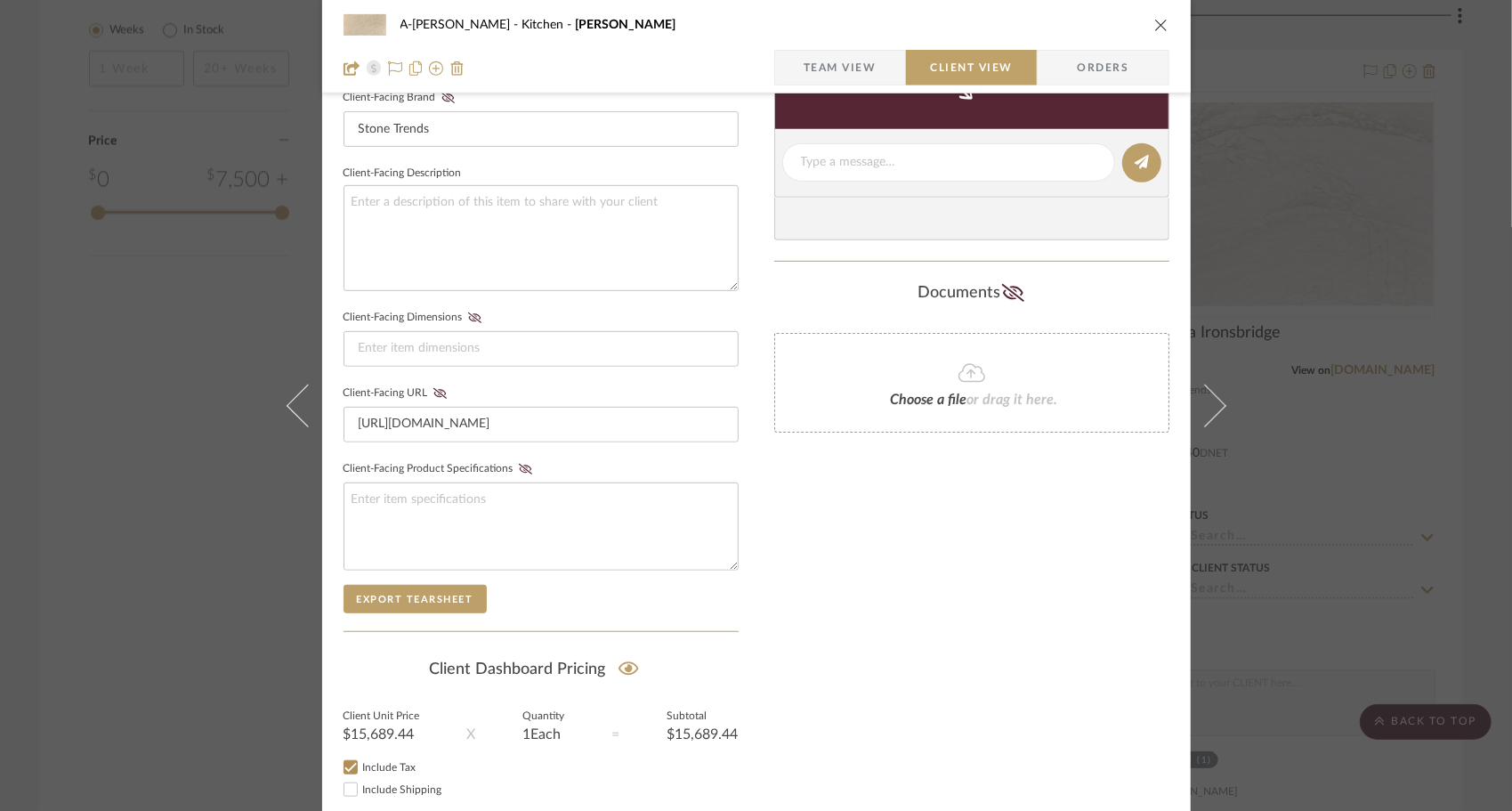
scroll to position [577, 0]
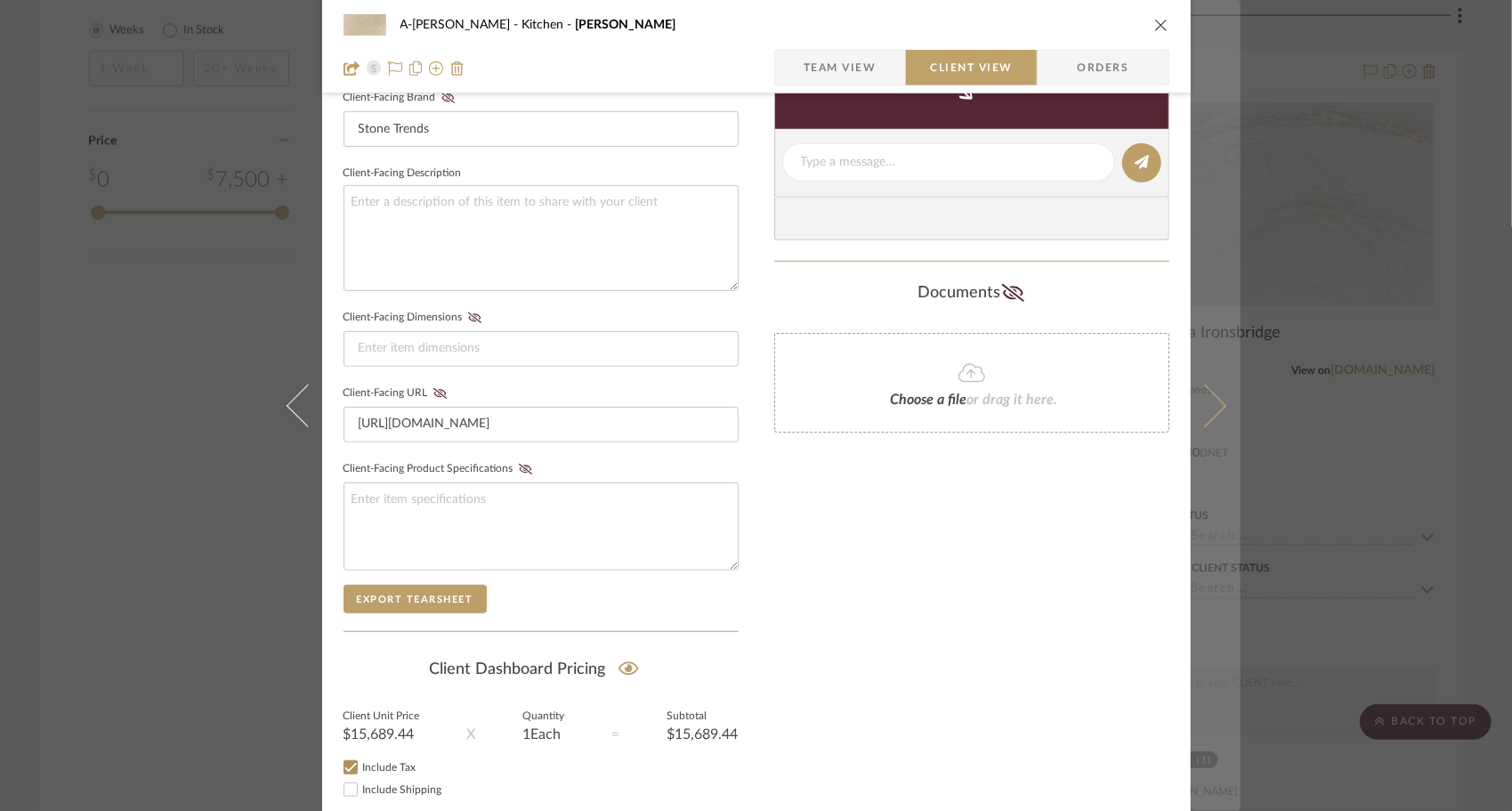
click at [1205, 412] on icon at bounding box center [1204, 405] width 43 height 43
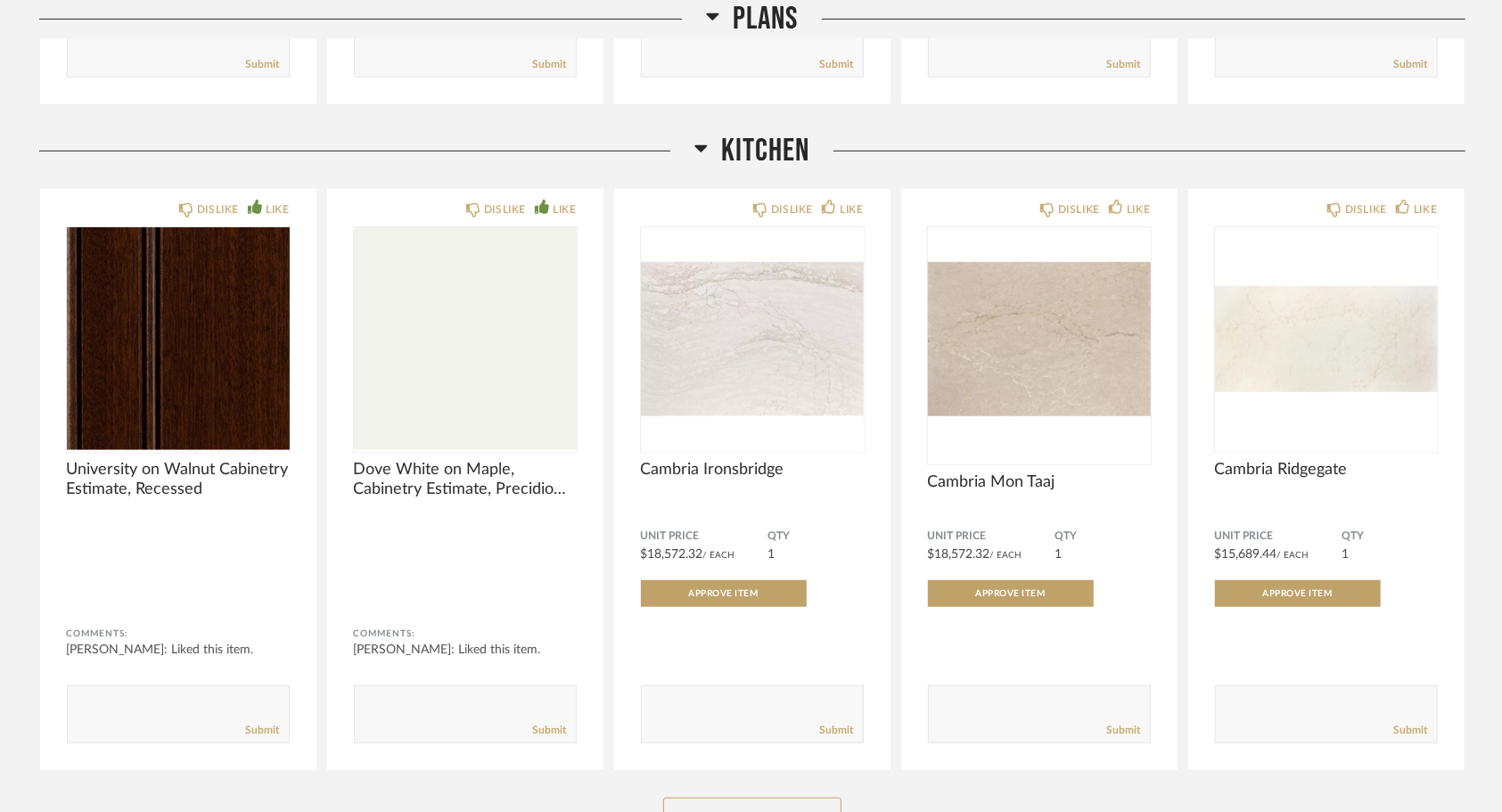
scroll to position [786, 0]
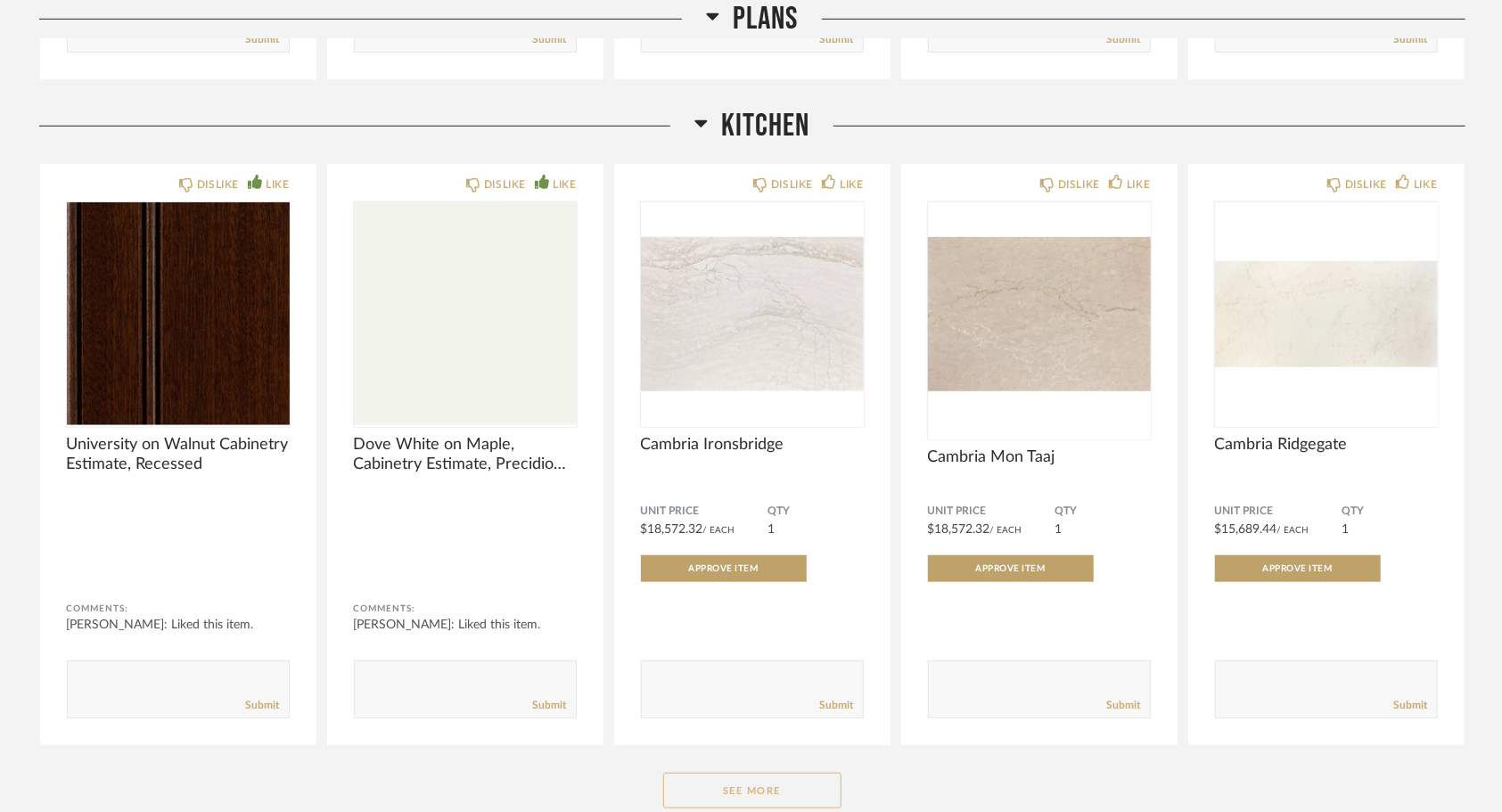
click at [808, 784] on button "See More" at bounding box center [751, 791] width 179 height 36
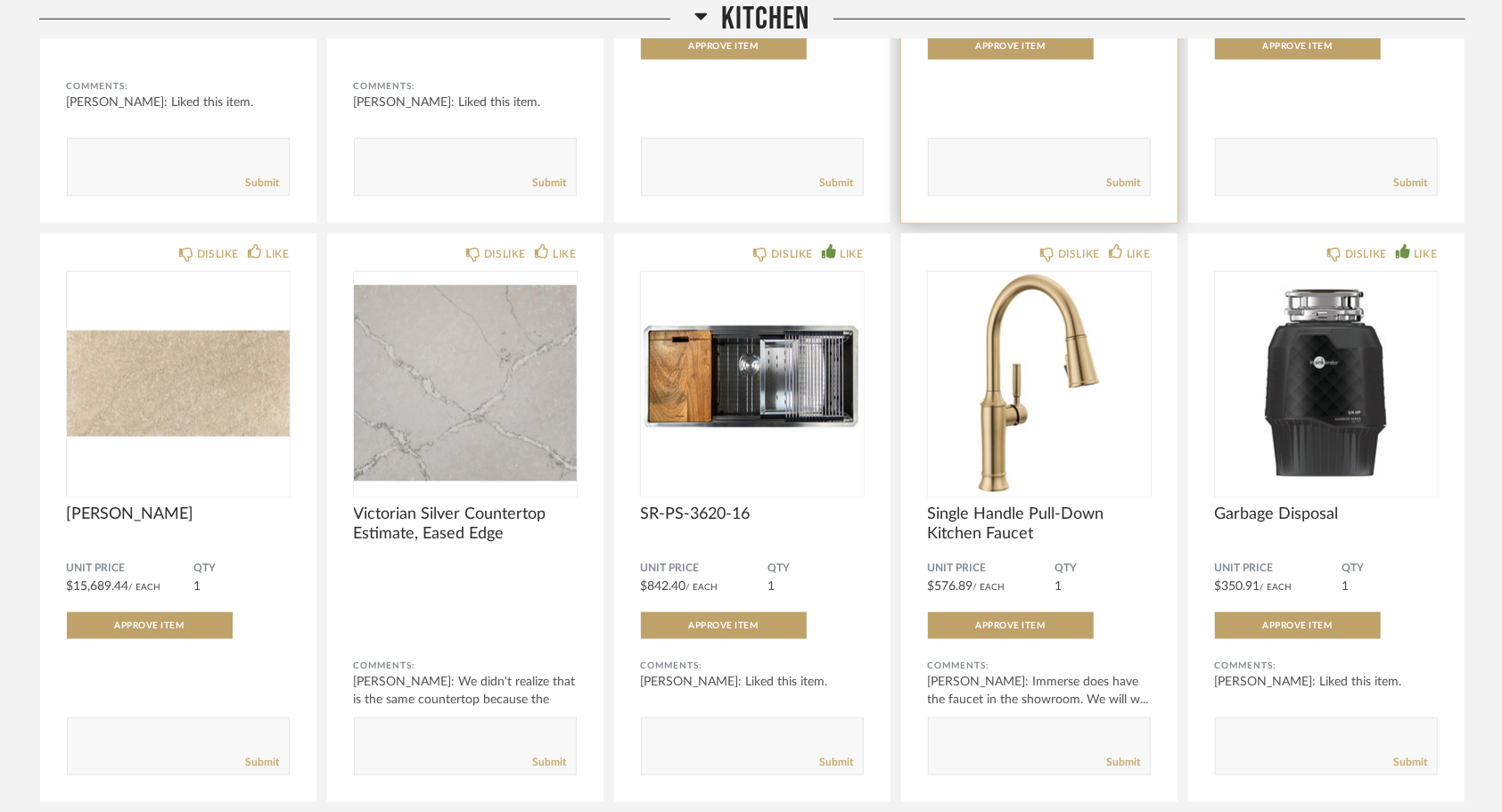
scroll to position [1307, 0]
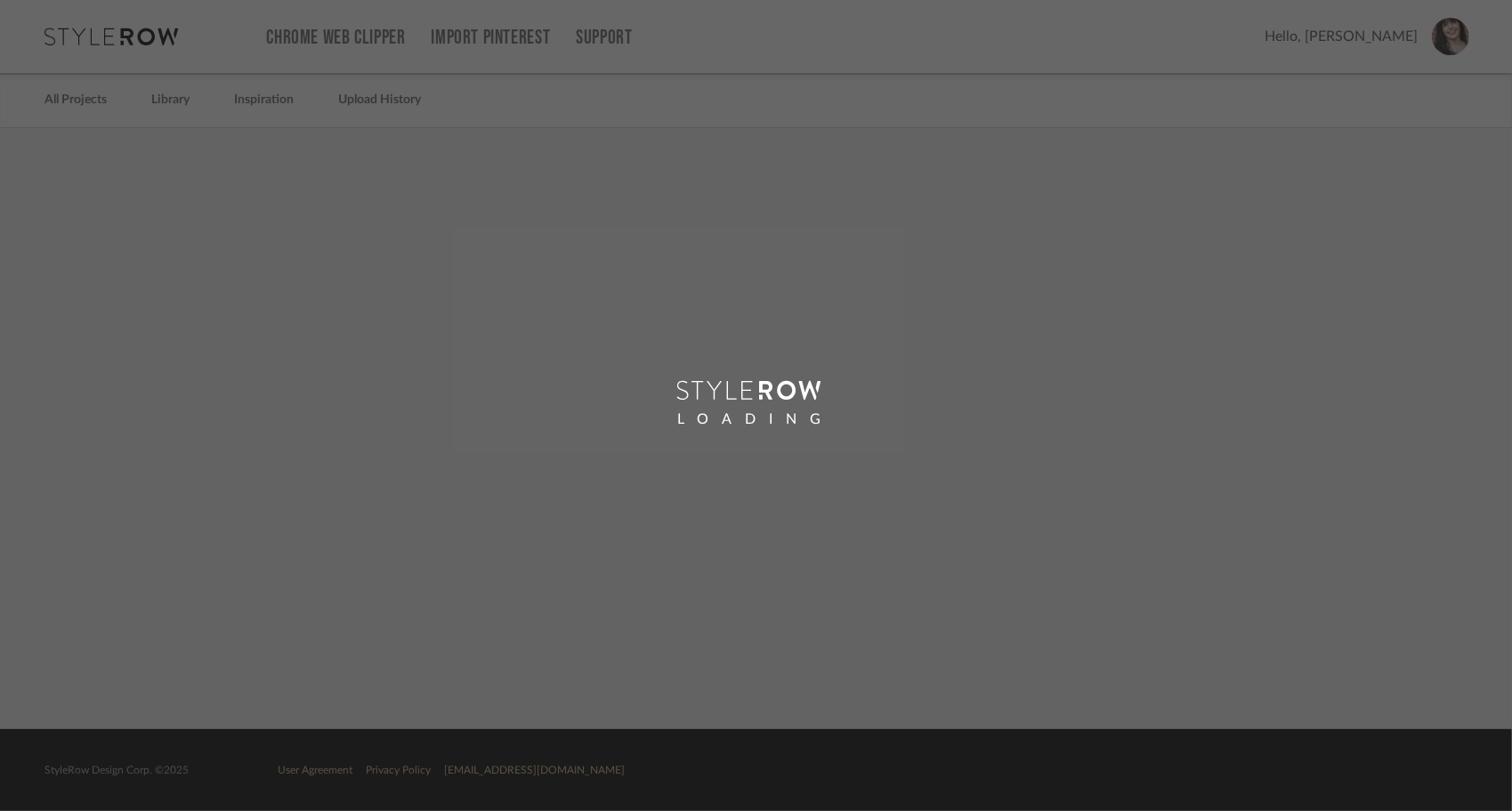
click at [612, 449] on div "LOADING" at bounding box center [756, 405] width 1512 height 811
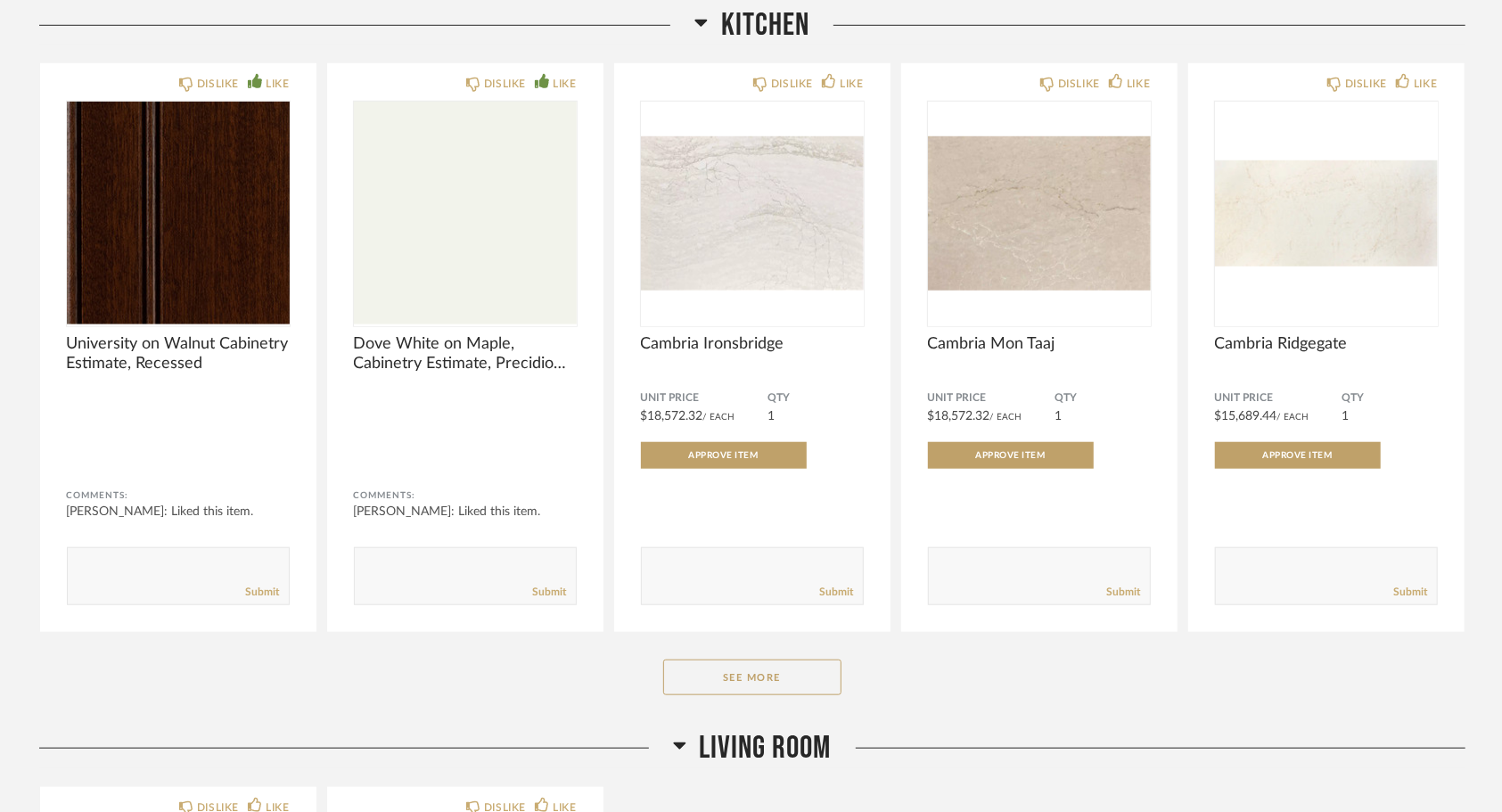
scroll to position [888, 0]
click at [708, 679] on button "See More" at bounding box center [751, 677] width 179 height 36
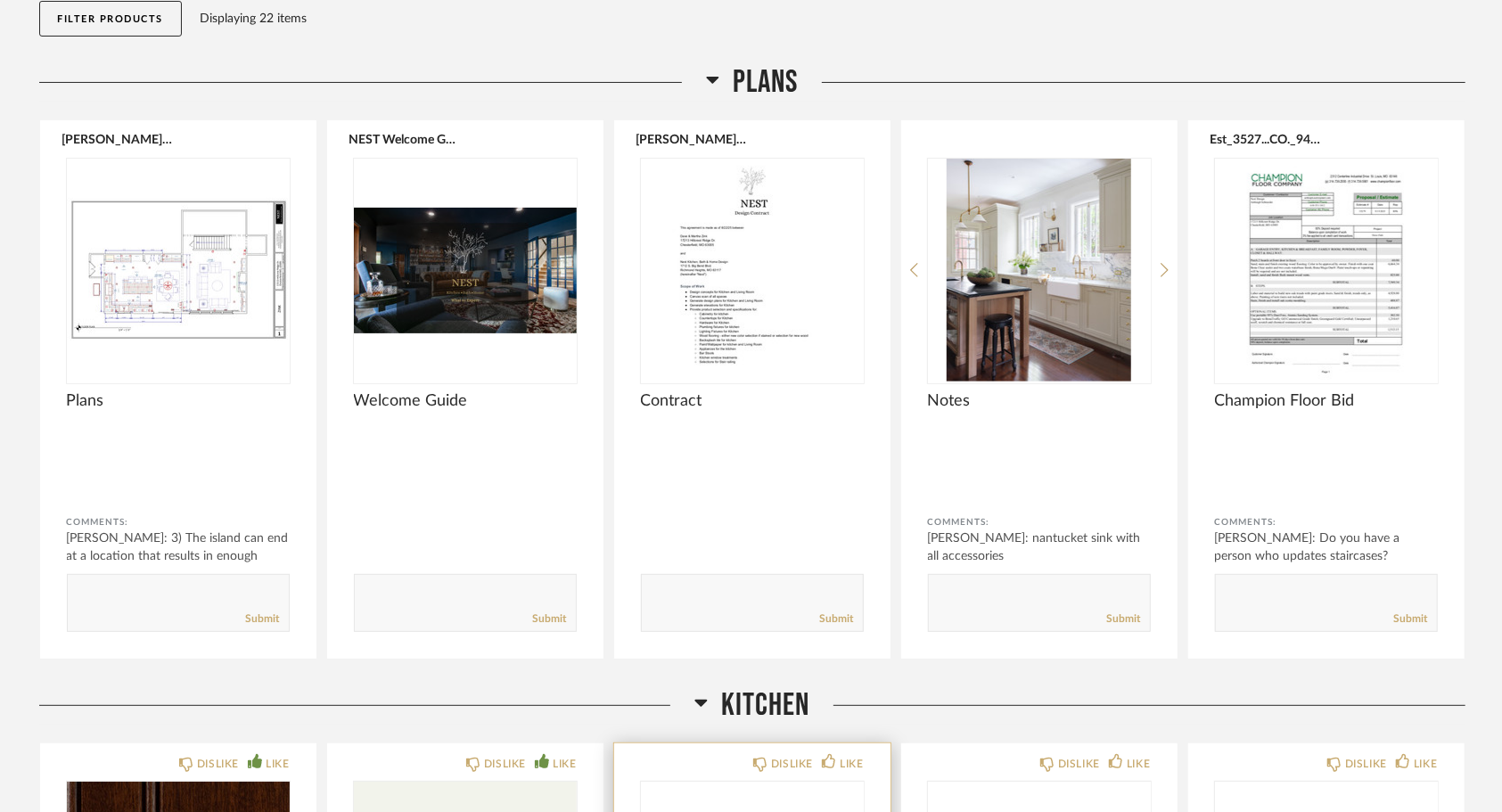
scroll to position [0, 0]
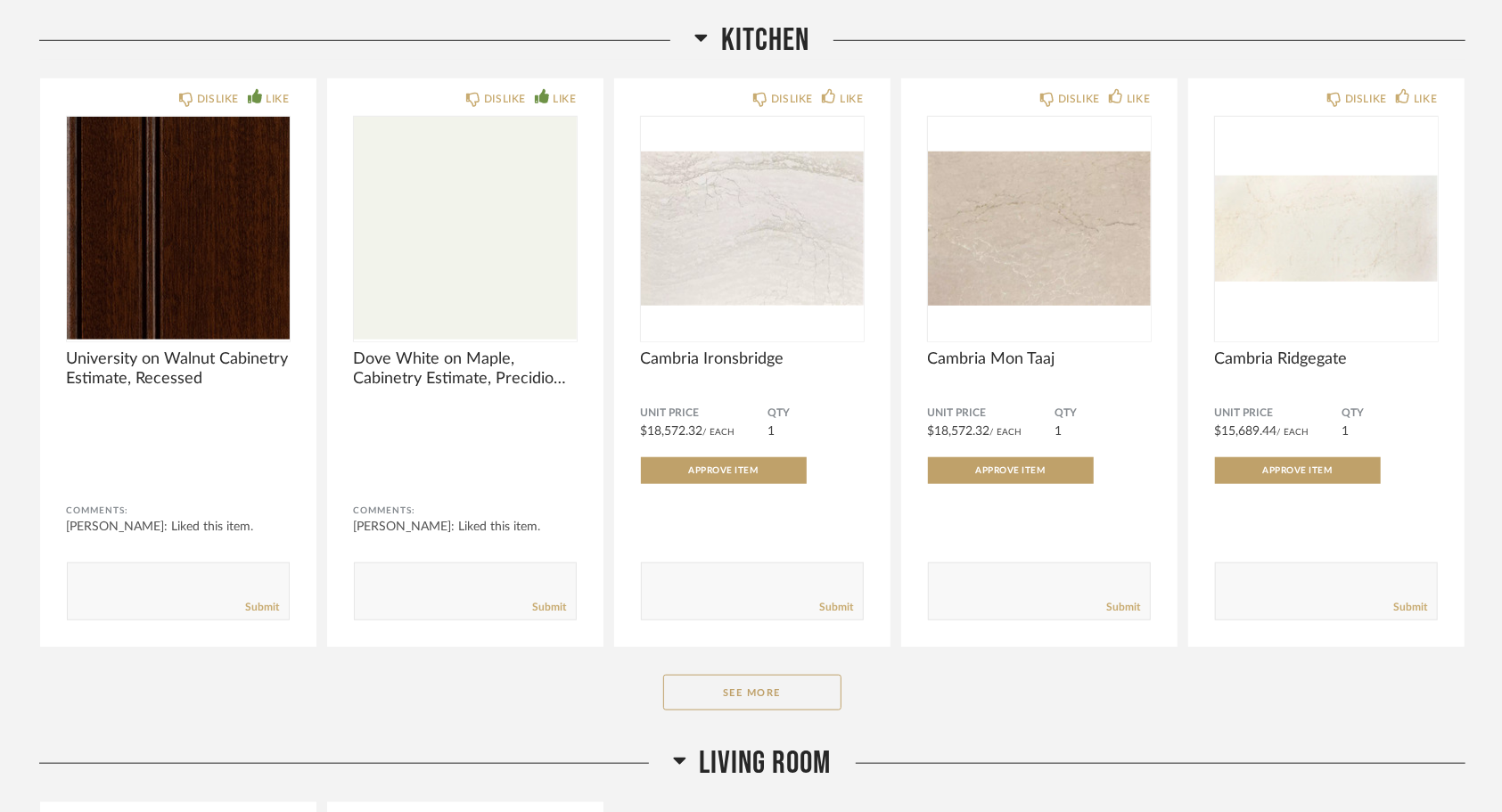
scroll to position [886, 0]
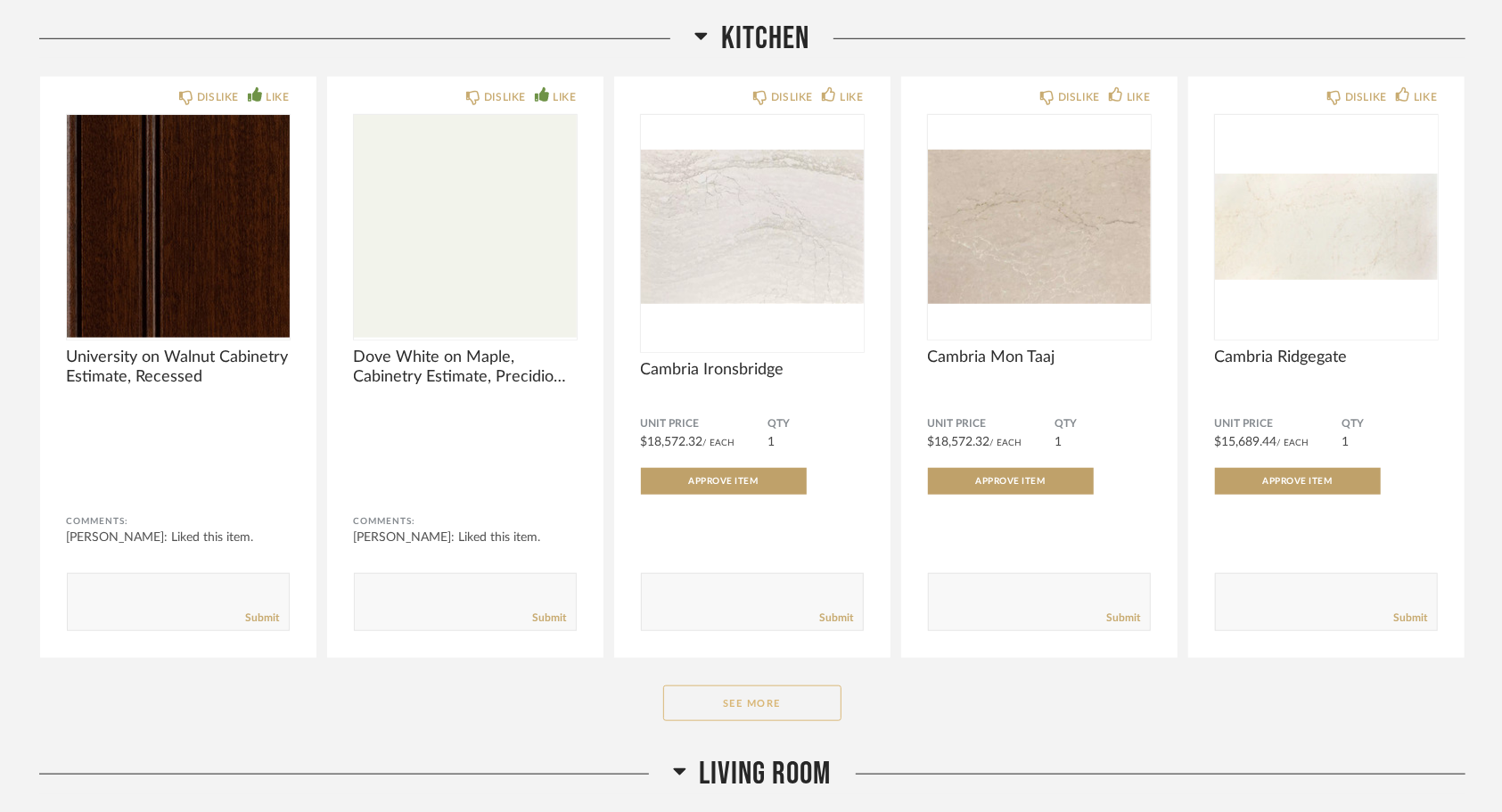
click at [794, 710] on button "See More" at bounding box center [751, 703] width 179 height 36
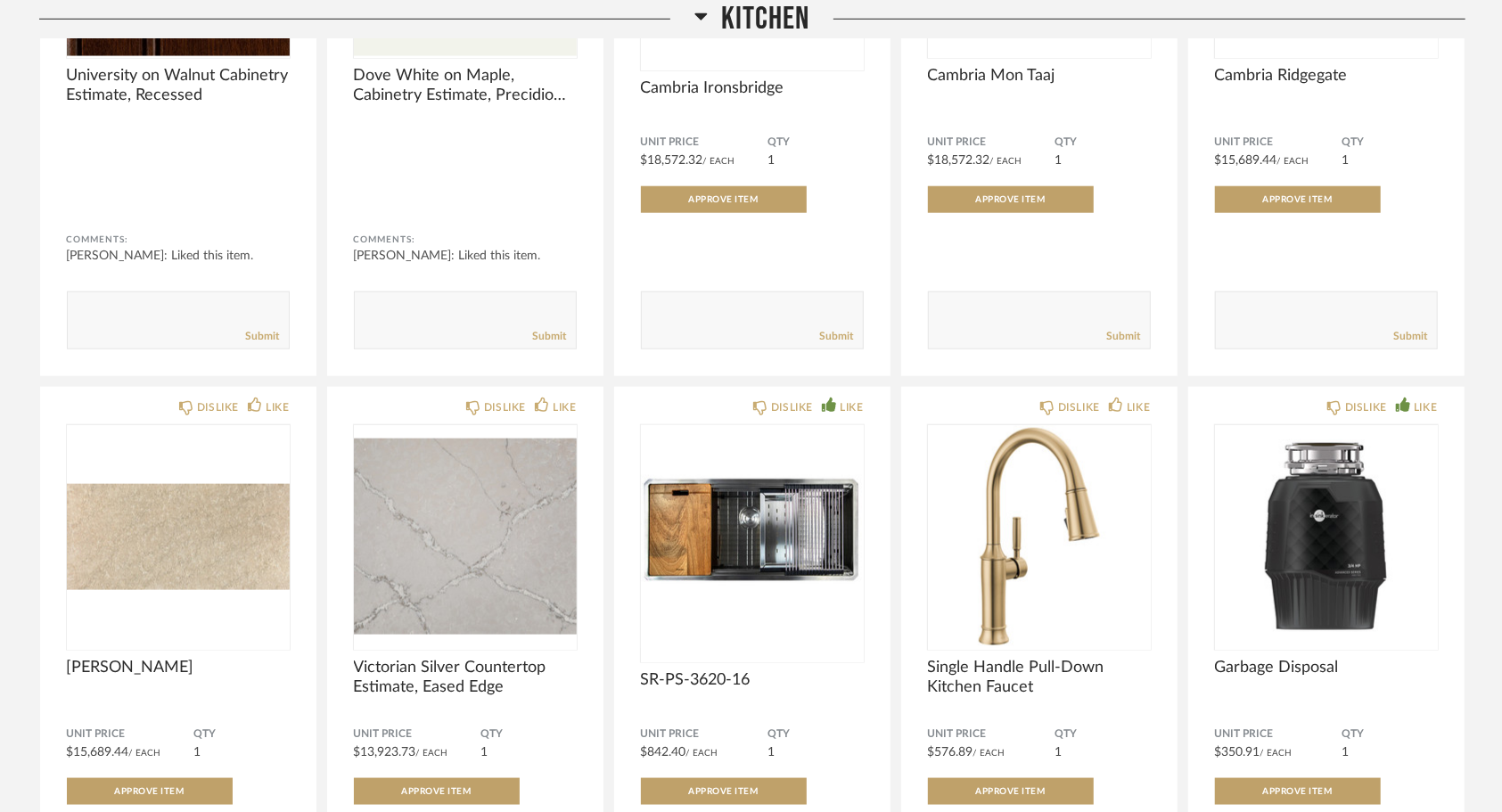
scroll to position [840, 0]
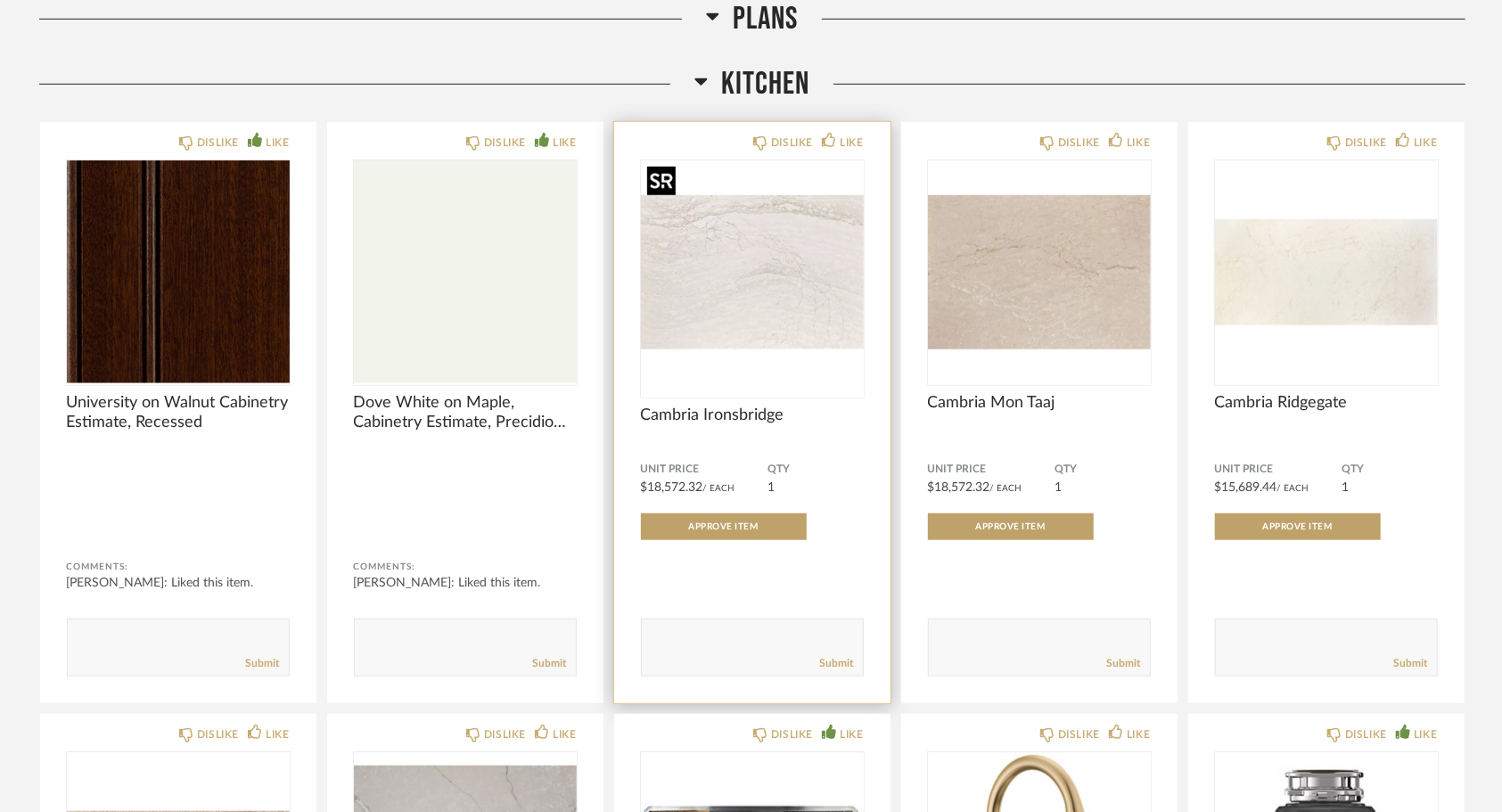
click at [814, 361] on img "0" at bounding box center [752, 272] width 222 height 222
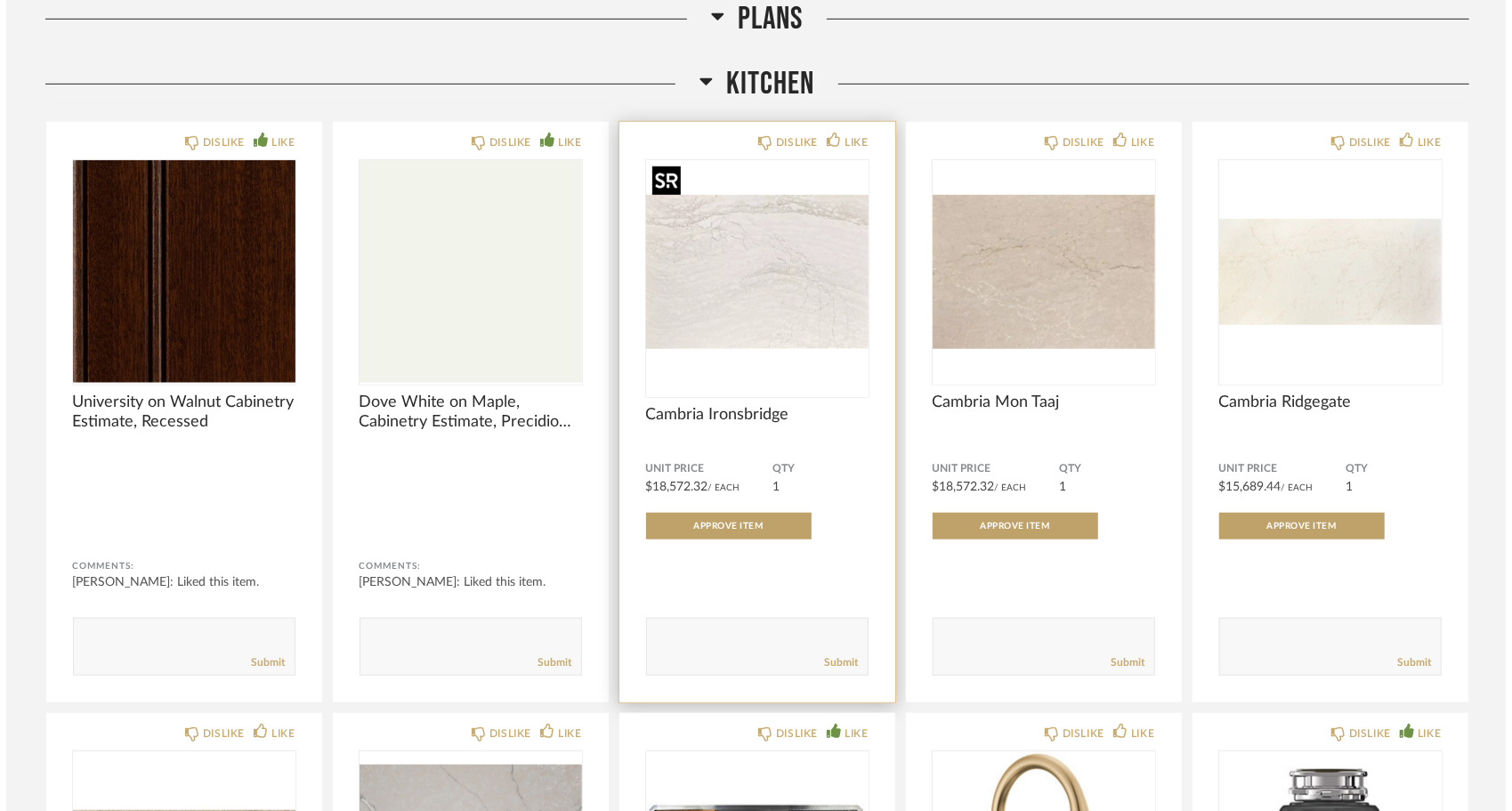
scroll to position [0, 0]
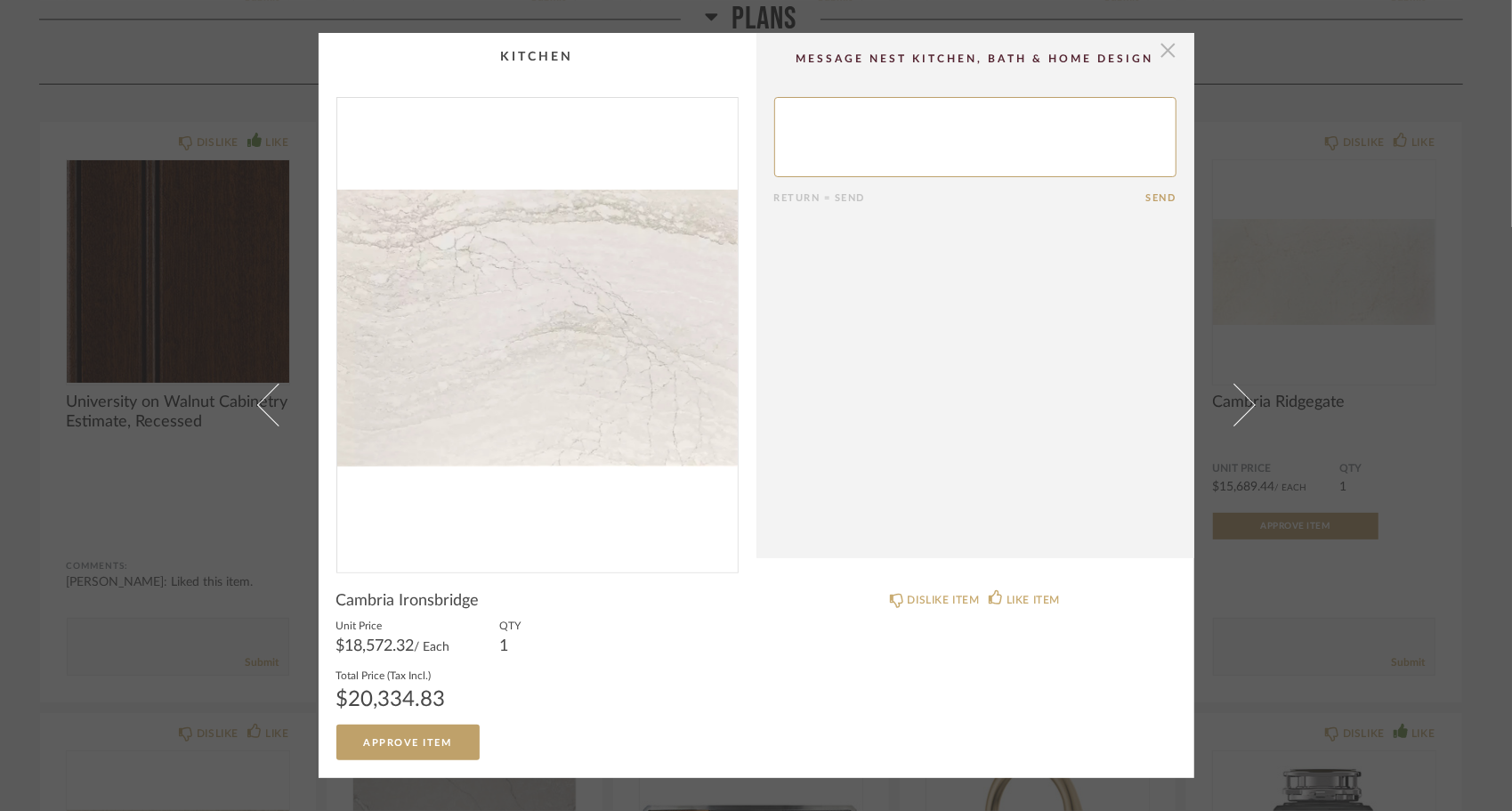
click at [1164, 49] on span "button" at bounding box center [1169, 50] width 35 height 35
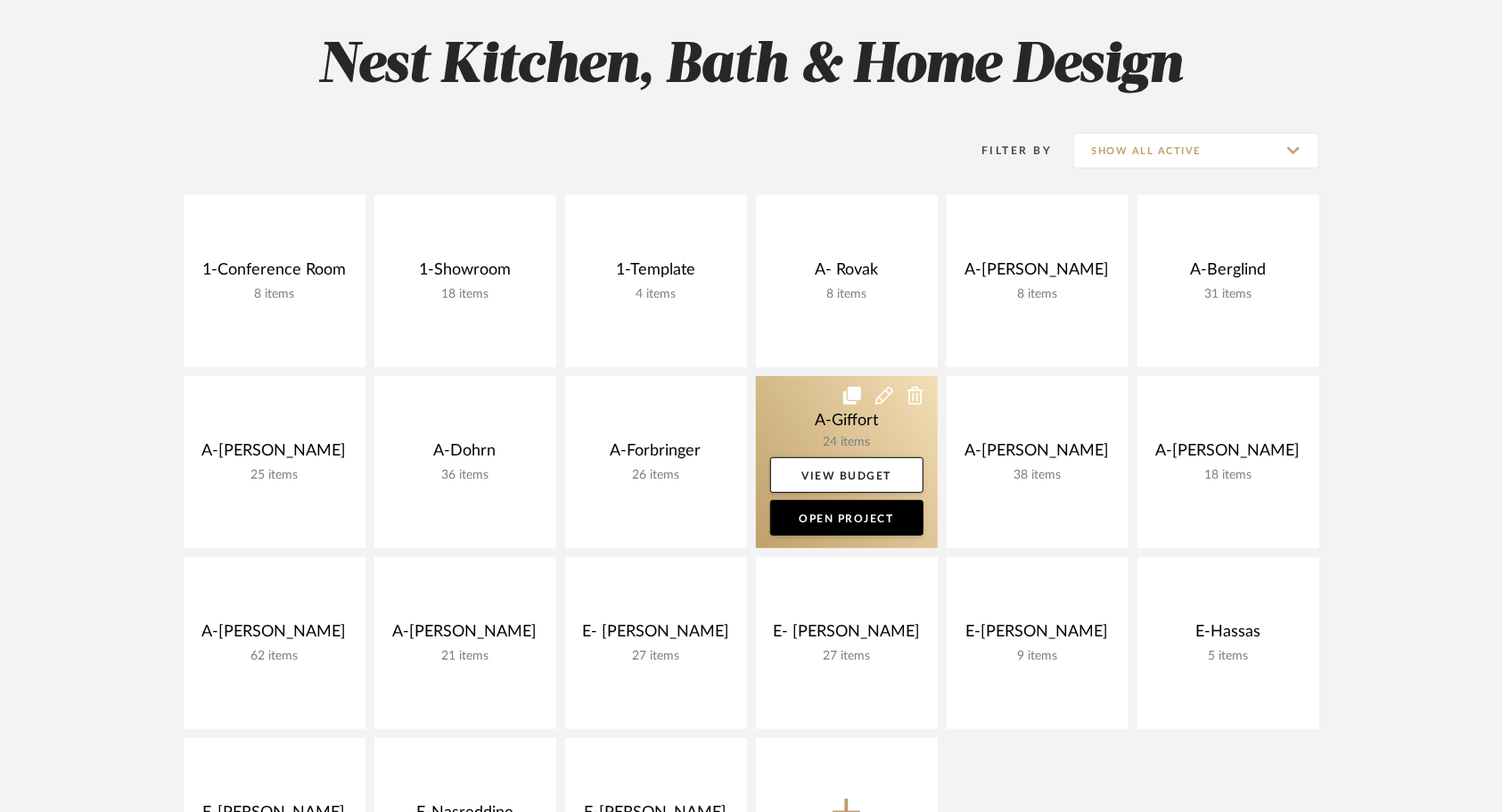
scroll to position [246, 0]
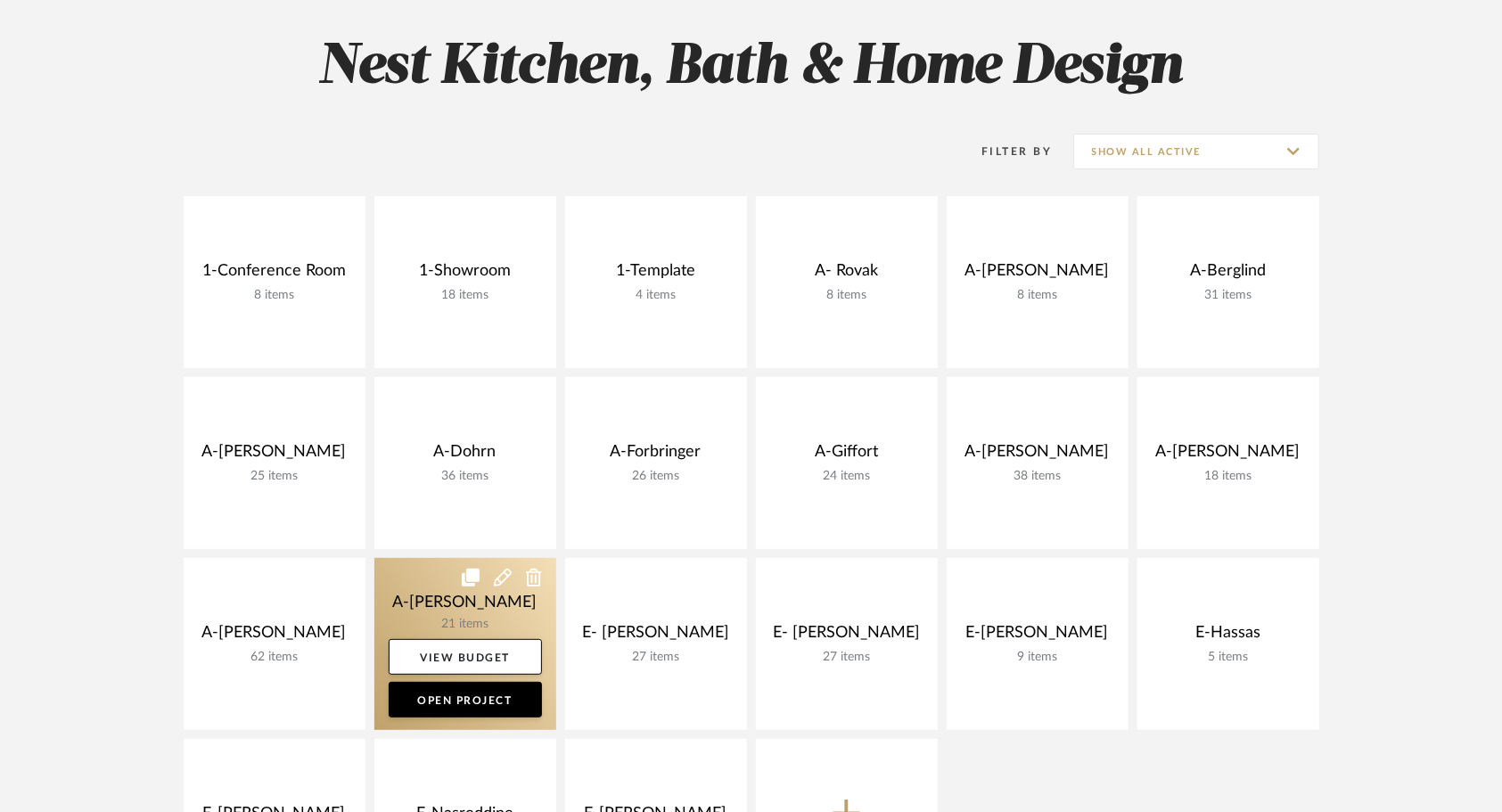
click at [433, 599] on link at bounding box center [465, 644] width 182 height 172
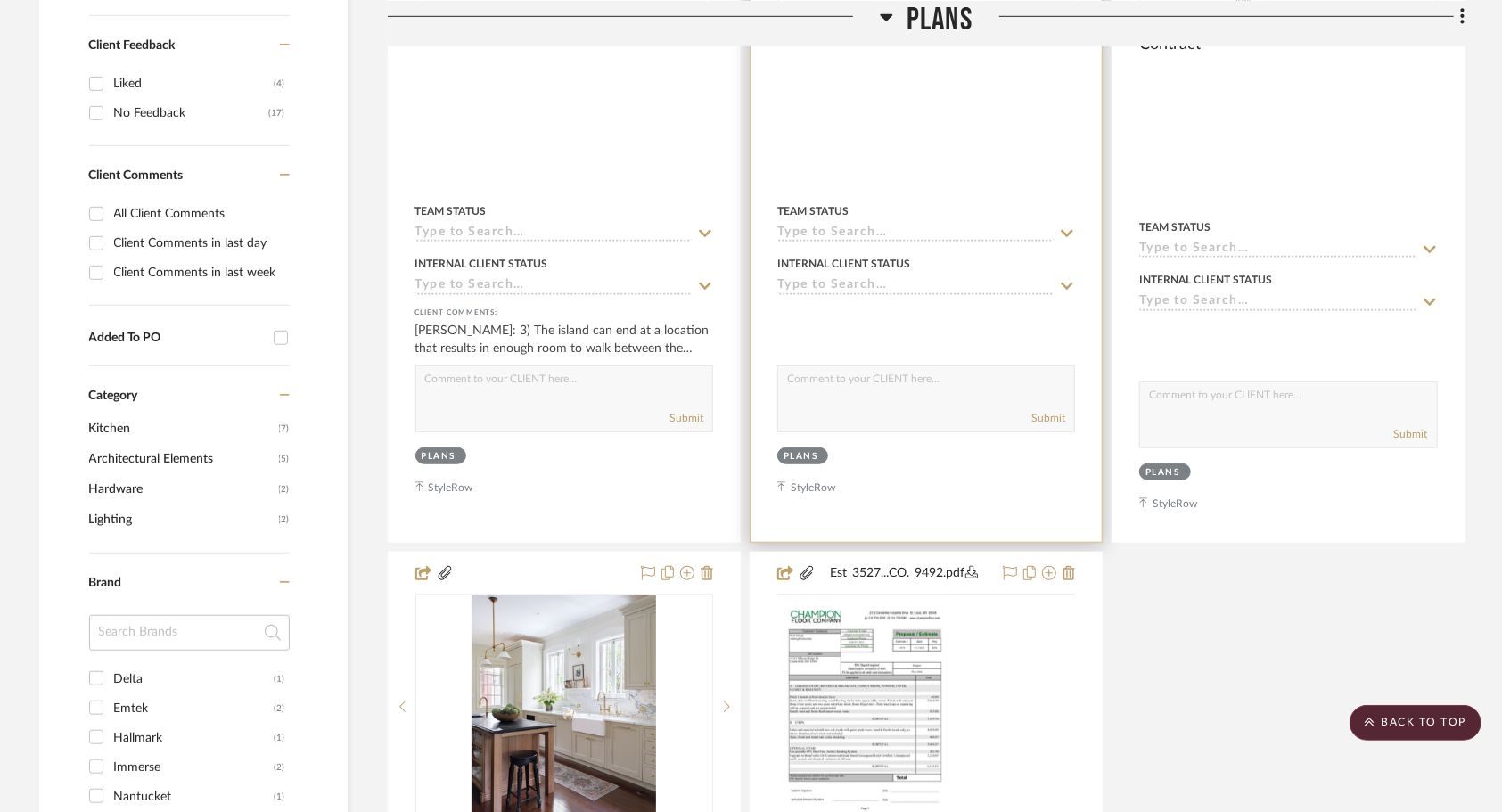
scroll to position [767, 0]
